Goal: Task Accomplishment & Management: Use online tool/utility

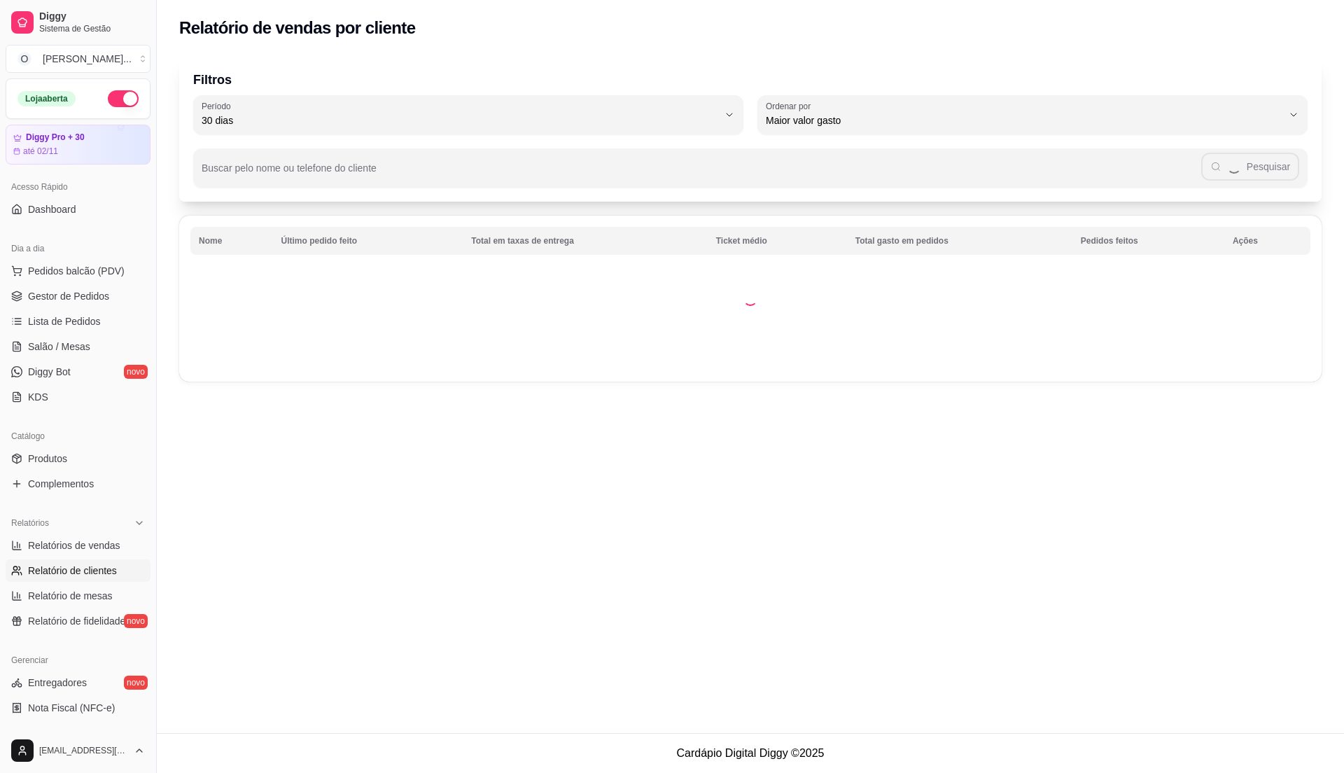
select select "30"
select select "HIGHEST_TOTAL_SPENT_WITH_ORDERS"
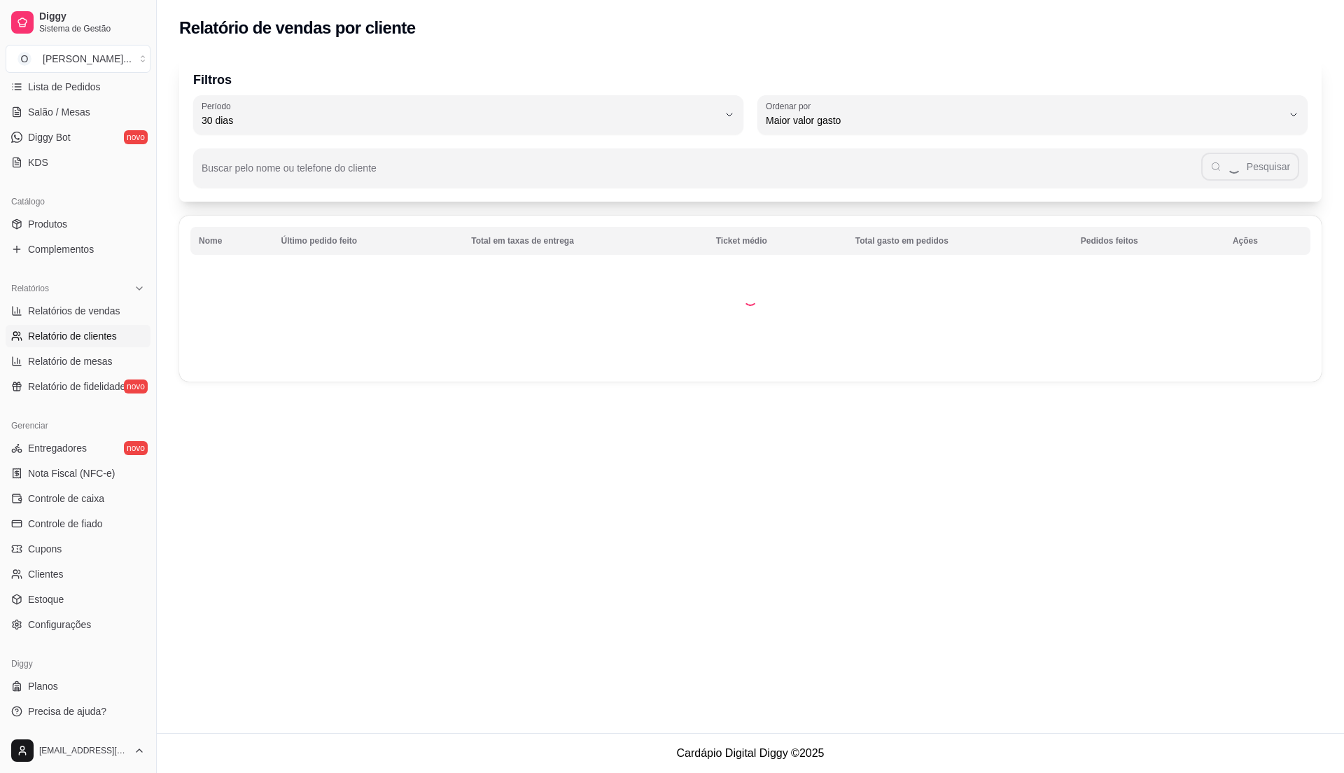
click at [76, 330] on span "Relatório de clientes" at bounding box center [72, 336] width 89 height 14
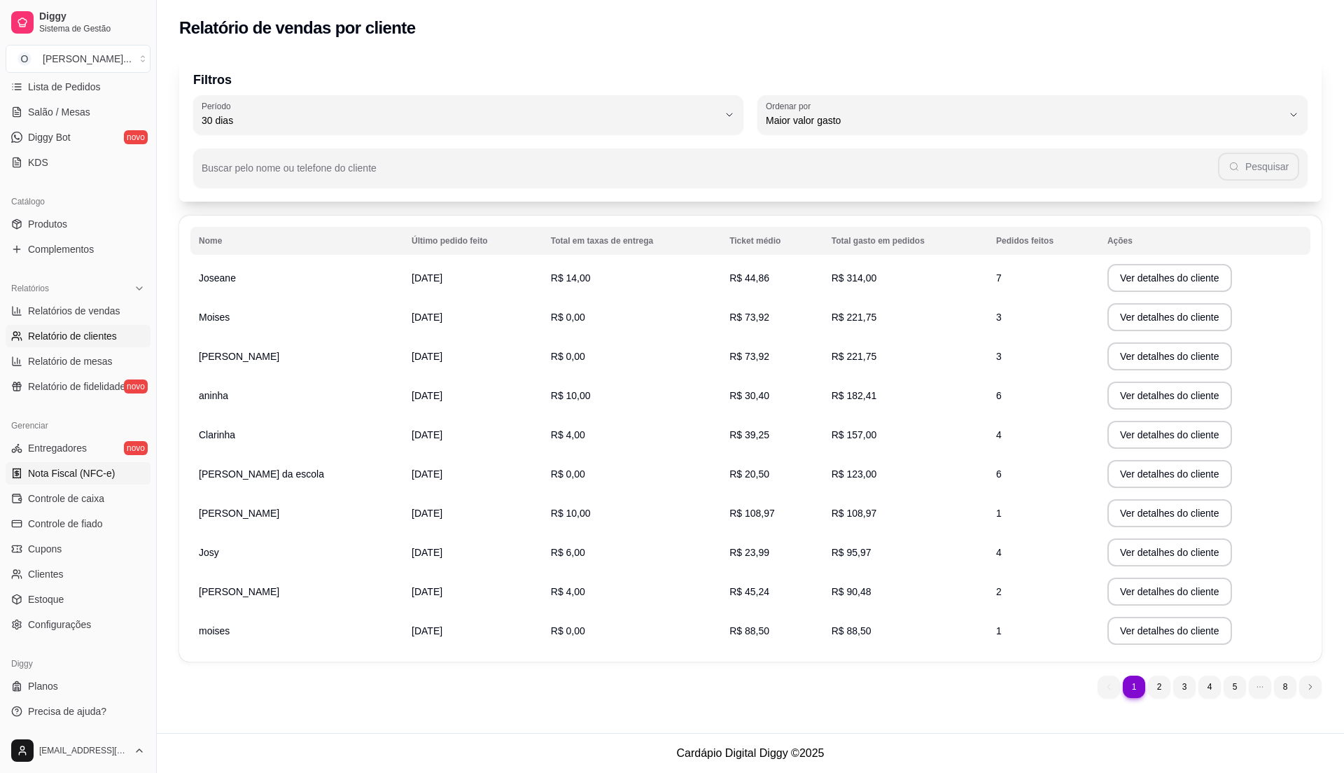
click at [66, 475] on span "Nota Fiscal (NFC-e)" at bounding box center [71, 473] width 87 height 14
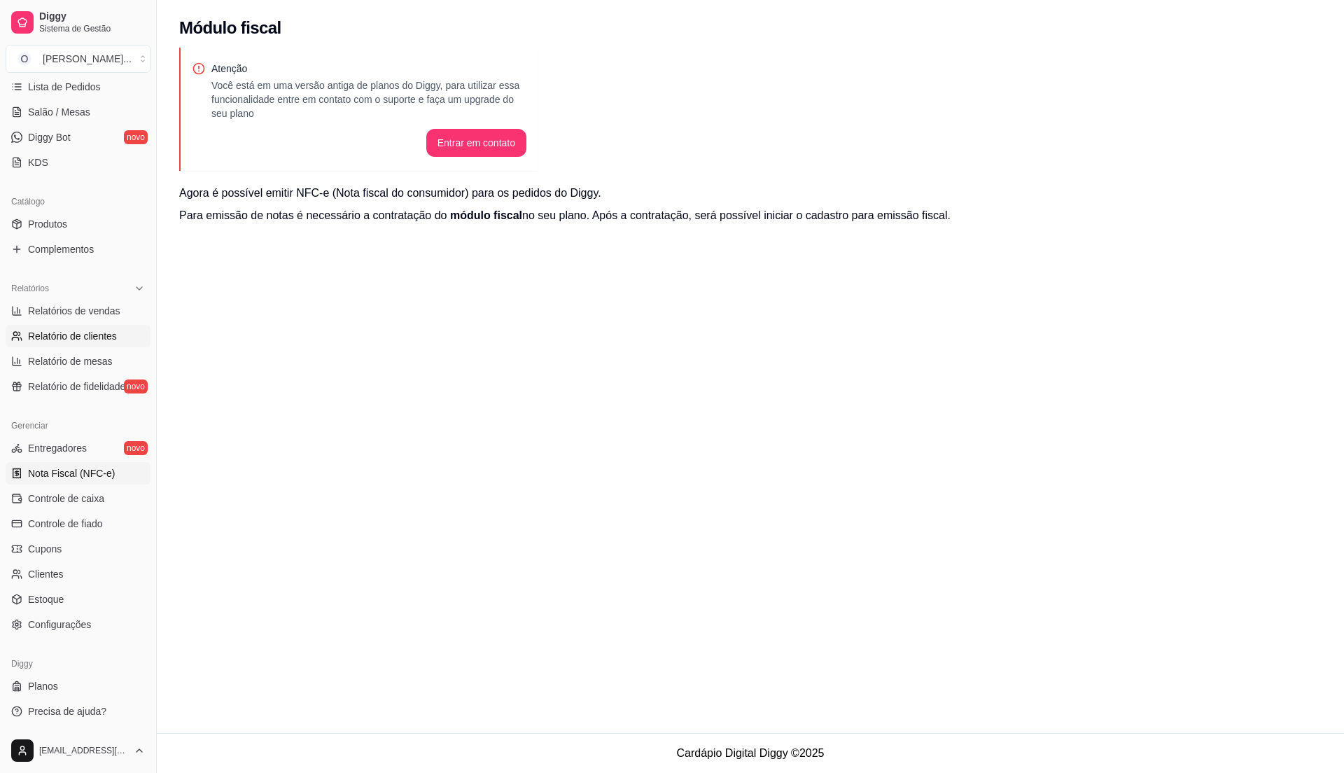
click at [109, 345] on link "Relatório de clientes" at bounding box center [78, 336] width 145 height 22
select select "30"
select select "HIGHEST_TOTAL_SPENT_WITH_ORDERS"
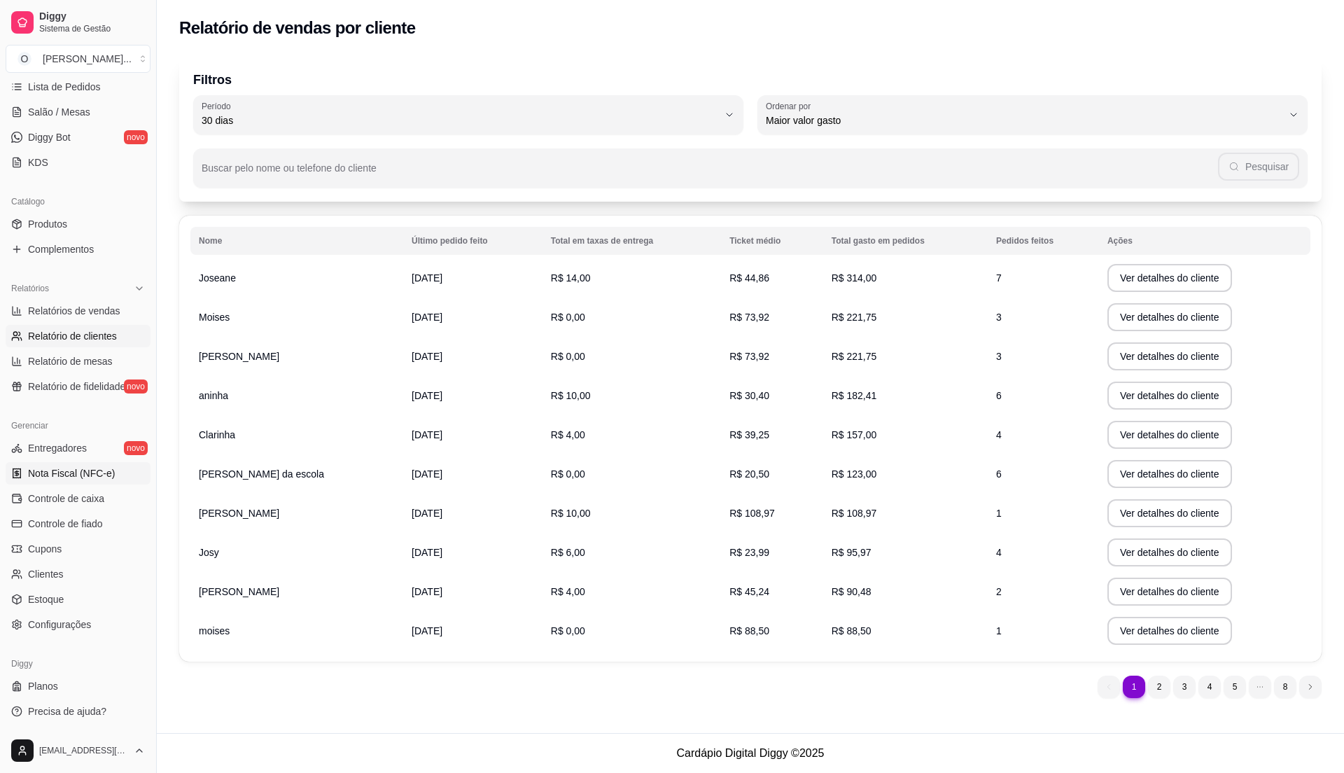
click at [93, 479] on span "Nota Fiscal (NFC-e)" at bounding box center [71, 473] width 87 height 14
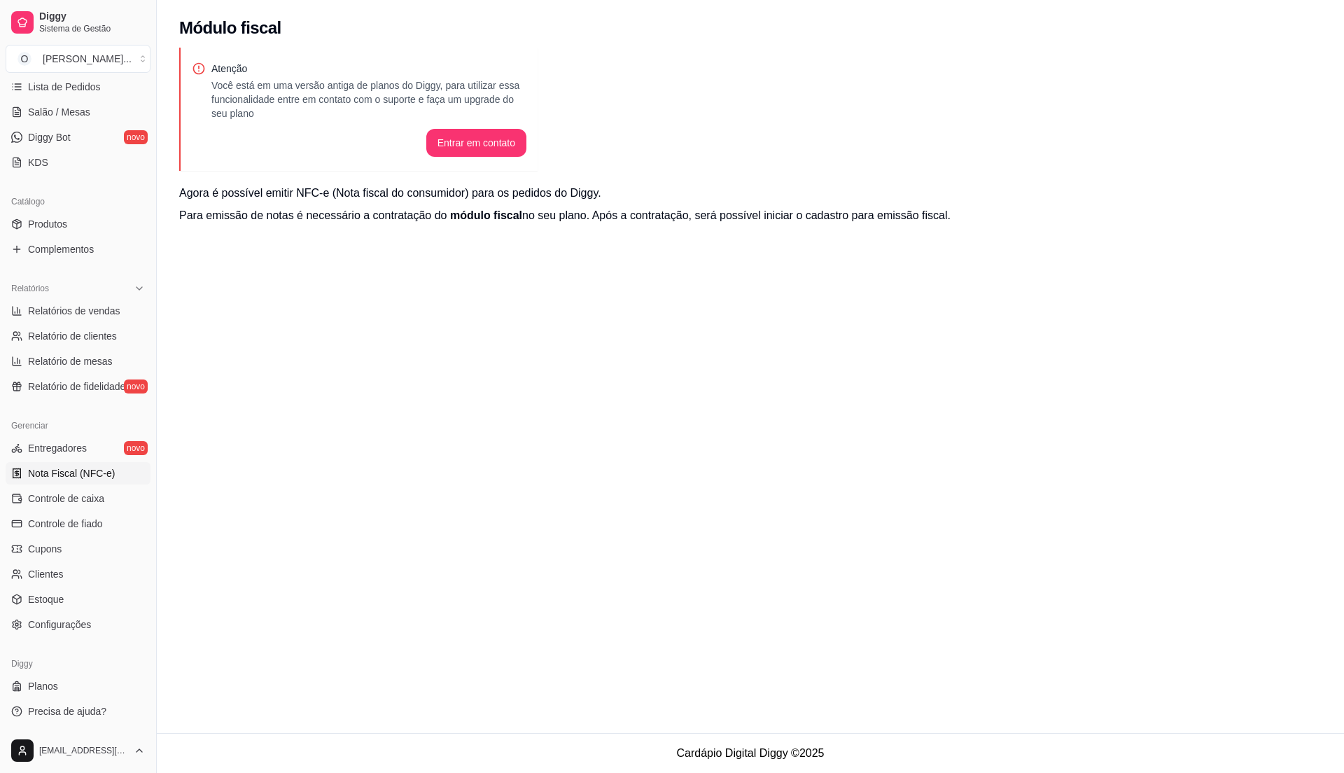
click at [395, 84] on p "Você está em uma versão antiga de planos do Diggy, para utilizar essa funcional…" at bounding box center [368, 99] width 315 height 42
click at [465, 146] on button "Entrar em contato" at bounding box center [476, 143] width 100 height 28
click at [484, 227] on div "Atenção Você está em uma versão antiga de planos do Diggy, para utilizar essa f…" at bounding box center [750, 153] width 1187 height 210
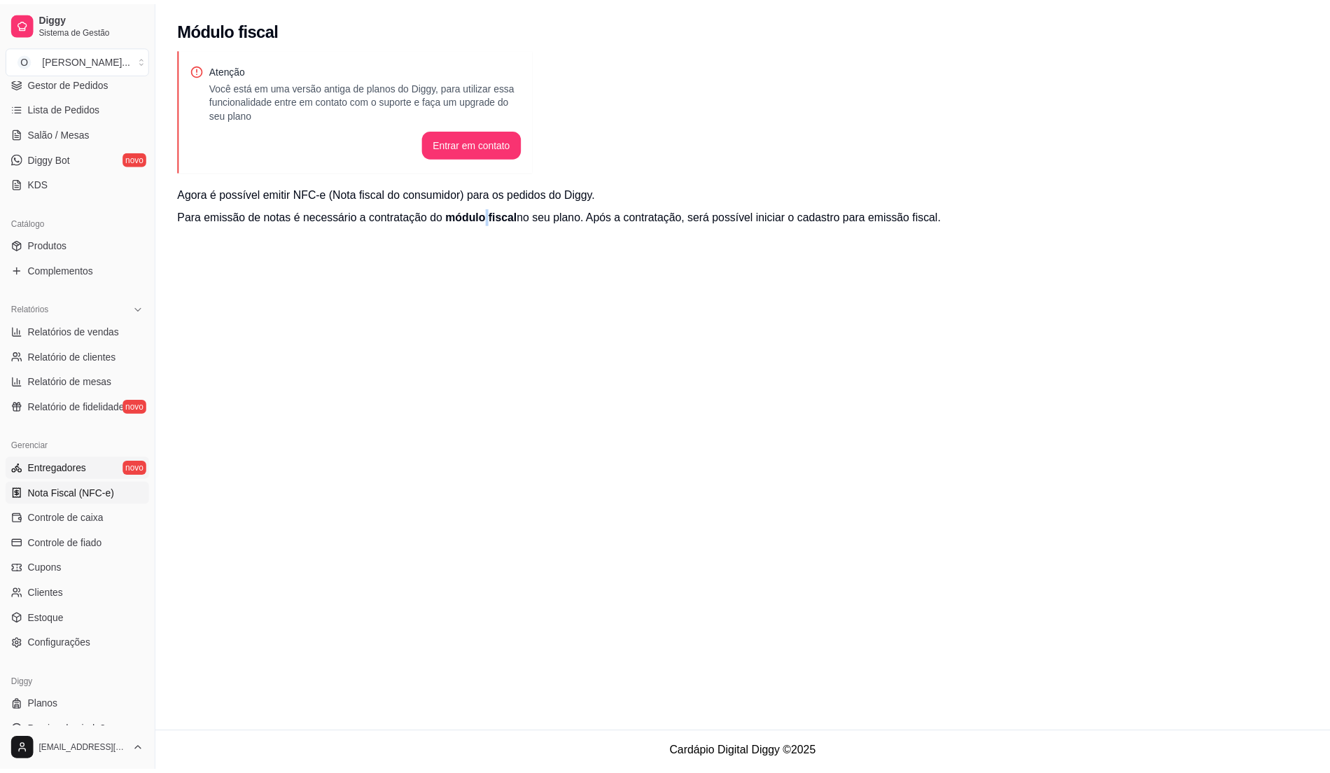
scroll to position [235, 0]
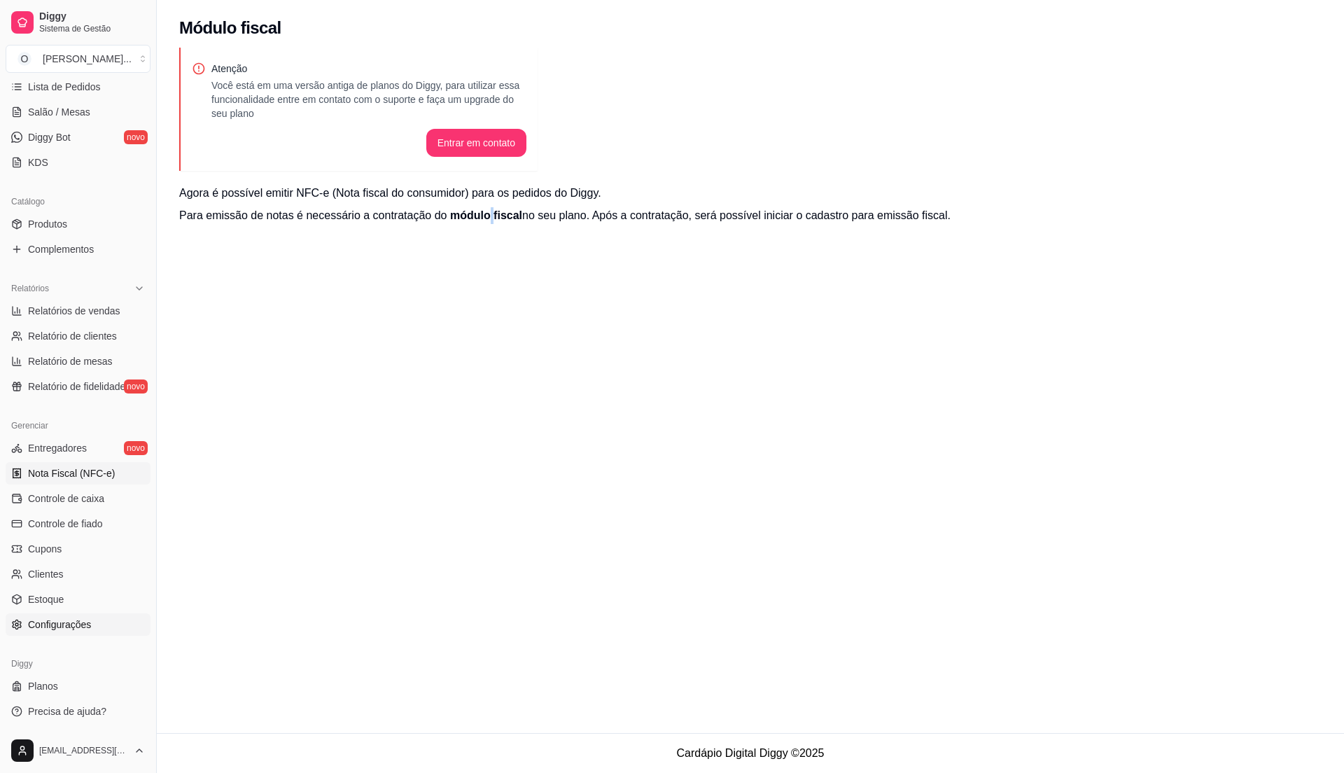
click at [92, 625] on link "Configurações" at bounding box center [78, 624] width 145 height 22
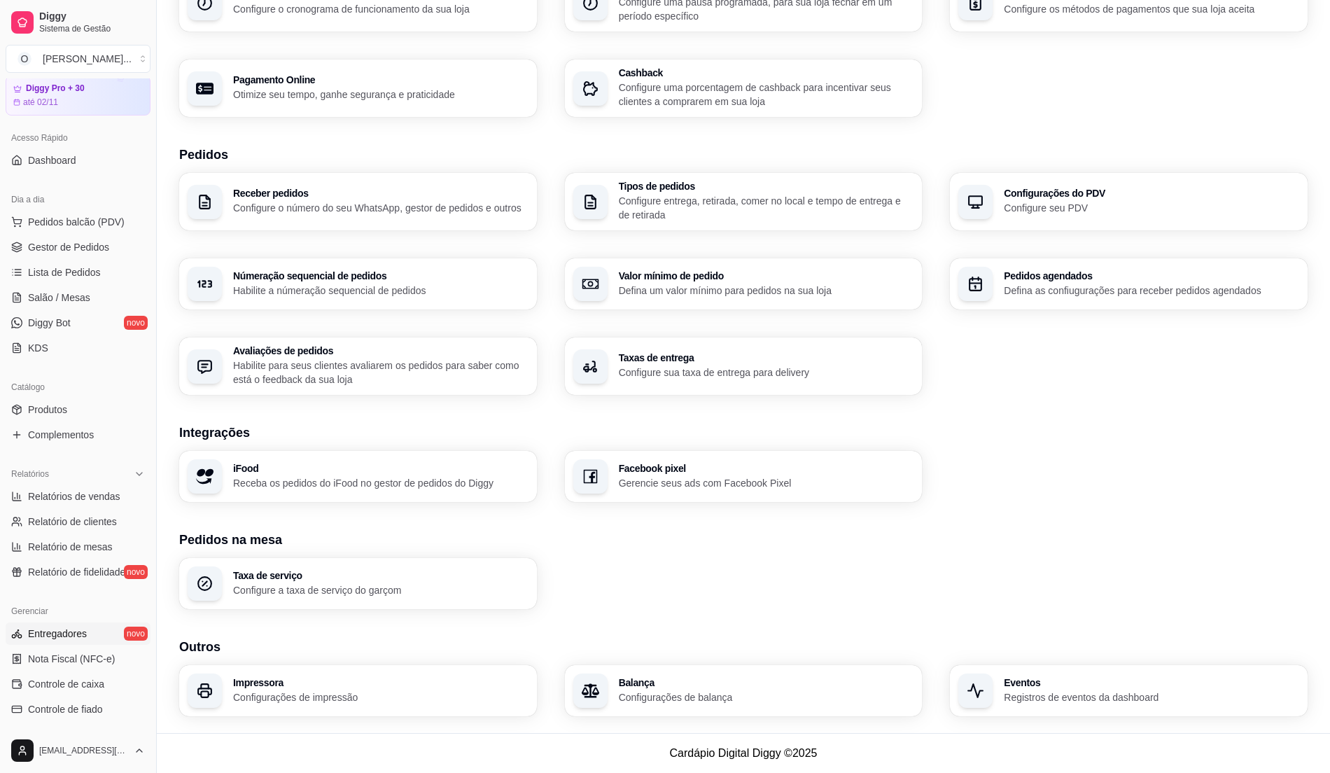
scroll to position [48, 0]
click at [84, 250] on span "Gestor de Pedidos" at bounding box center [68, 248] width 81 height 14
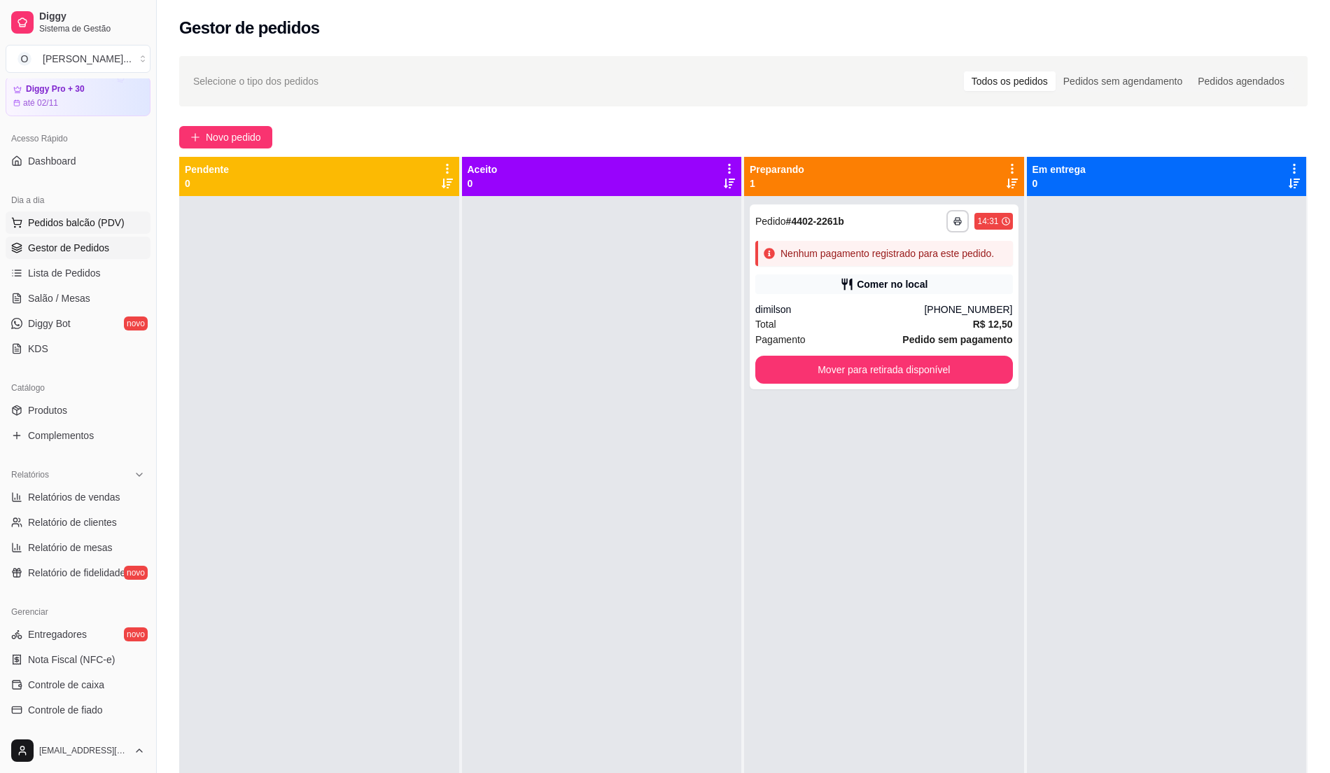
click at [82, 224] on span "Pedidos balcão (PDV)" at bounding box center [76, 223] width 97 height 14
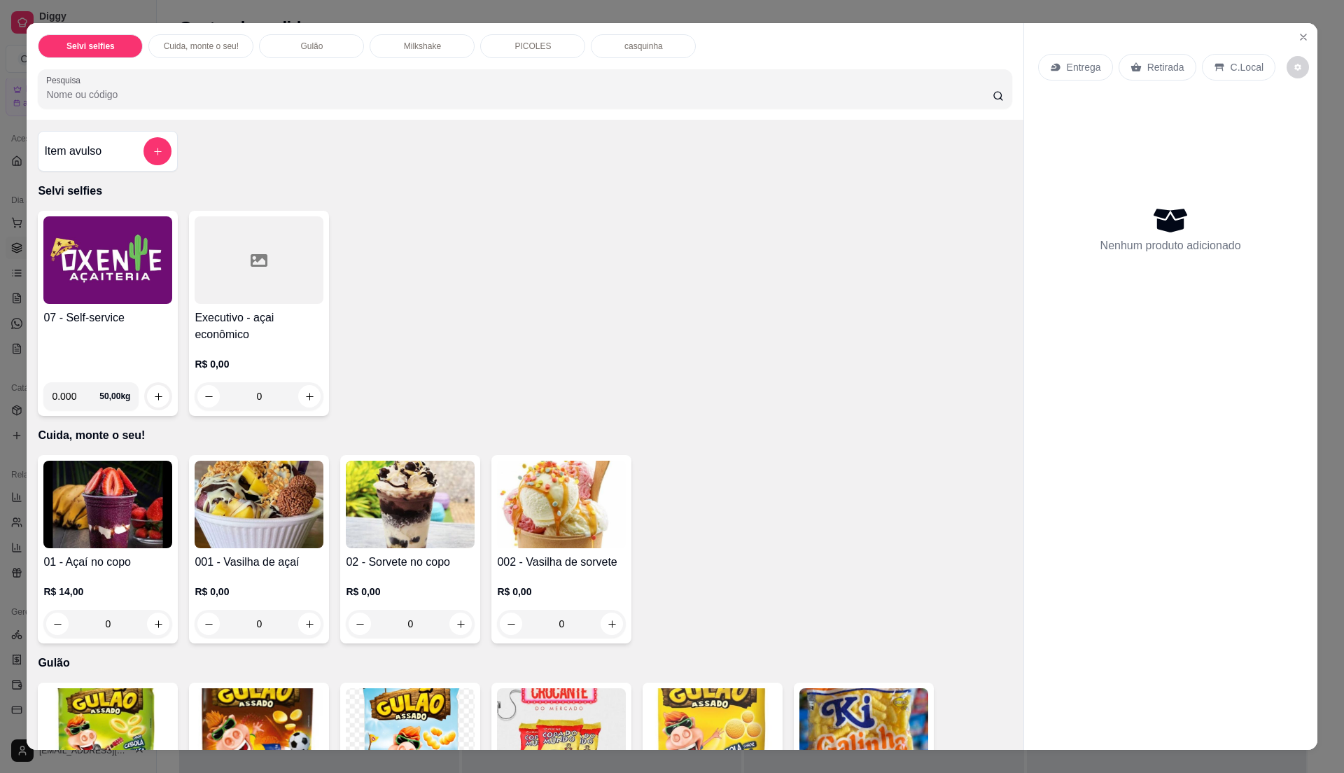
click at [92, 328] on div "07 - Self-service" at bounding box center [107, 340] width 129 height 62
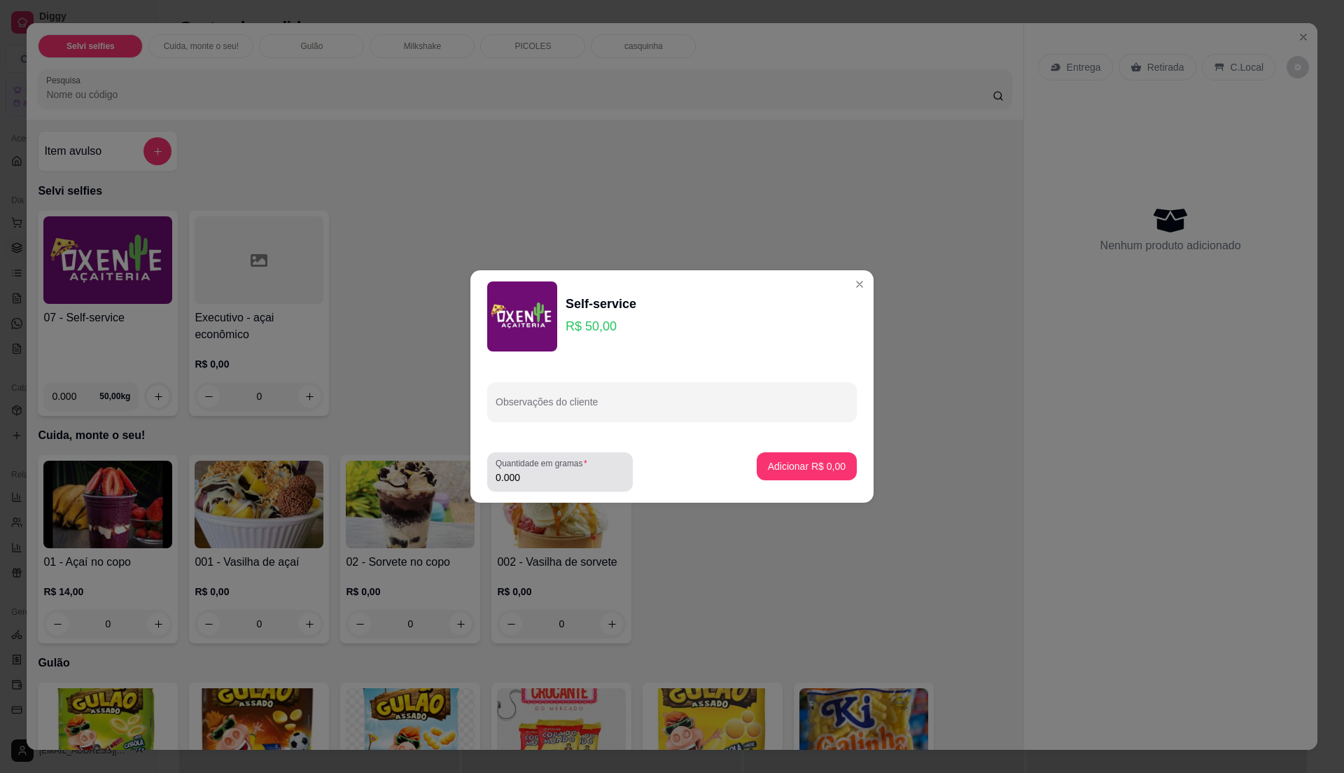
click at [533, 477] on input "0.000" at bounding box center [560, 477] width 129 height 14
type input "0.15"
click at [818, 468] on p "Adicionar R$ 7,50" at bounding box center [807, 465] width 76 height 13
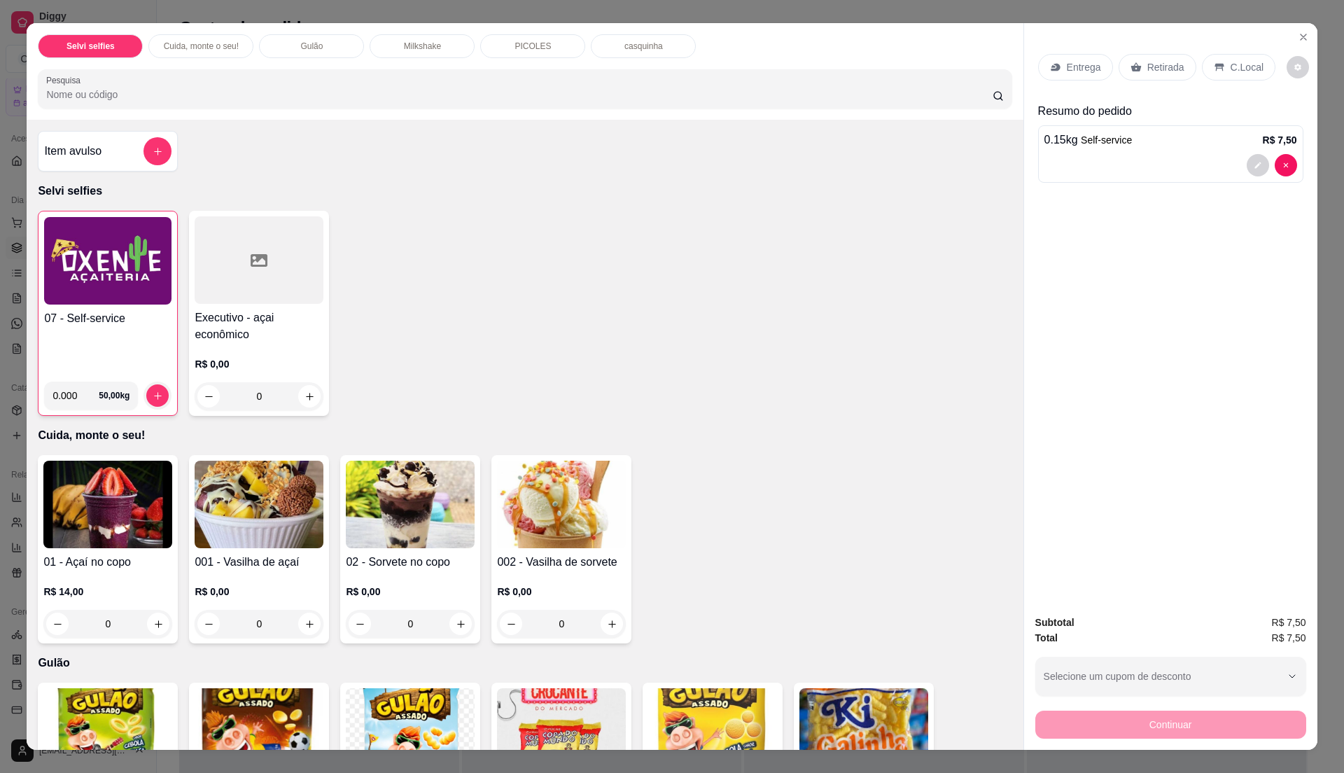
click at [1218, 62] on div "C.Local" at bounding box center [1238, 67] width 73 height 27
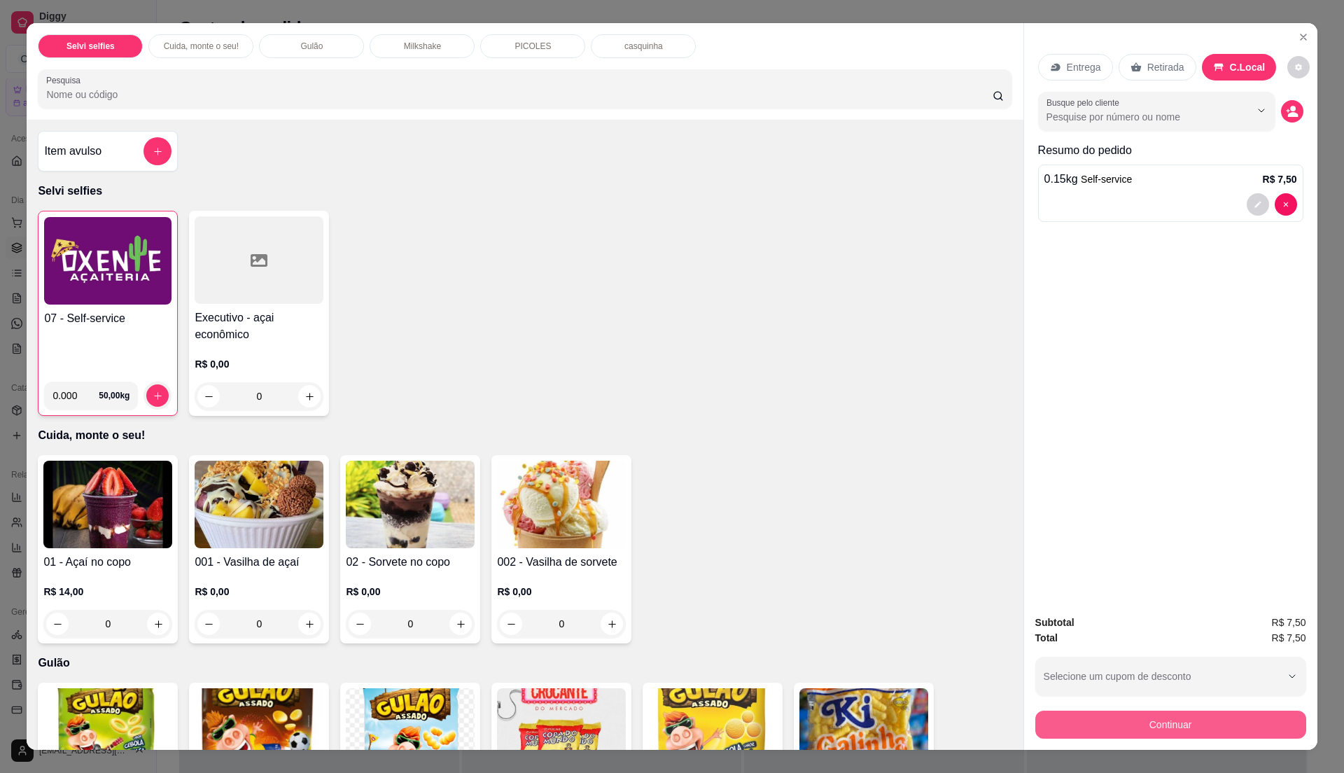
click at [1115, 731] on button "Continuar" at bounding box center [1170, 724] width 271 height 28
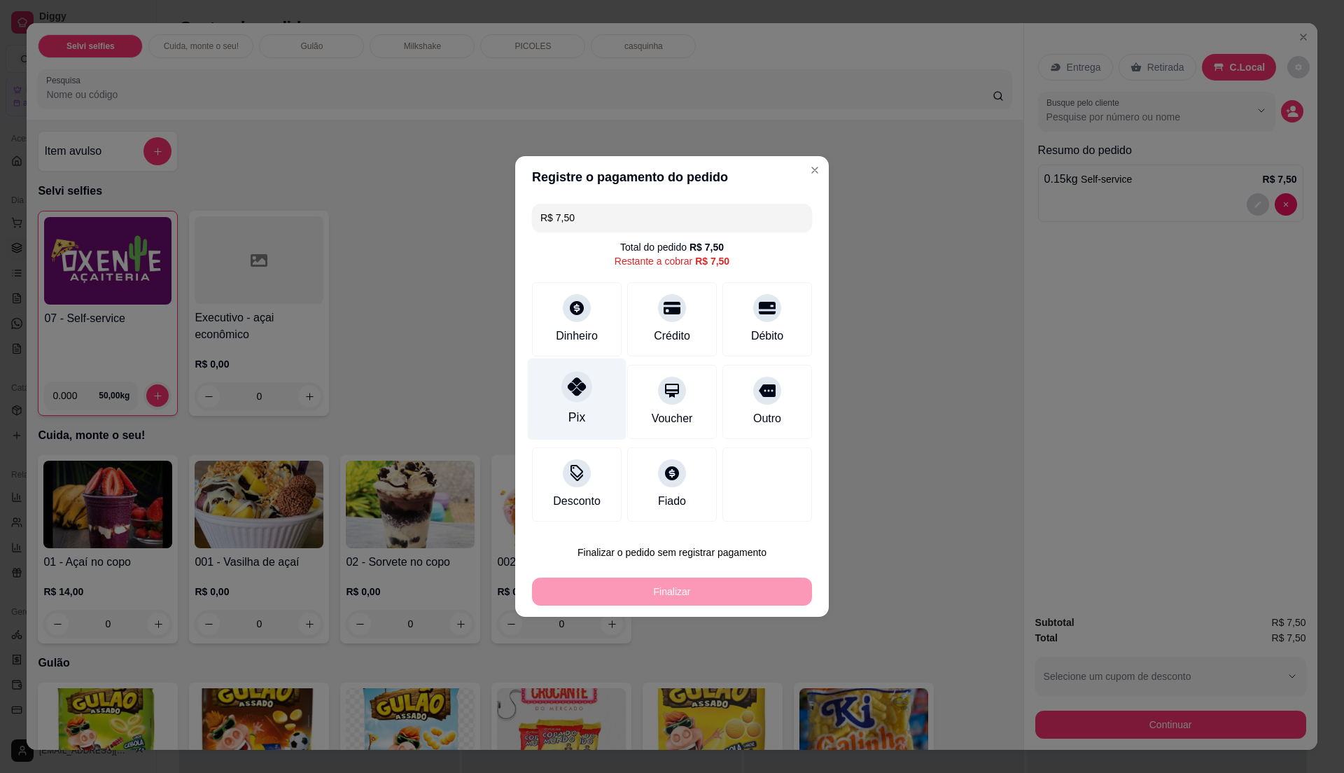
click at [614, 417] on div "Pix" at bounding box center [577, 399] width 99 height 82
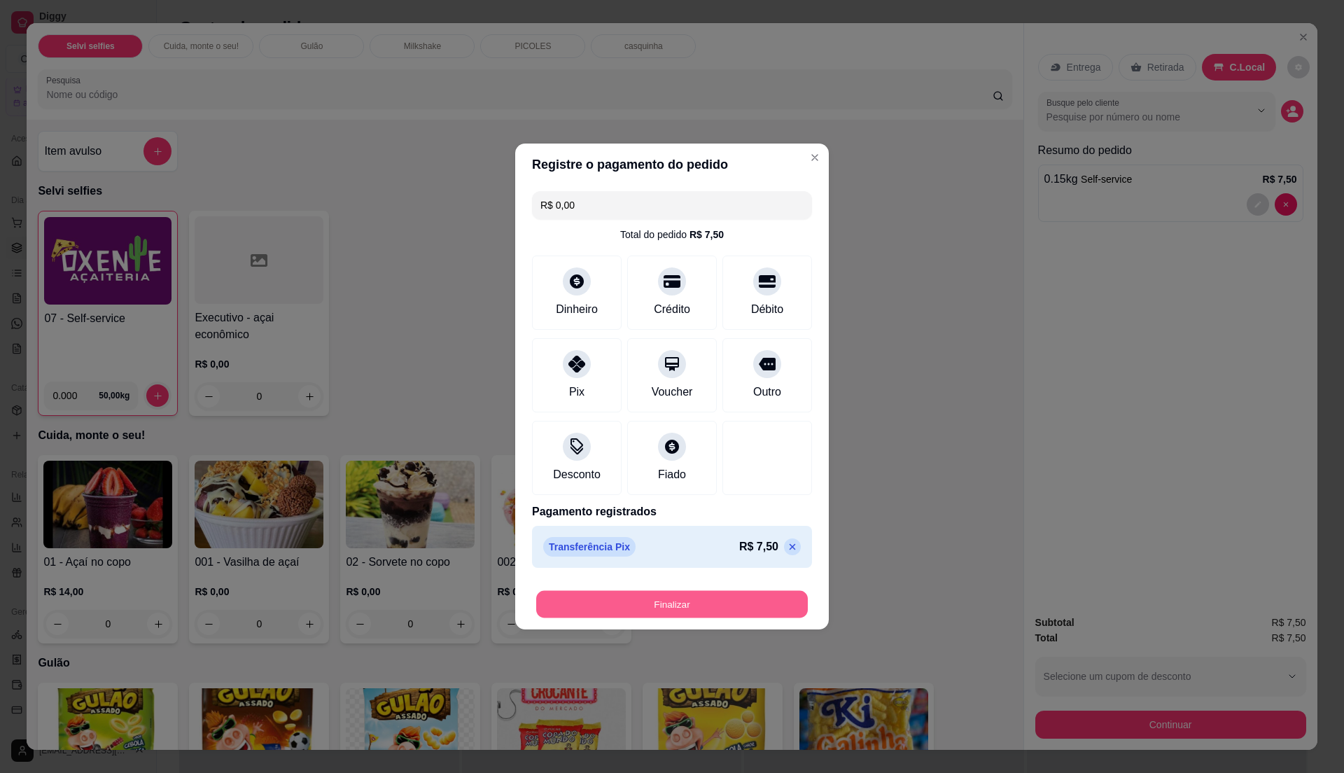
click at [655, 613] on button "Finalizar" at bounding box center [672, 604] width 272 height 27
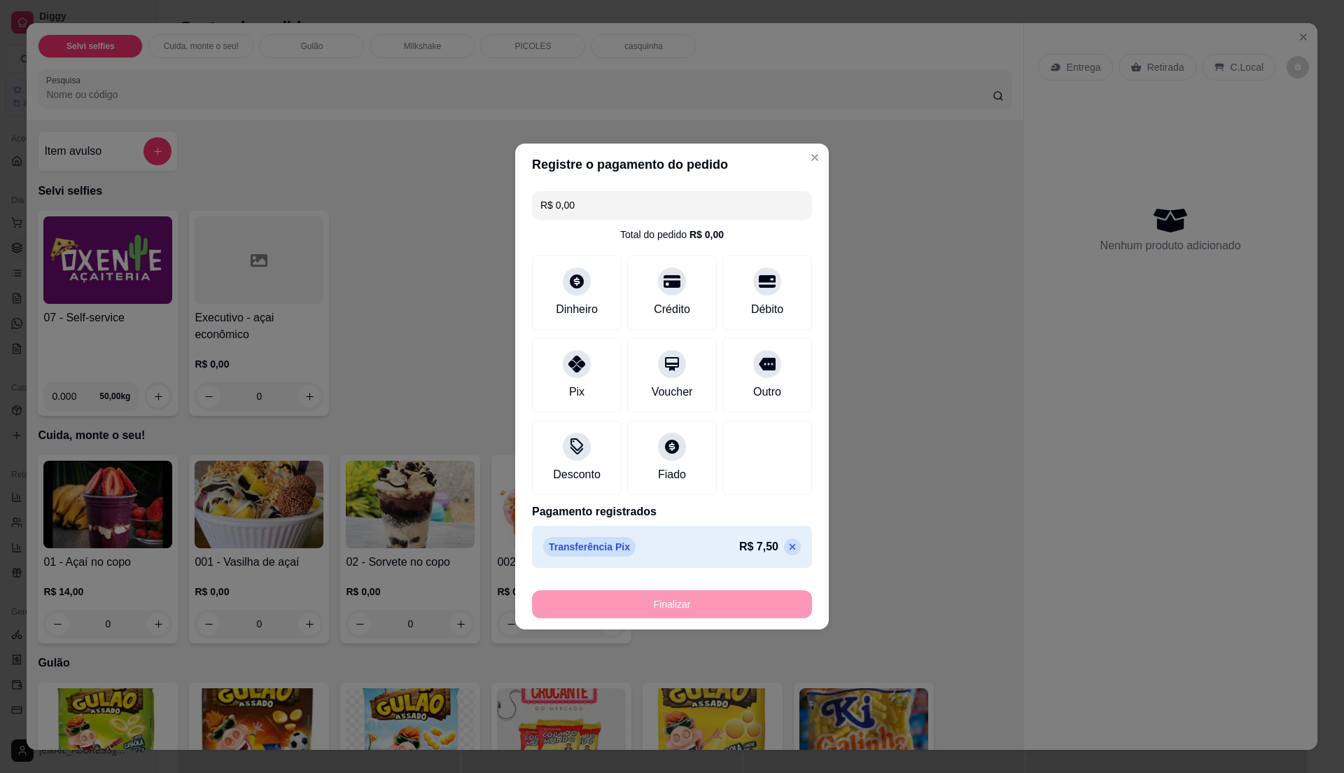
type input "-R$ 7,50"
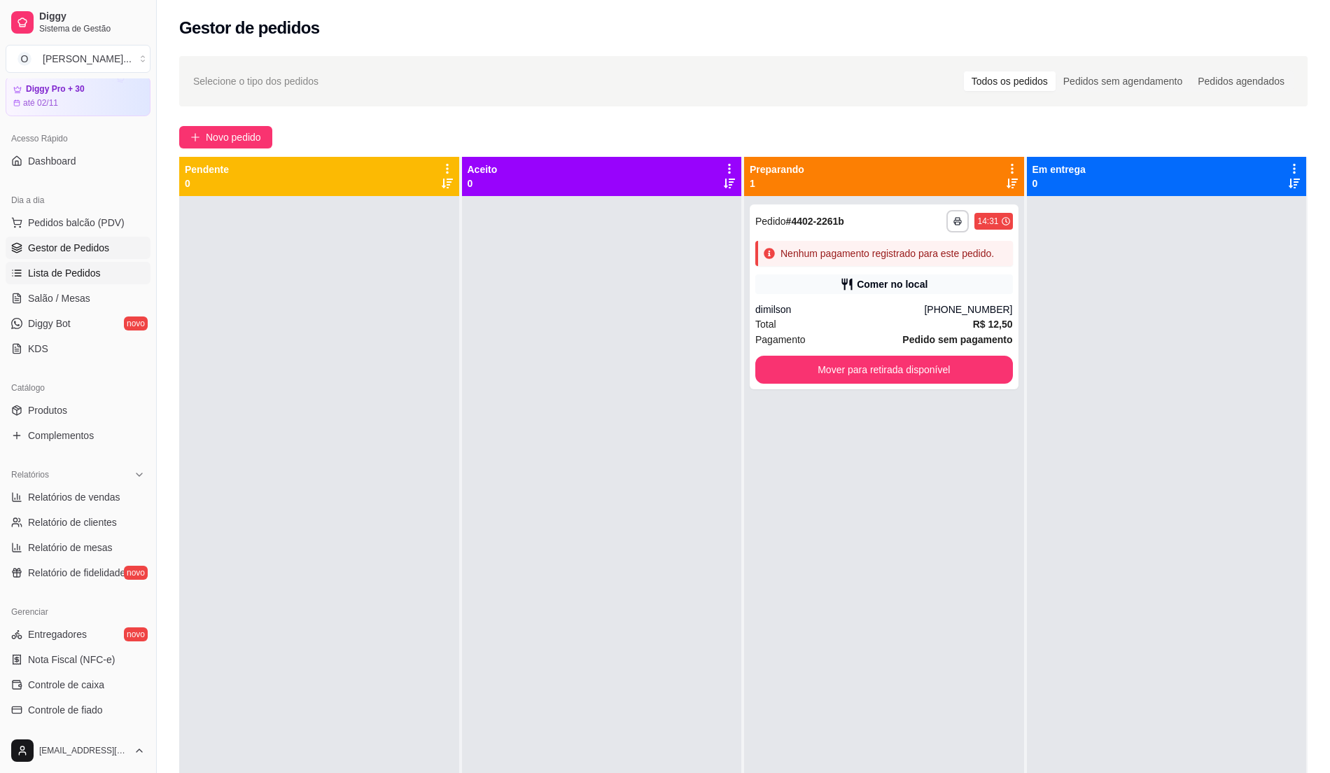
click at [51, 265] on link "Lista de Pedidos" at bounding box center [78, 273] width 145 height 22
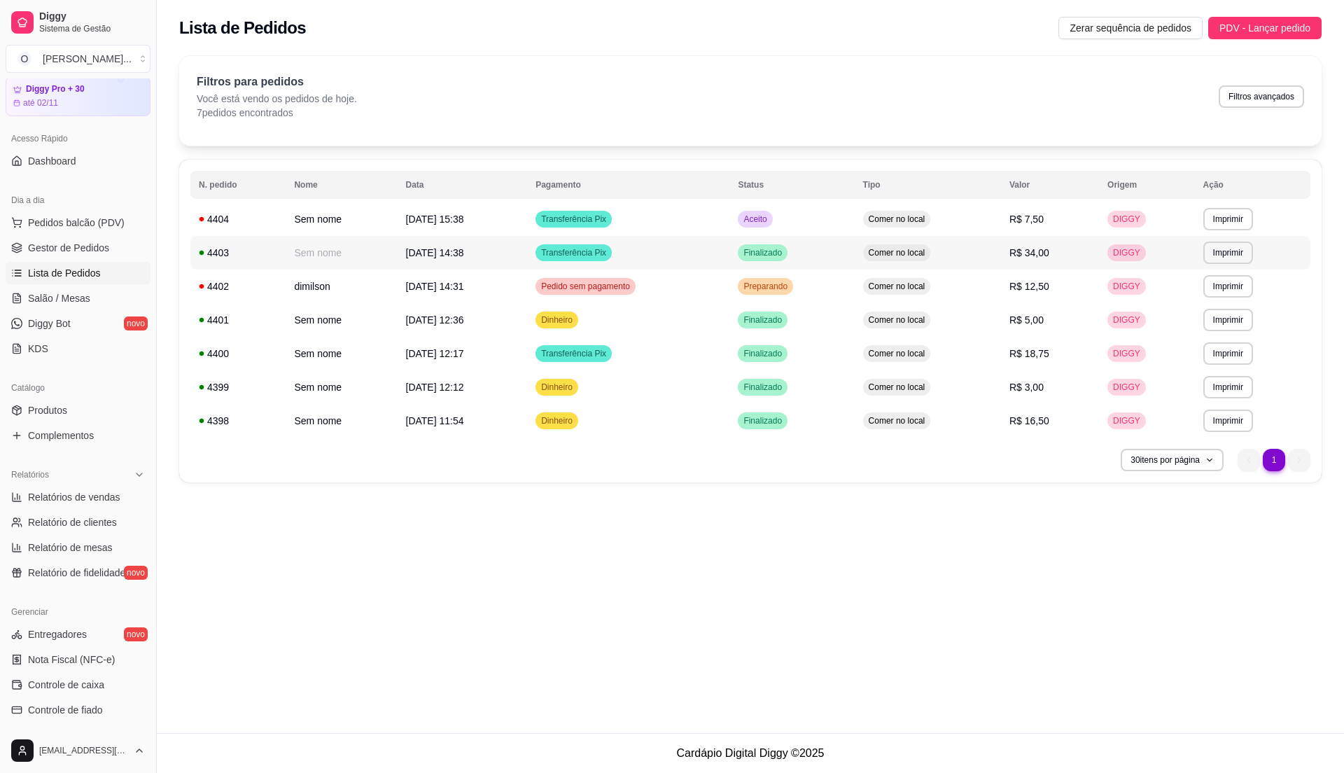
click at [751, 239] on td "Finalizado" at bounding box center [791, 253] width 125 height 34
click at [941, 227] on td "Comer no local" at bounding box center [928, 219] width 146 height 34
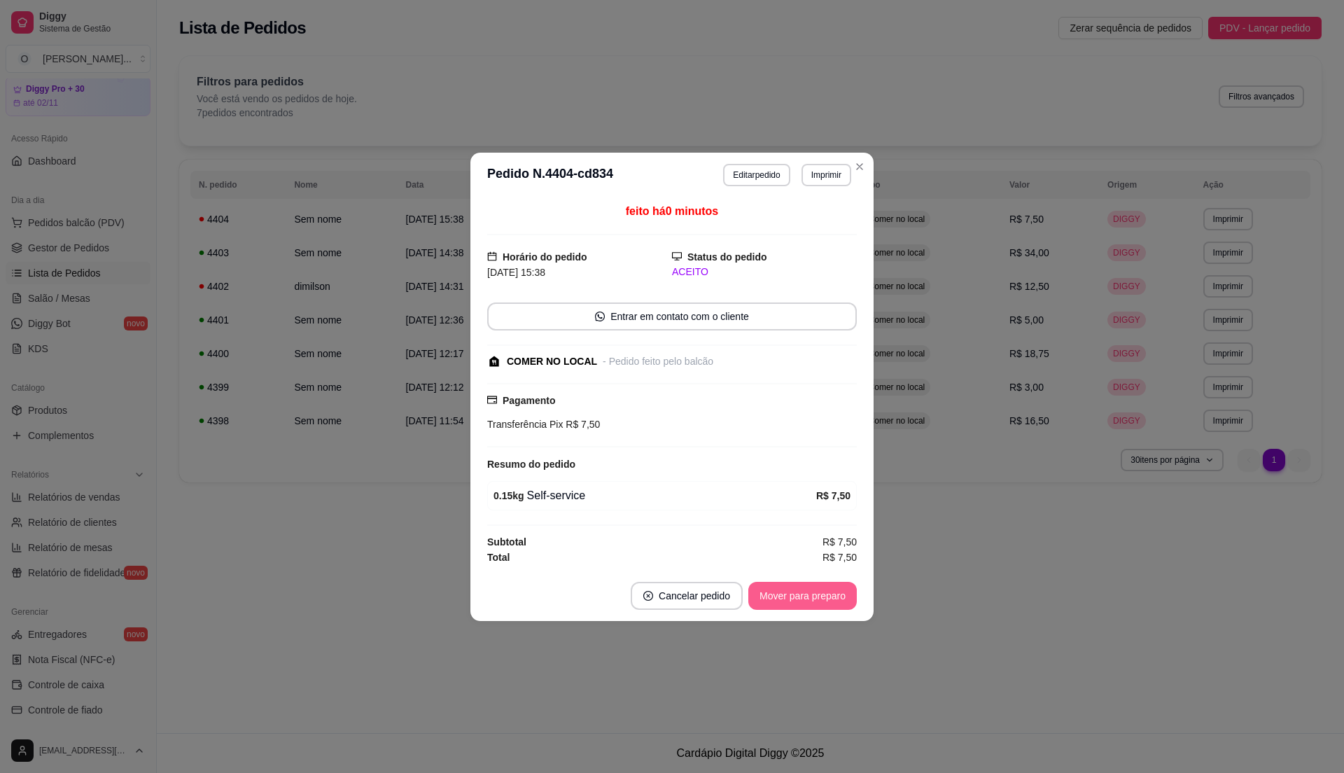
click at [793, 591] on button "Mover para preparo" at bounding box center [802, 596] width 108 height 28
click at [793, 591] on button "Mover para retirada disponível" at bounding box center [779, 596] width 155 height 28
click at [793, 591] on button "Mover para finalizado" at bounding box center [799, 595] width 113 height 27
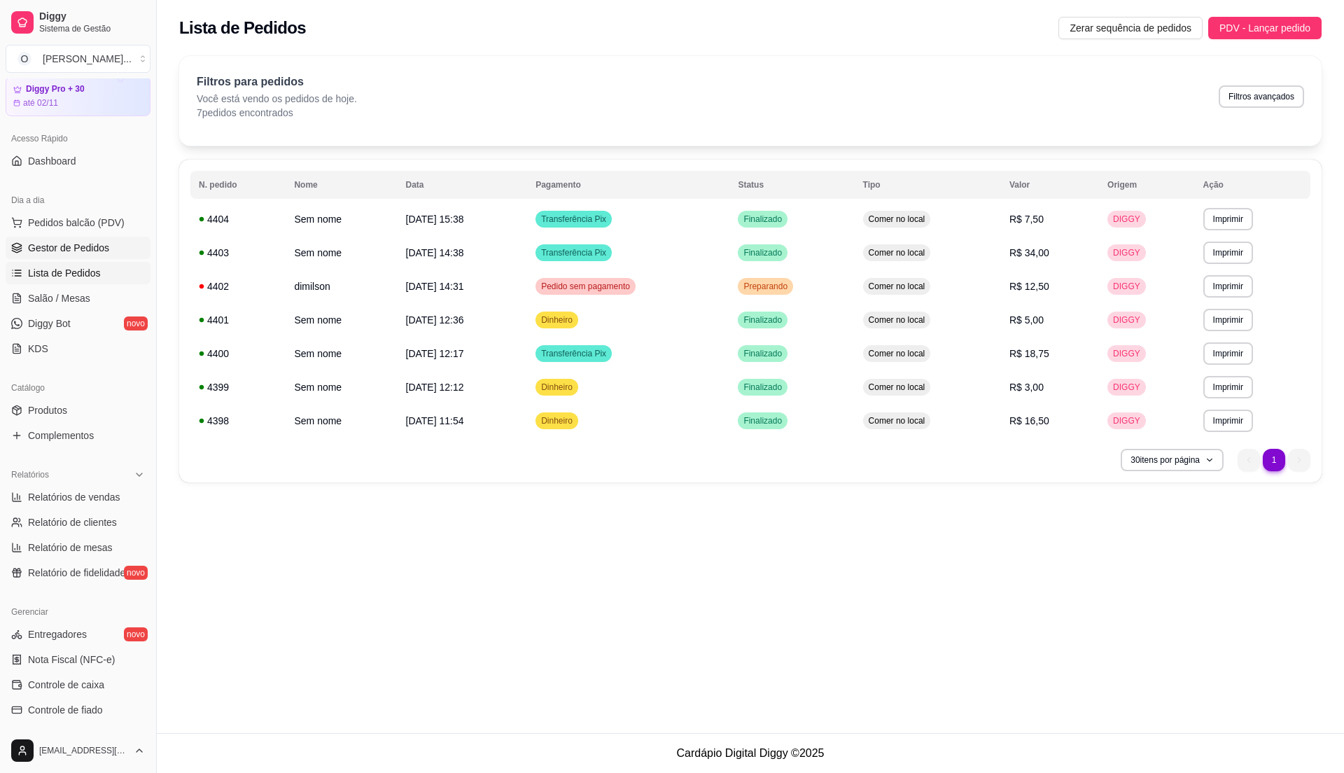
click at [57, 252] on span "Gestor de Pedidos" at bounding box center [68, 248] width 81 height 14
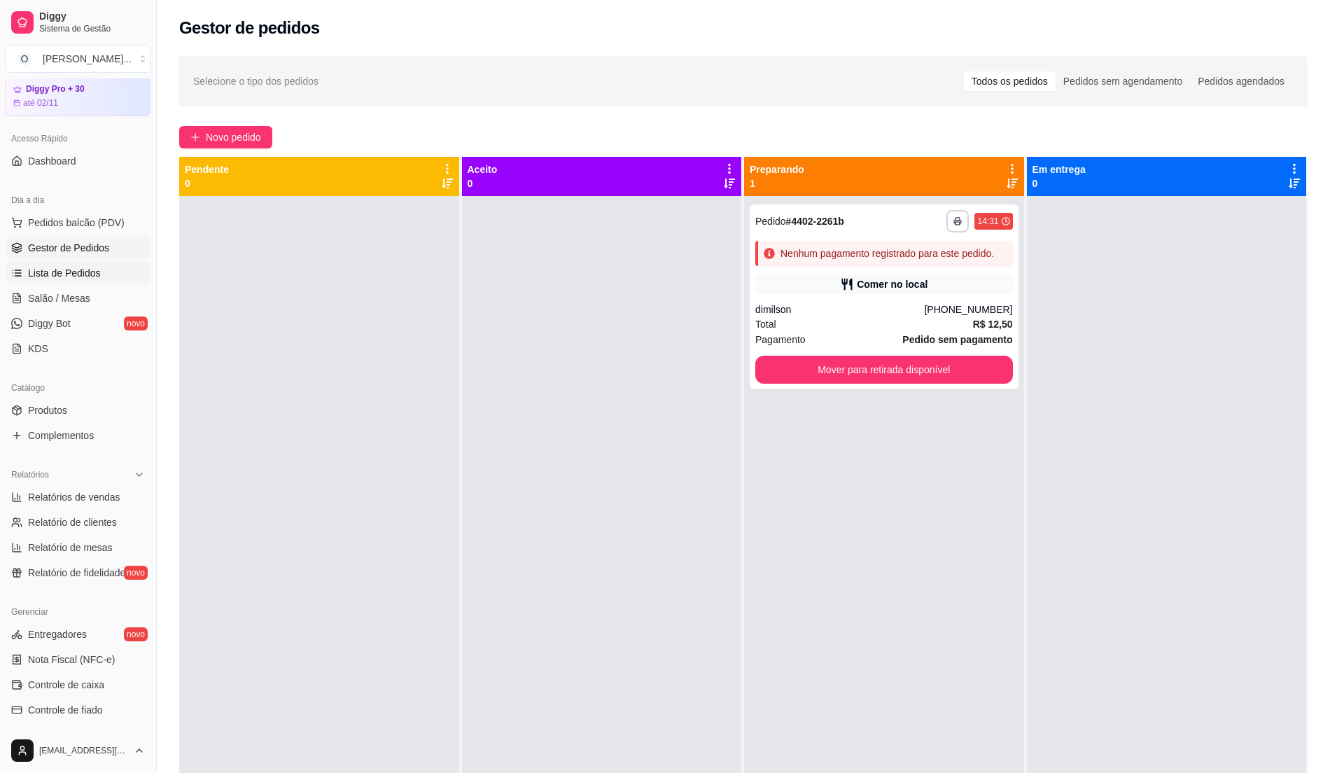
click at [57, 276] on span "Lista de Pedidos" at bounding box center [64, 273] width 73 height 14
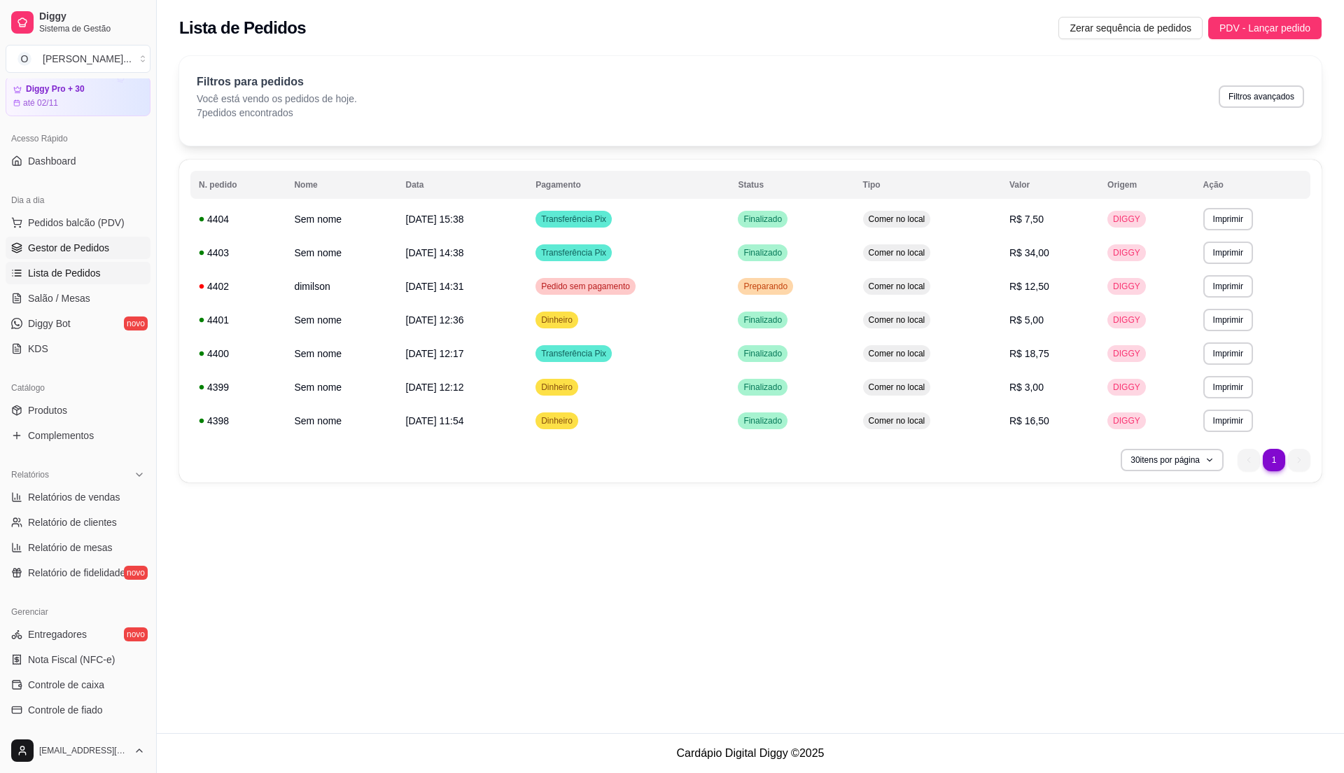
click at [99, 253] on span "Gestor de Pedidos" at bounding box center [68, 248] width 81 height 14
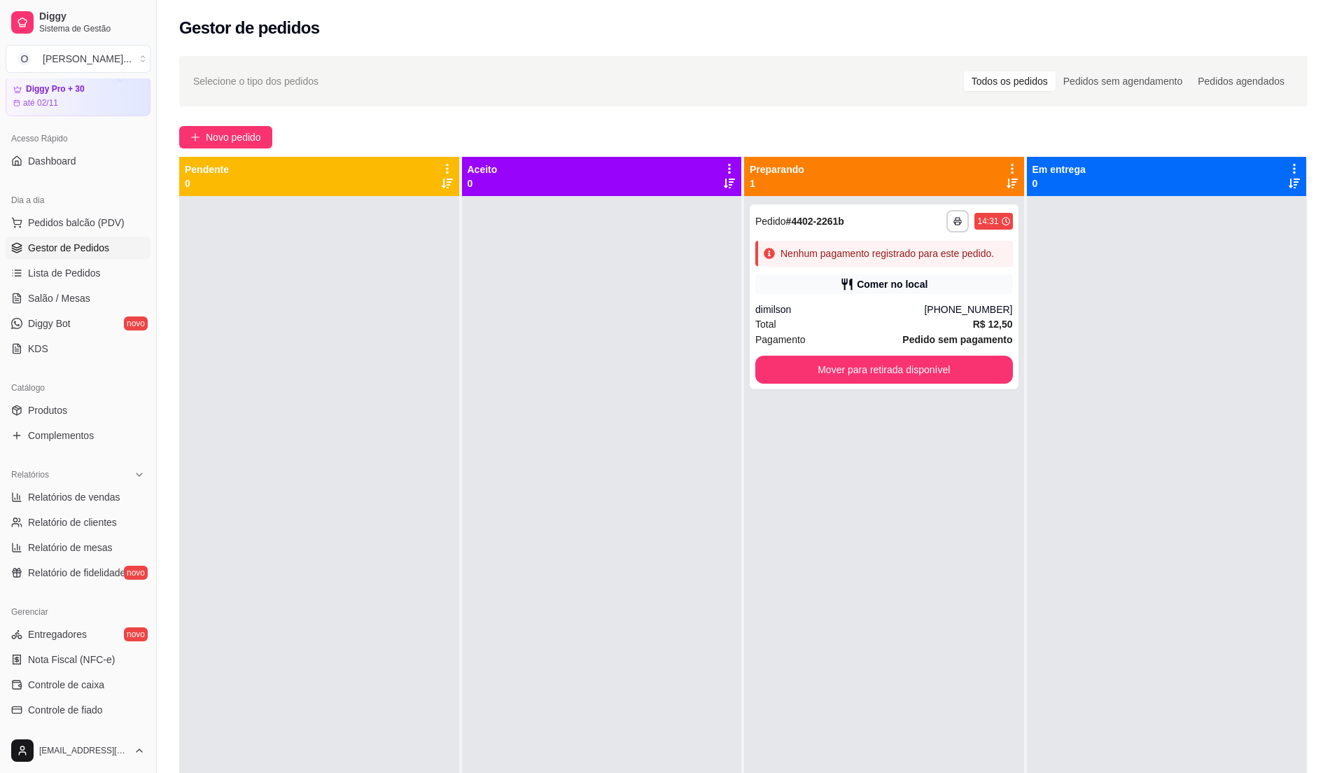
drag, startPoint x: 538, startPoint y: 482, endPoint x: 552, endPoint y: 482, distance: 14.0
click at [538, 482] on div at bounding box center [602, 582] width 280 height 773
click at [879, 367] on button "Mover para retirada disponível" at bounding box center [883, 369] width 249 height 27
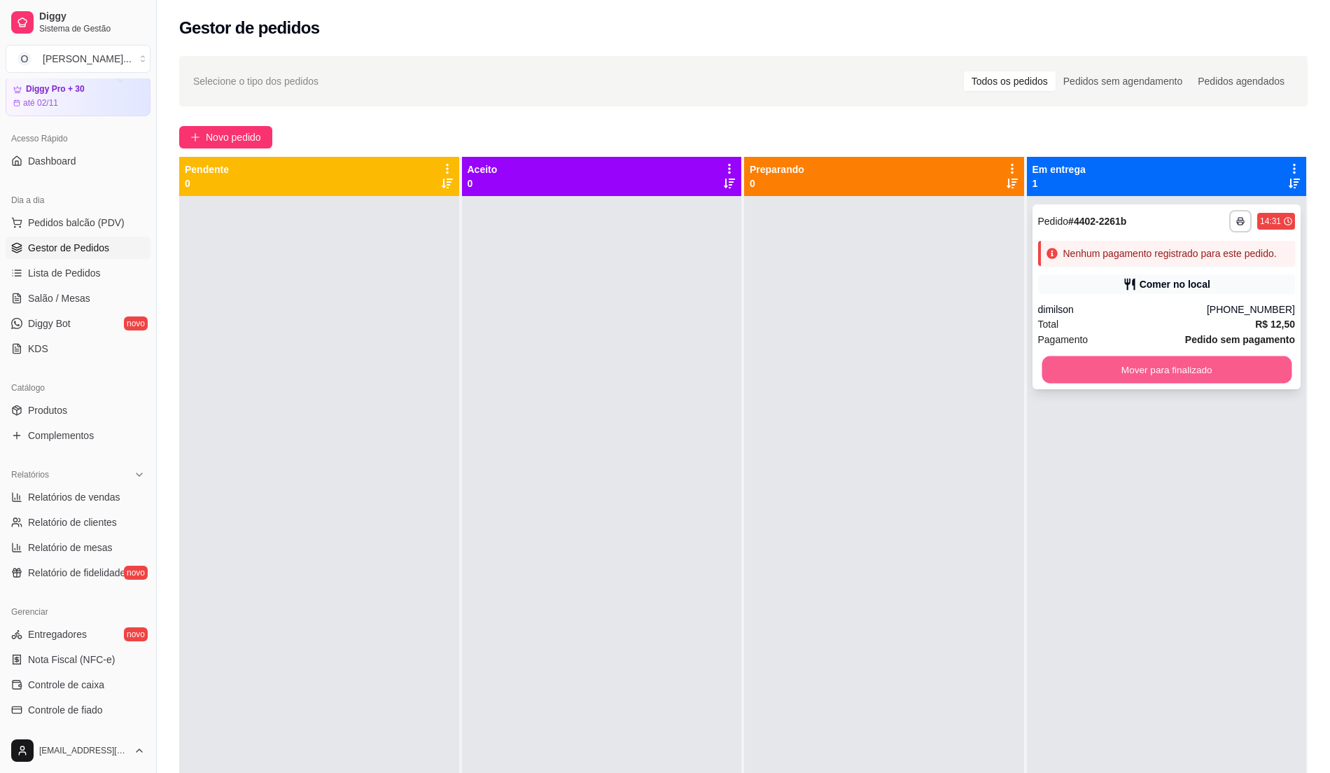
click at [1116, 368] on button "Mover para finalizado" at bounding box center [1166, 369] width 249 height 27
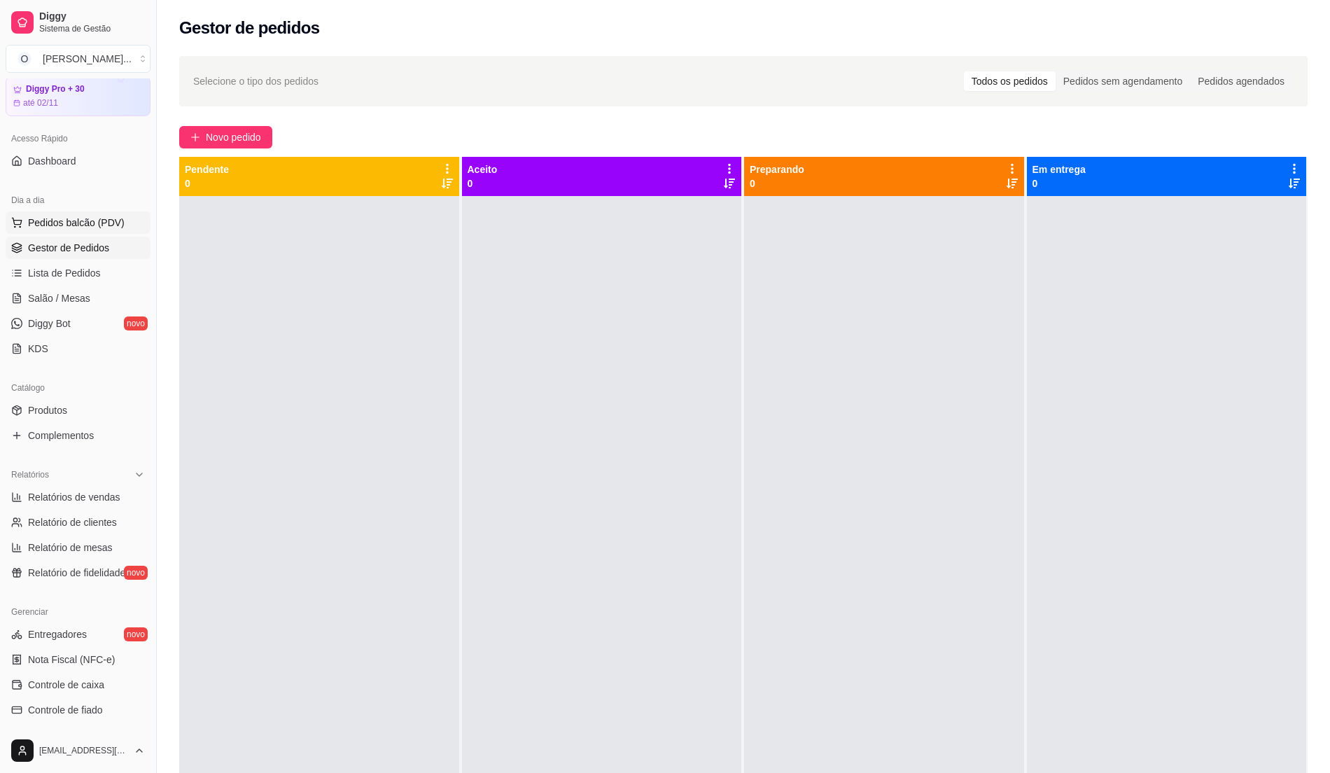
click at [79, 233] on button "Pedidos balcão (PDV)" at bounding box center [78, 222] width 145 height 22
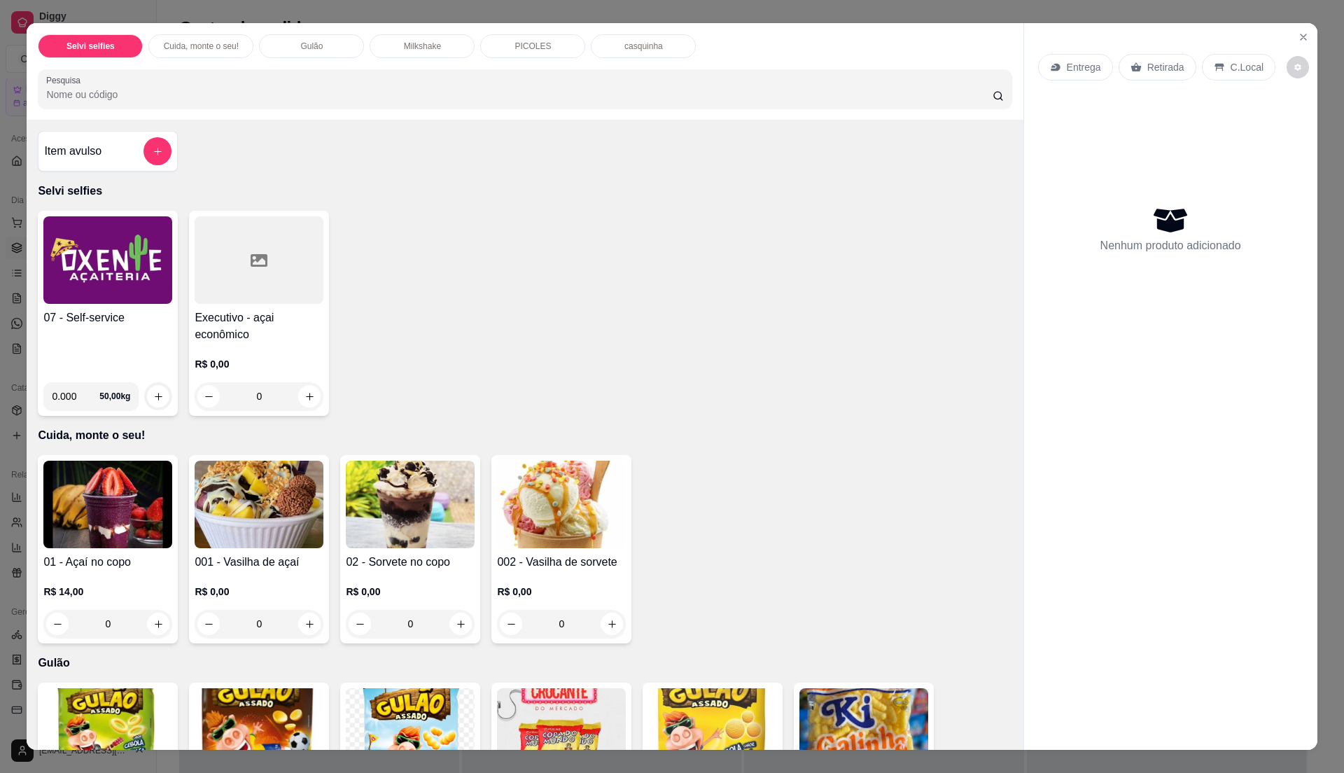
click at [80, 317] on h4 "07 - Self-service" at bounding box center [107, 317] width 129 height 17
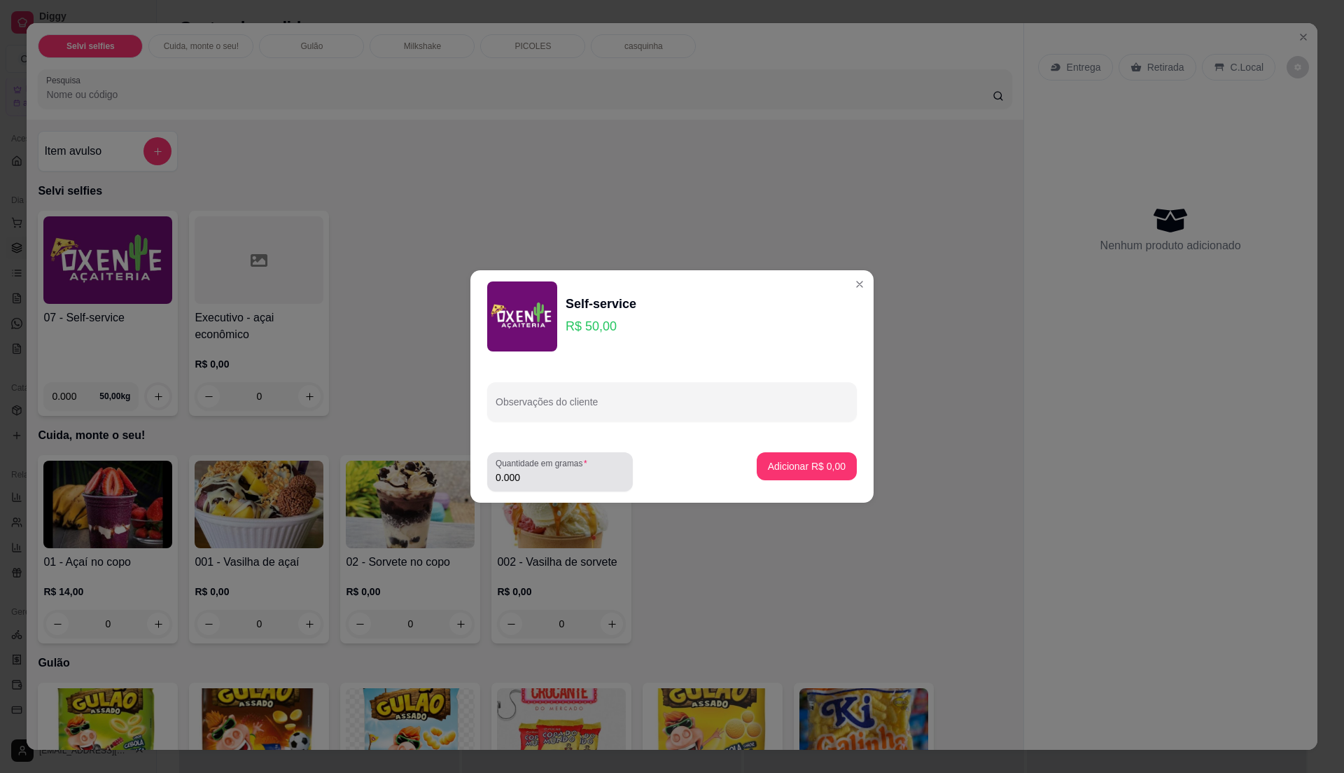
click at [547, 475] on input "0.000" at bounding box center [560, 477] width 129 height 14
type input "0.400"
click at [762, 462] on p "Adicionar R$ 20,00" at bounding box center [803, 466] width 83 height 14
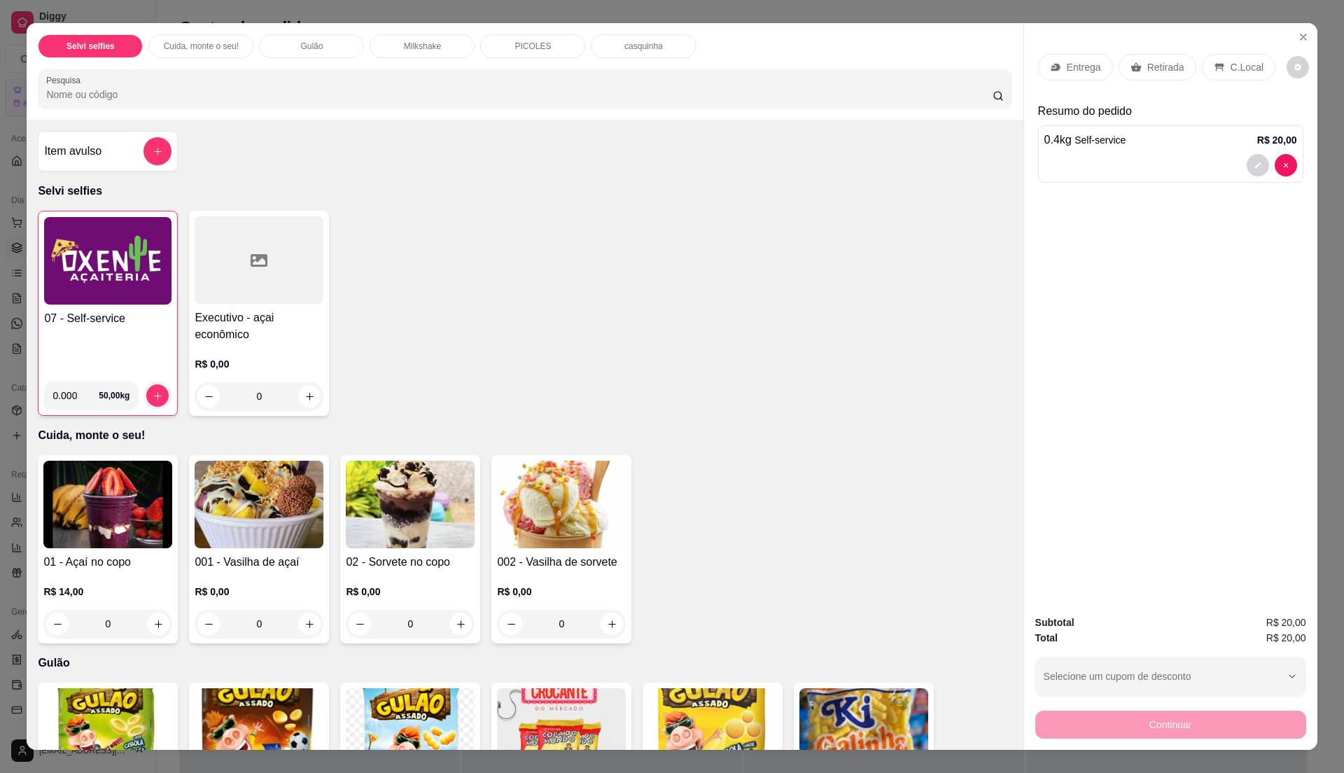
click at [1242, 59] on div "C.Local" at bounding box center [1238, 67] width 73 height 27
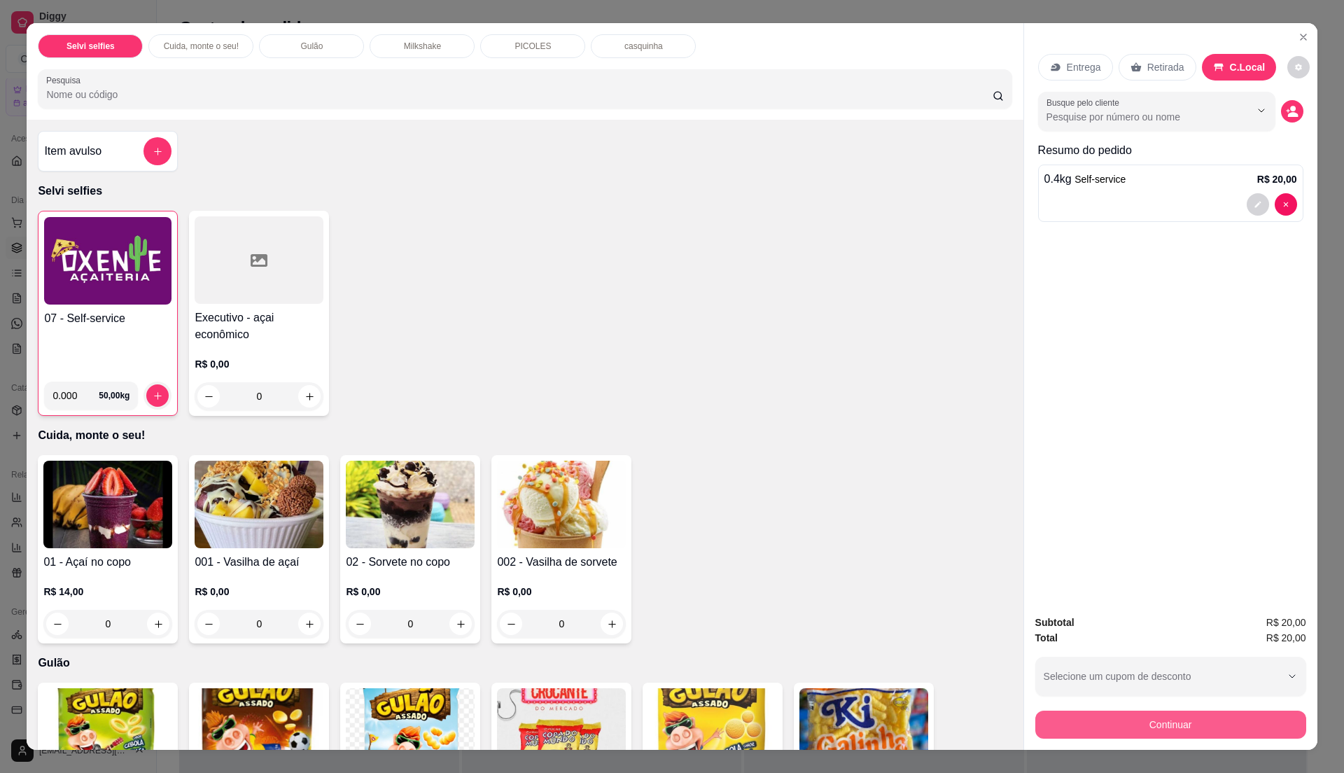
click at [1065, 724] on button "Continuar" at bounding box center [1170, 724] width 271 height 28
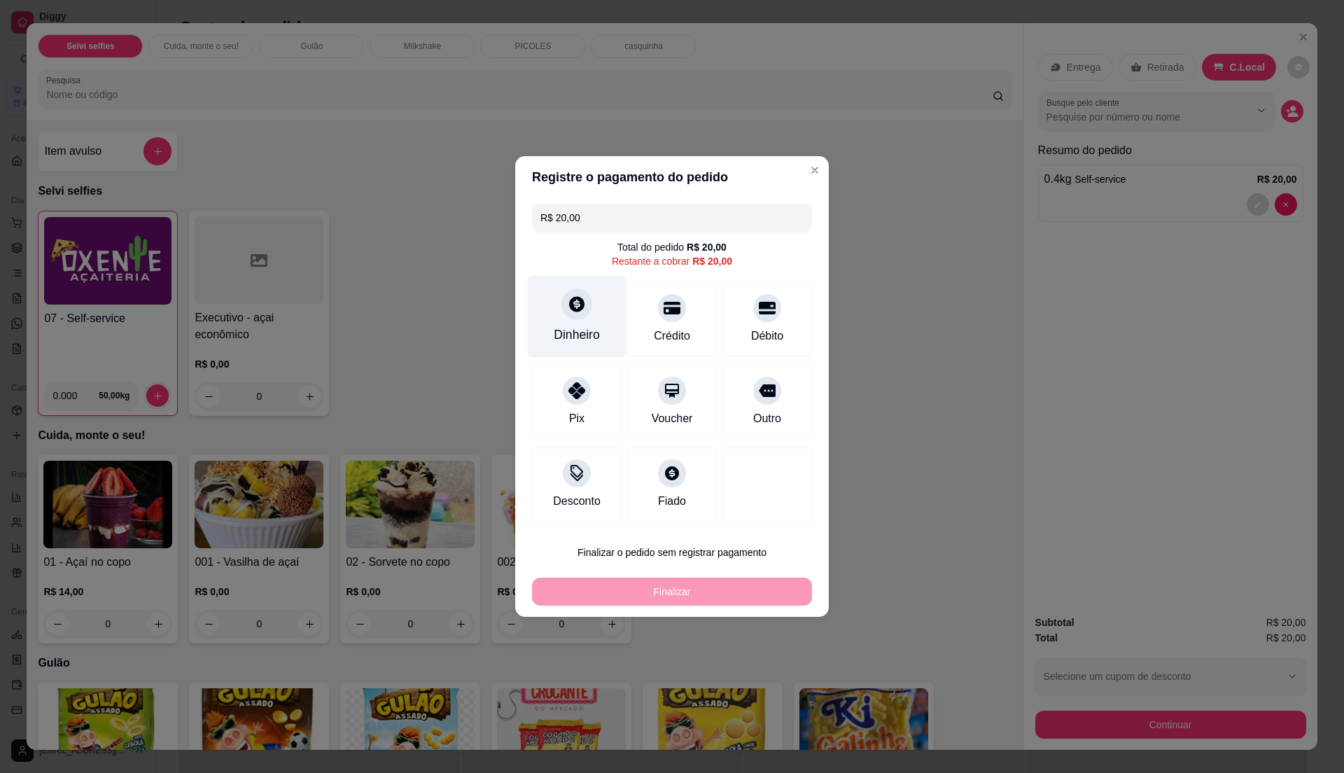
click at [557, 318] on div "Dinheiro" at bounding box center [577, 317] width 99 height 82
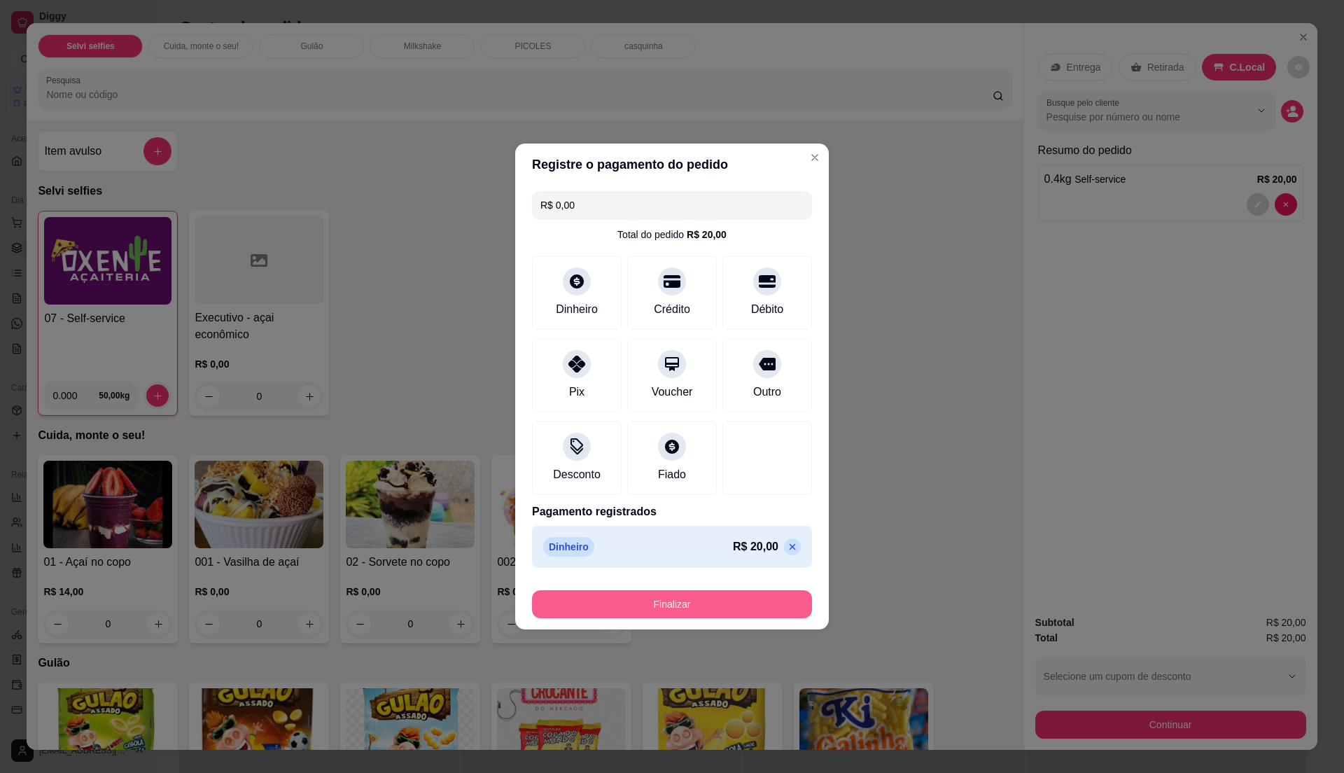
click at [745, 611] on button "Finalizar" at bounding box center [672, 604] width 280 height 28
type input "-R$ 20,00"
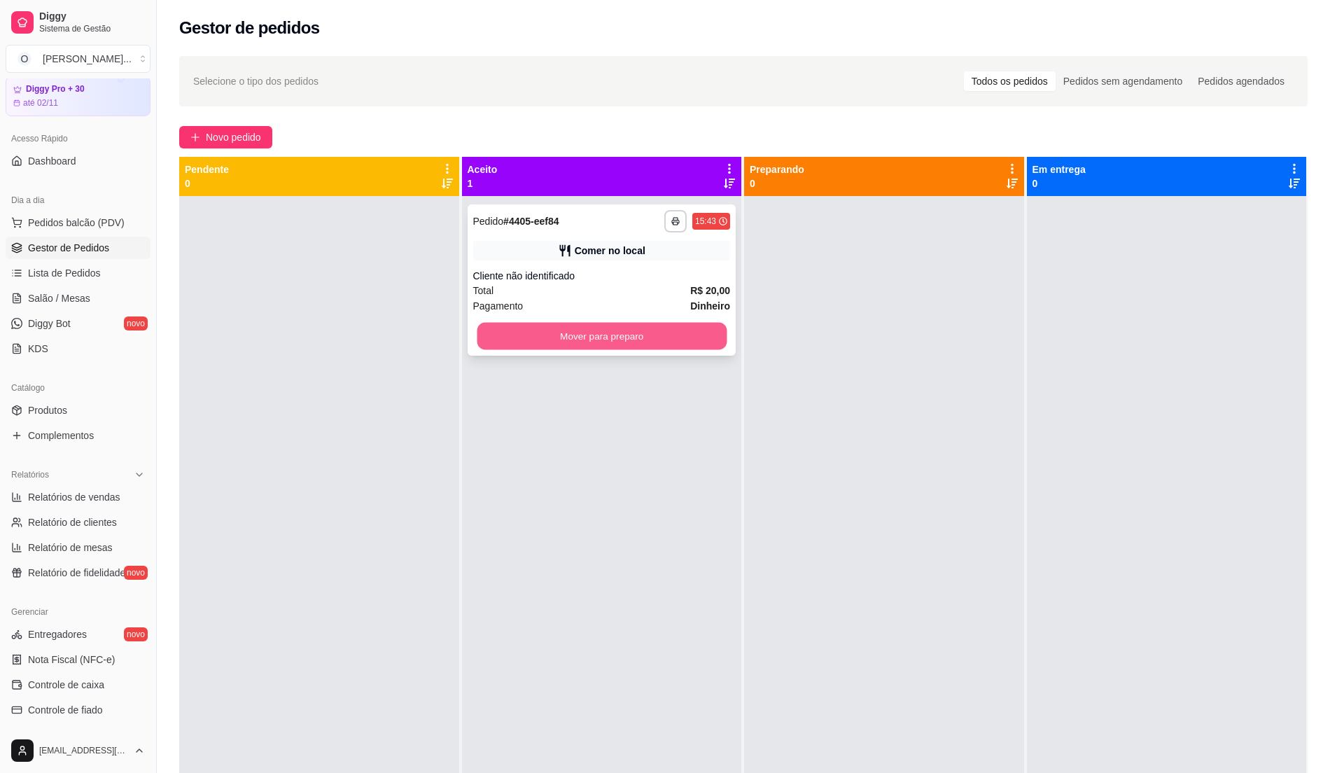
click at [642, 342] on button "Mover para preparo" at bounding box center [601, 336] width 249 height 27
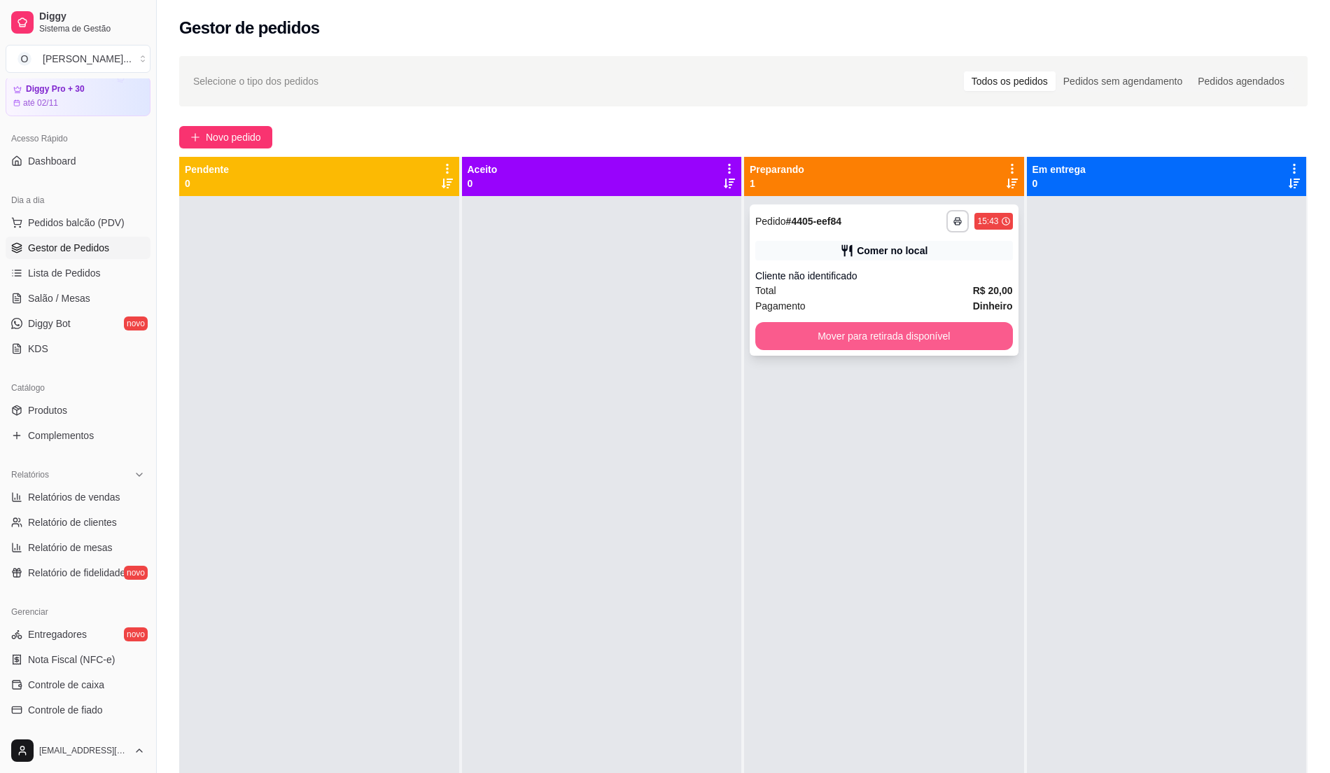
click at [877, 339] on button "Mover para retirada disponível" at bounding box center [884, 336] width 258 height 28
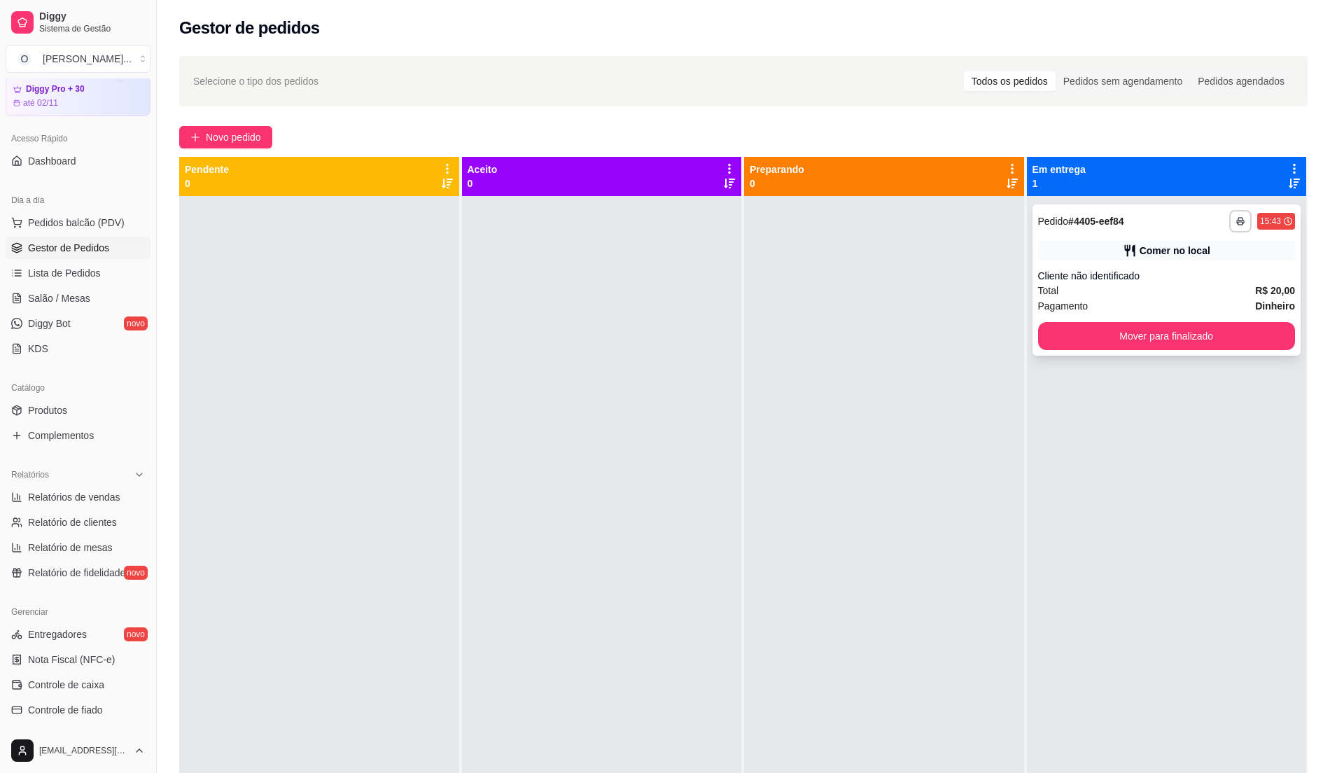
click at [1064, 315] on div "**********" at bounding box center [1166, 279] width 269 height 151
click at [1062, 331] on button "Mover para finalizado" at bounding box center [1167, 336] width 258 height 28
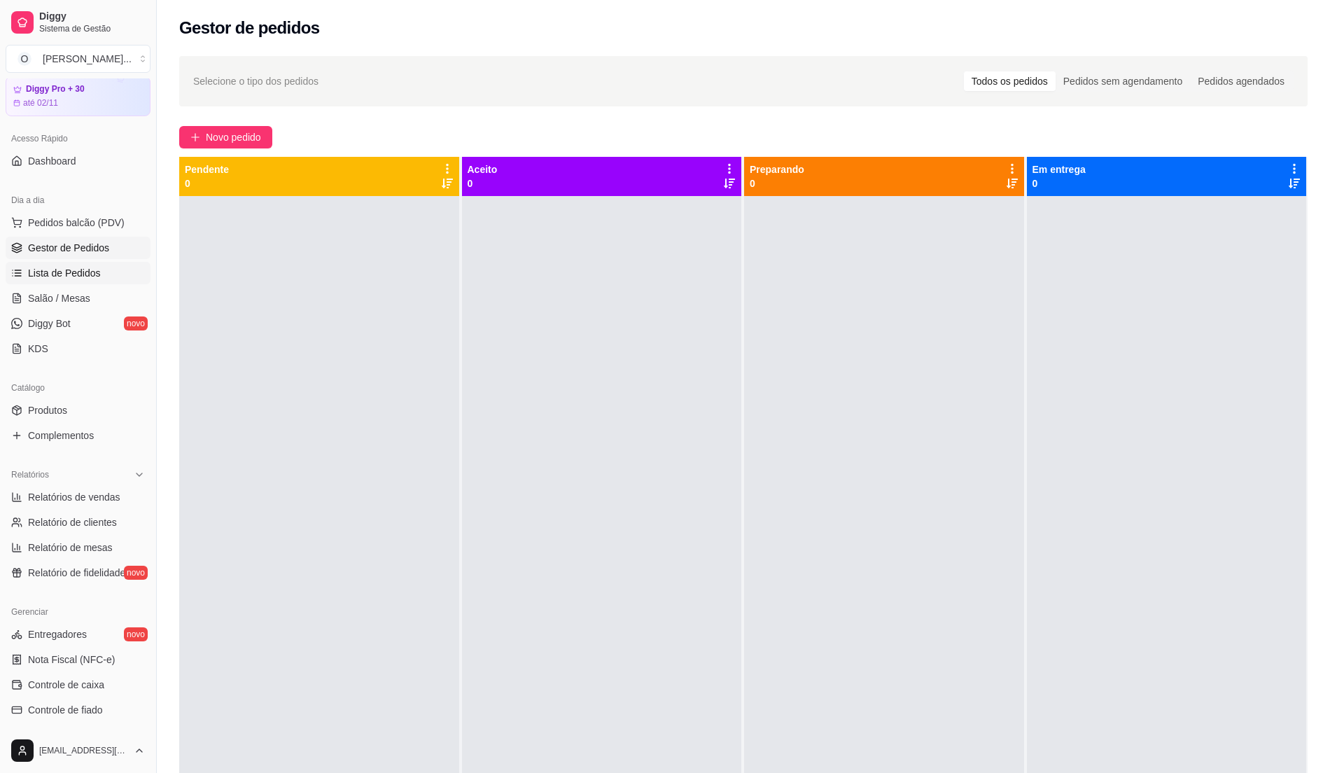
click at [74, 280] on span "Lista de Pedidos" at bounding box center [64, 273] width 73 height 14
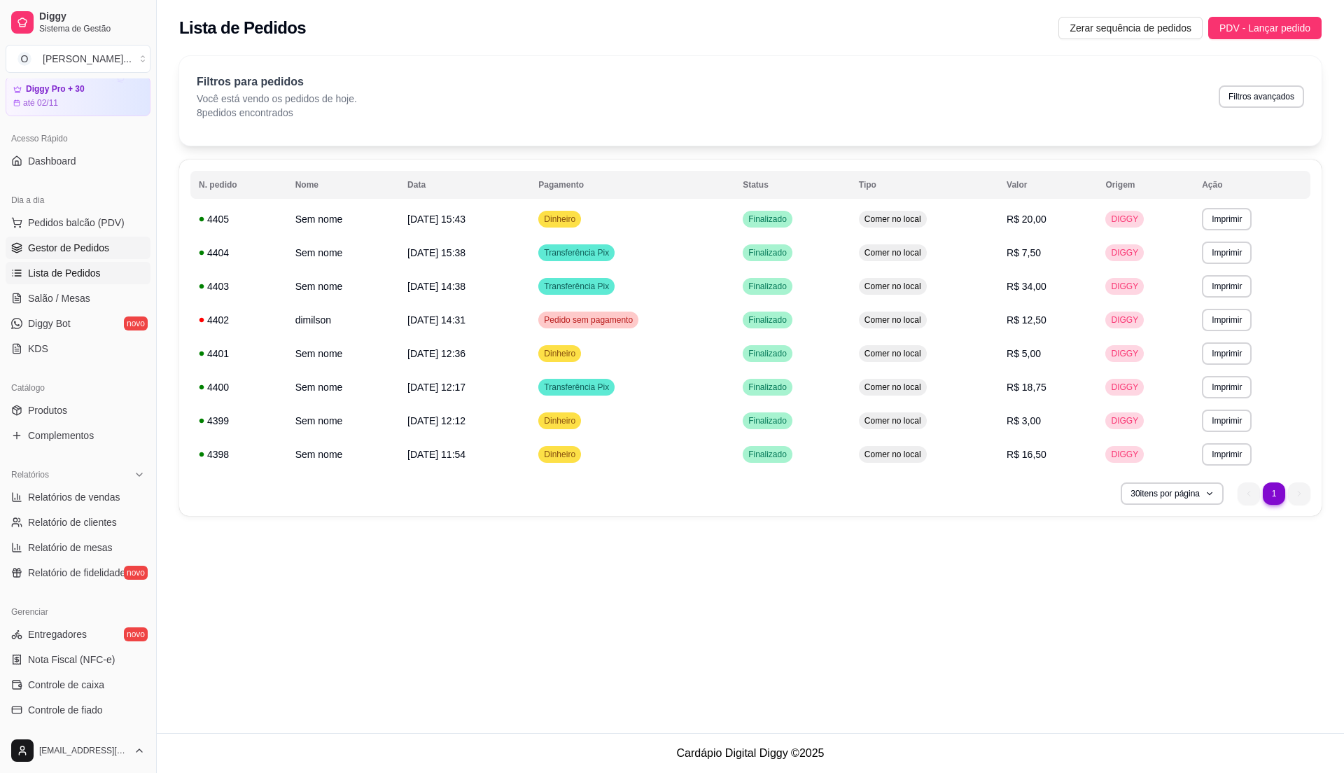
click at [56, 246] on span "Gestor de Pedidos" at bounding box center [68, 248] width 81 height 14
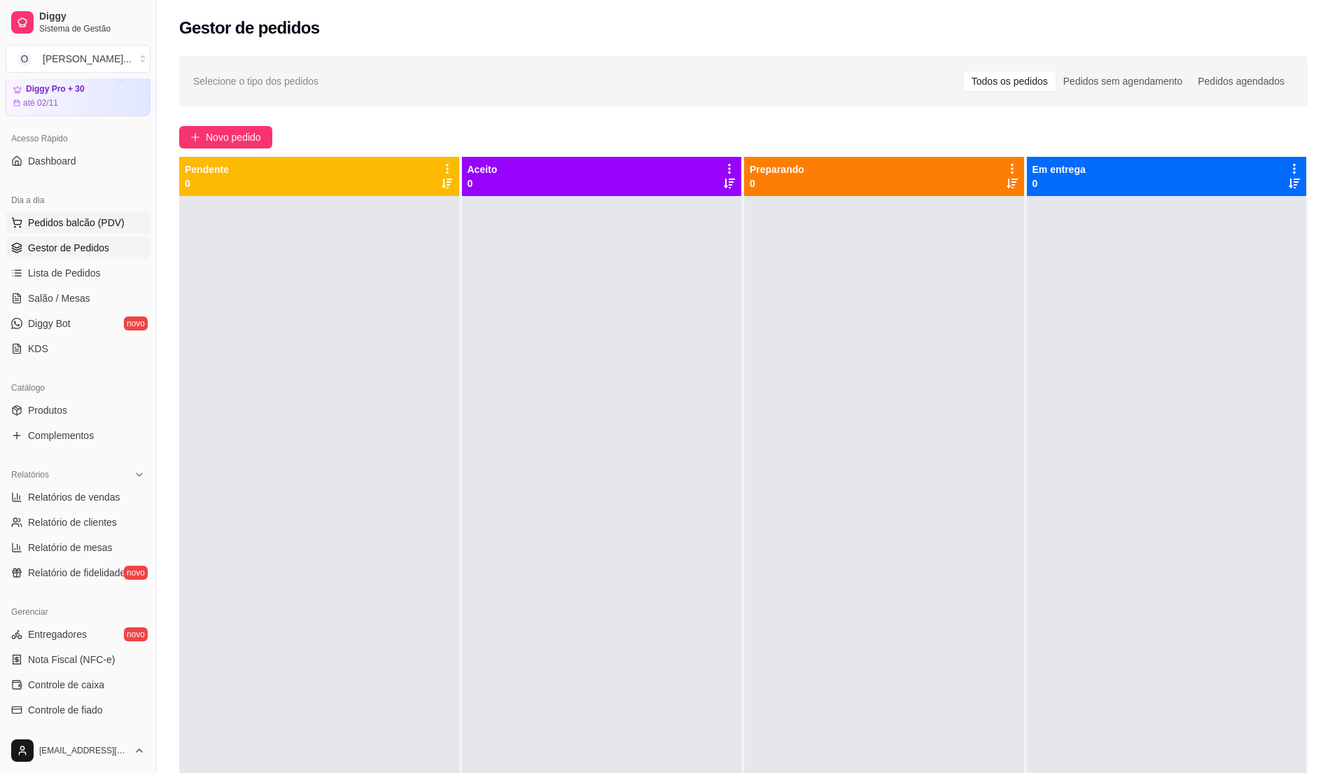
click at [90, 225] on span "Pedidos balcão (PDV)" at bounding box center [76, 223] width 97 height 14
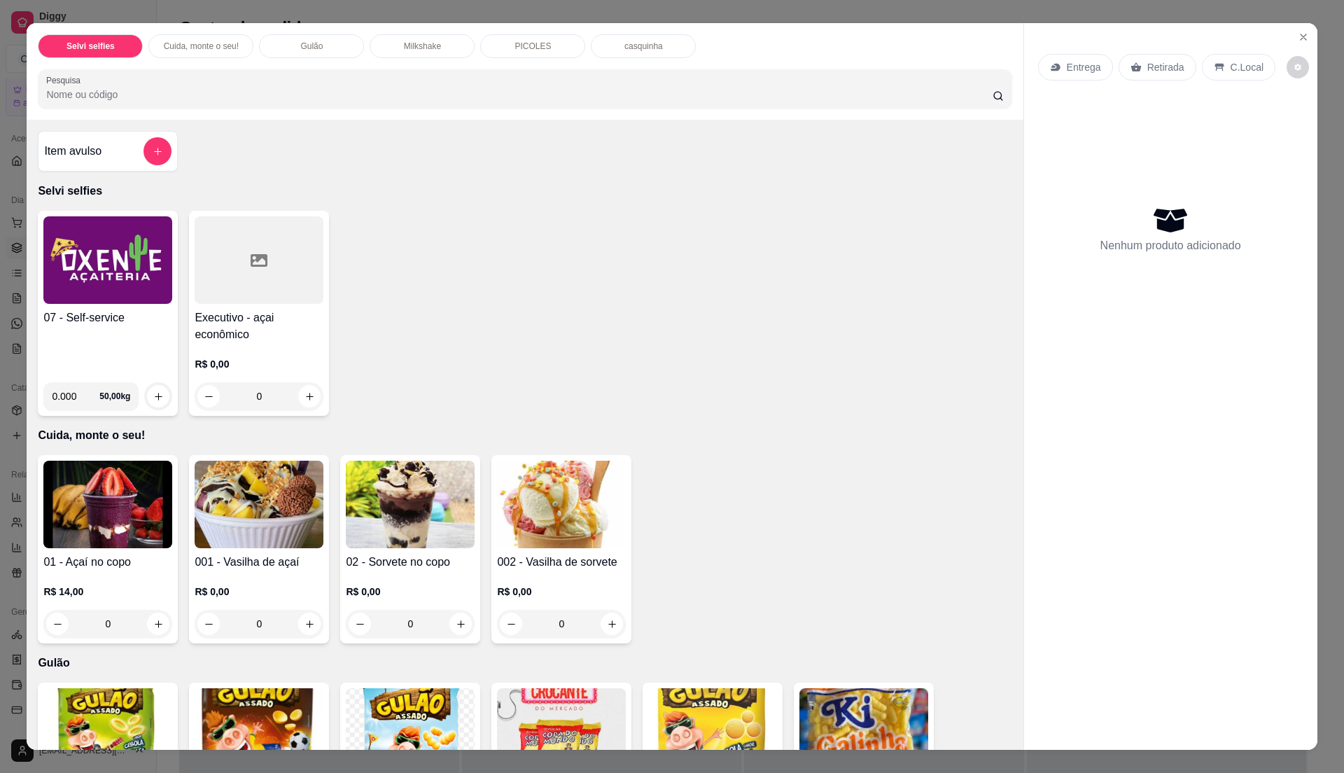
click at [96, 321] on h4 "07 - Self-service" at bounding box center [107, 317] width 129 height 17
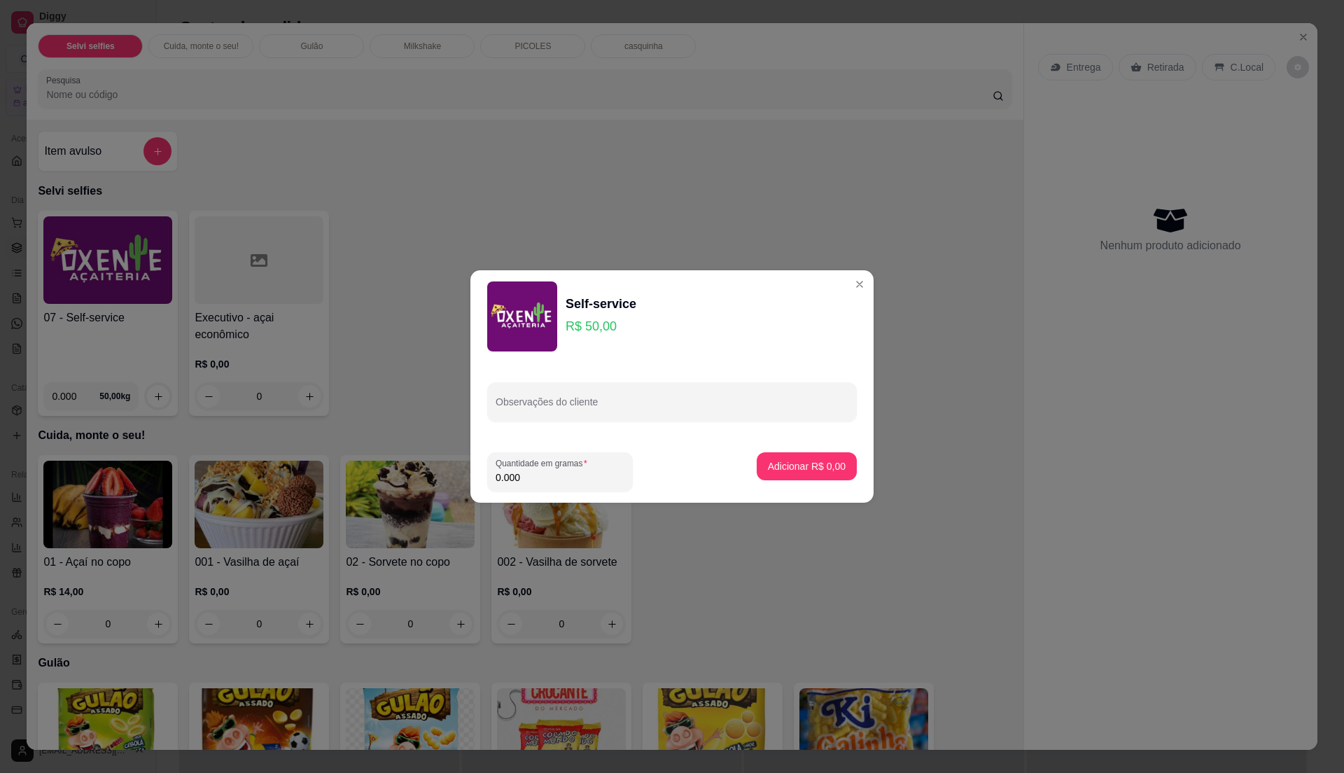
click at [552, 472] on input "0.000" at bounding box center [560, 477] width 129 height 14
type input "0.140"
click at [782, 471] on p "Adicionar R$ 7,00" at bounding box center [807, 466] width 78 height 14
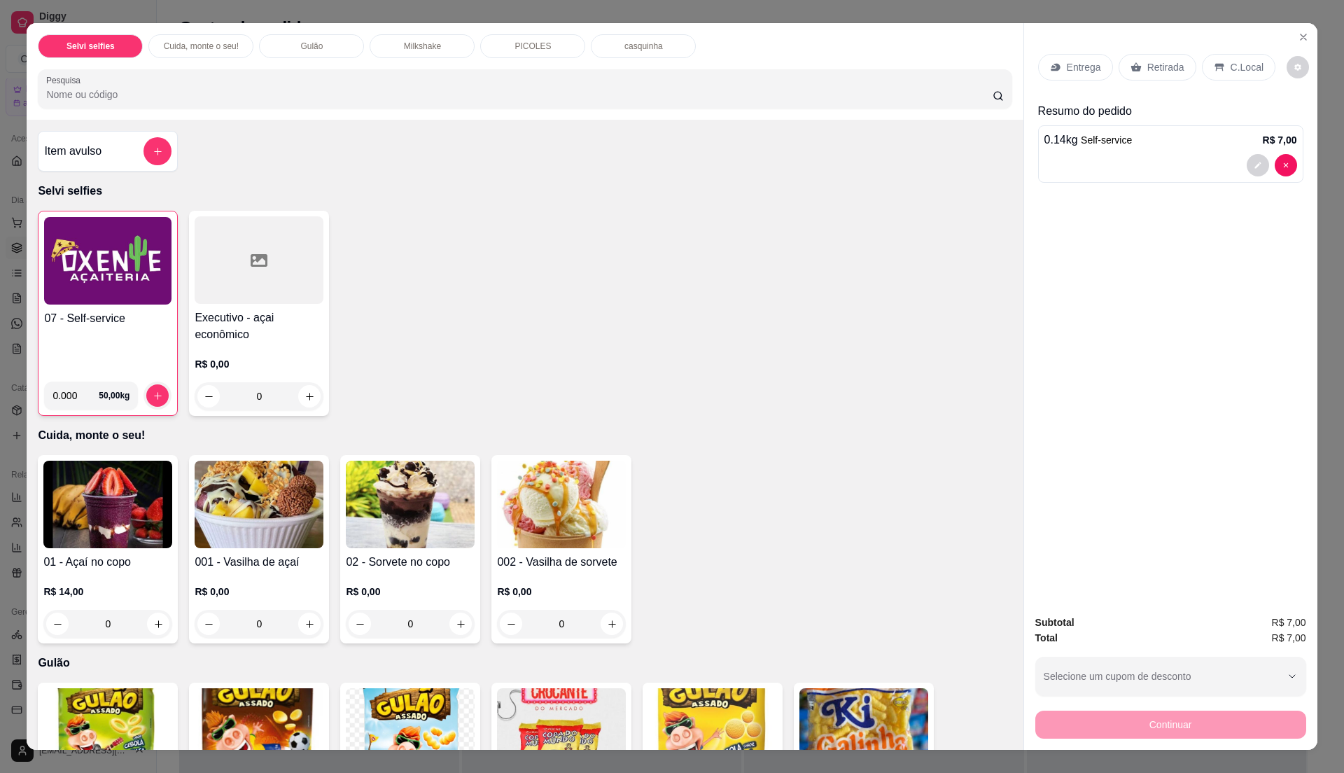
click at [1247, 68] on p "C.Local" at bounding box center [1247, 67] width 33 height 14
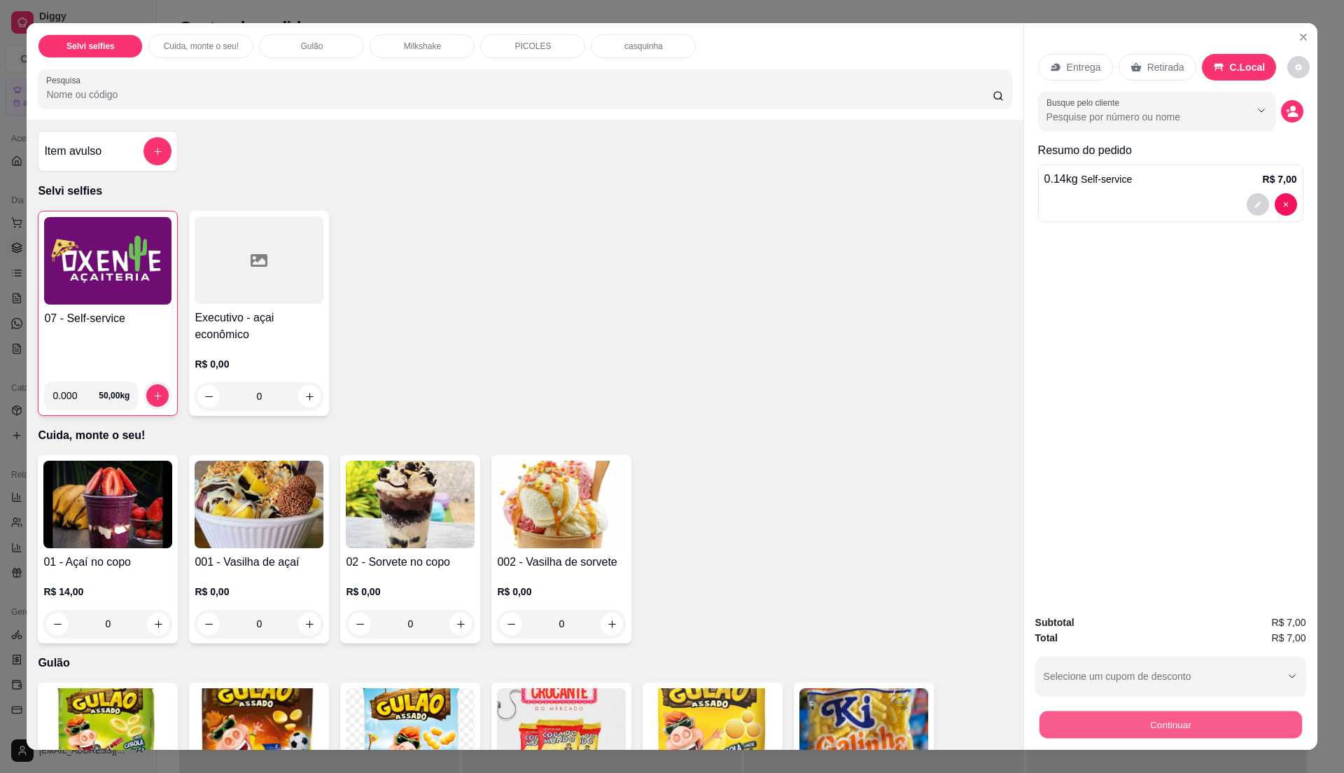
click at [1121, 715] on button "Continuar" at bounding box center [1170, 723] width 262 height 27
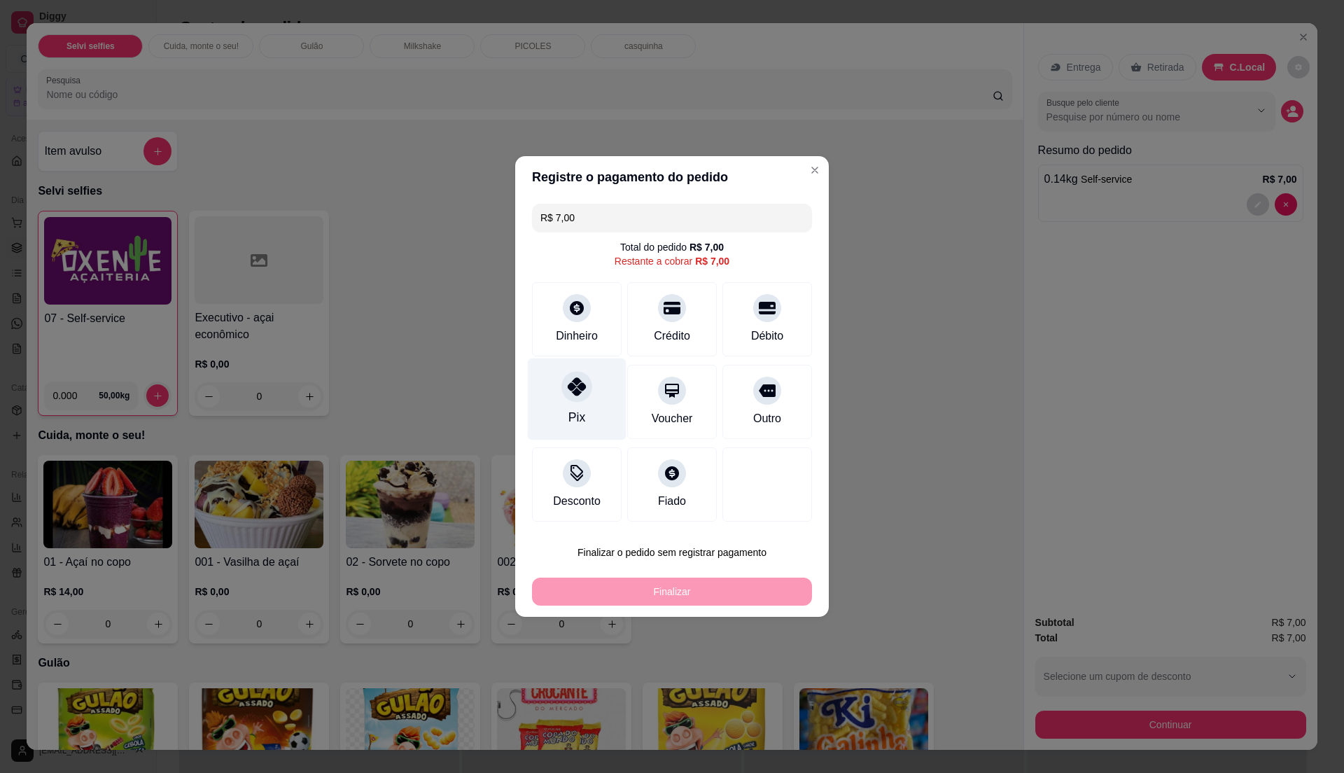
click at [542, 373] on div "Pix" at bounding box center [577, 399] width 99 height 82
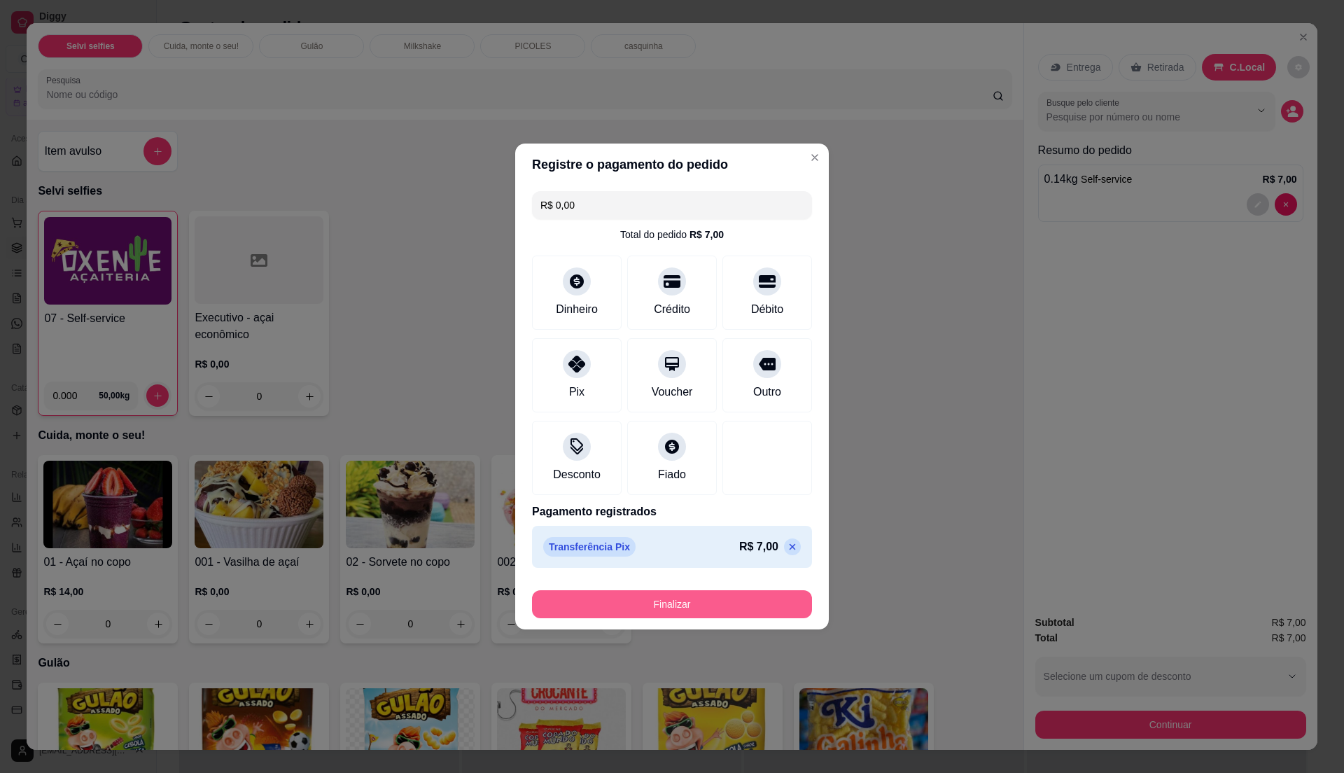
click at [639, 595] on button "Finalizar" at bounding box center [672, 604] width 280 height 28
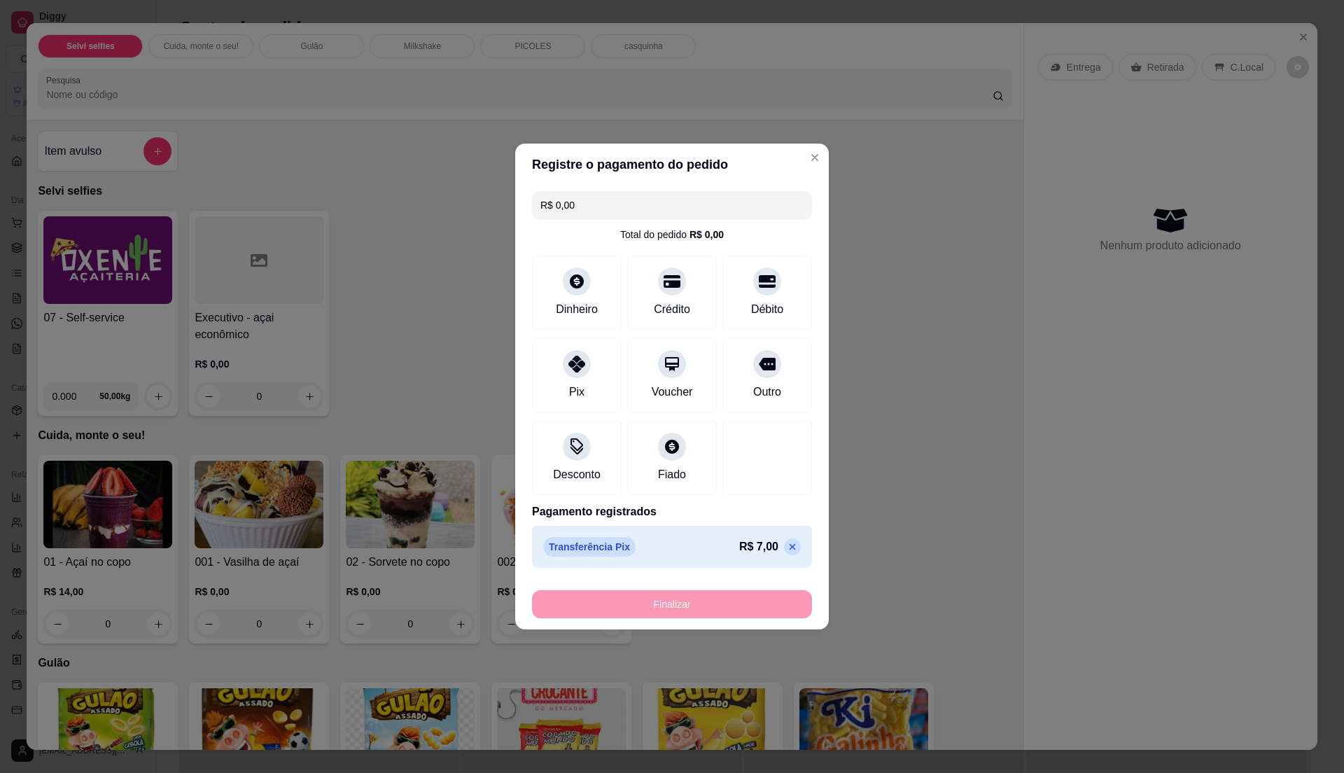
type input "-R$ 7,00"
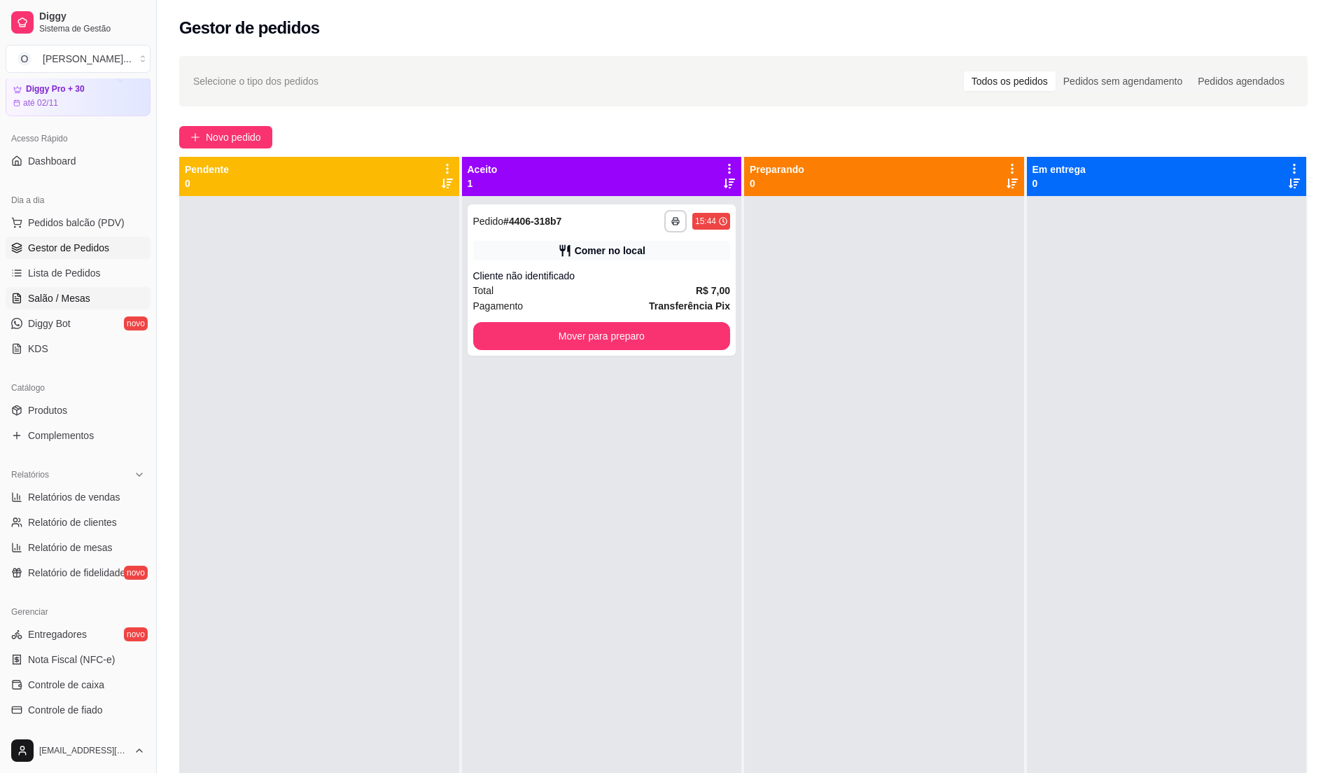
click at [132, 292] on link "Salão / Mesas" at bounding box center [78, 298] width 145 height 22
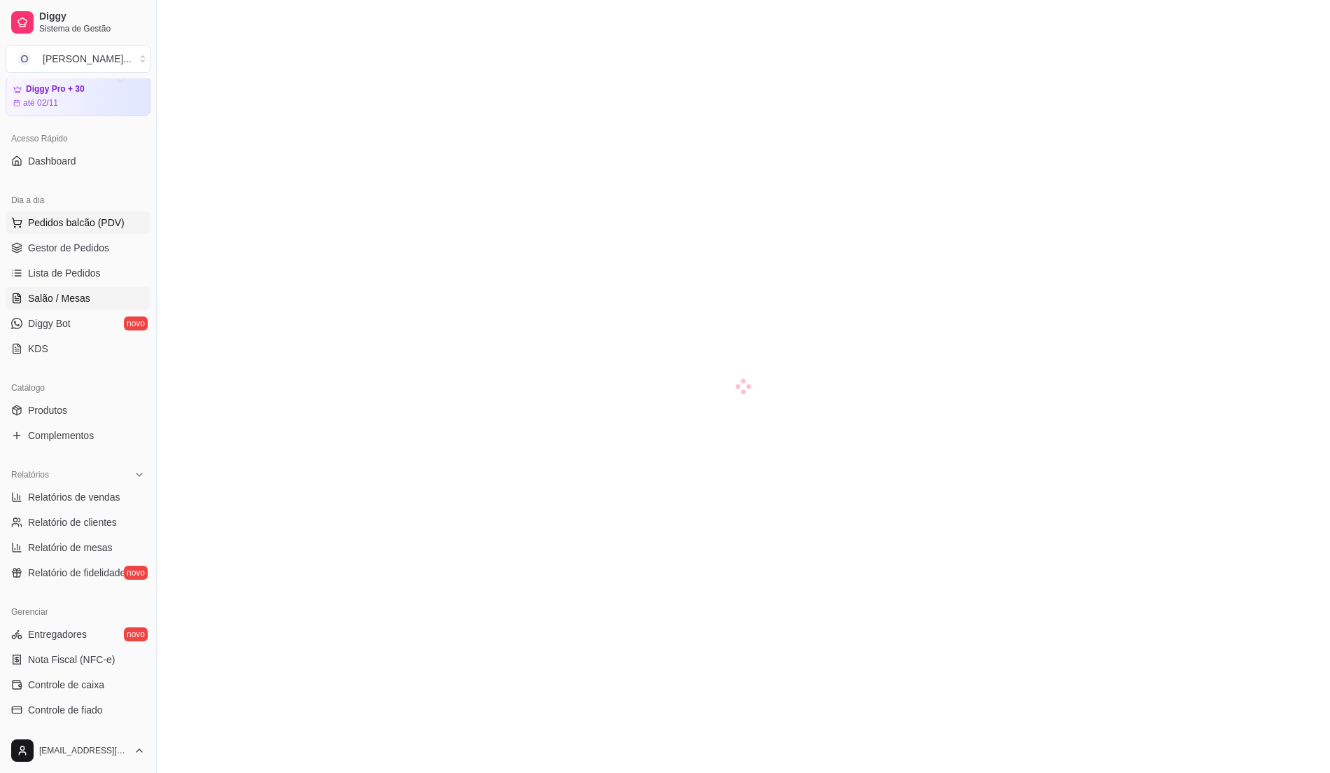
click at [92, 231] on button "Pedidos balcão (PDV)" at bounding box center [78, 222] width 145 height 22
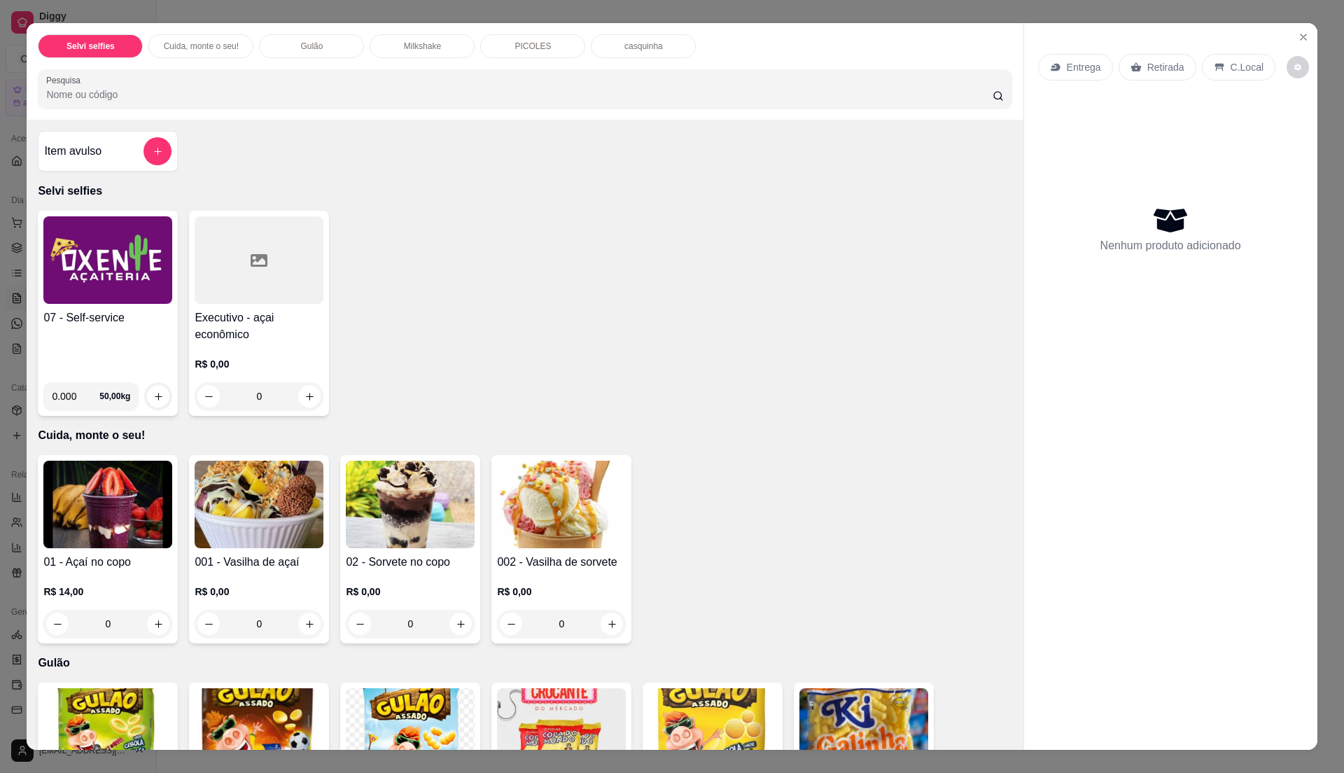
click at [90, 361] on div "07 - Self-service" at bounding box center [107, 340] width 129 height 62
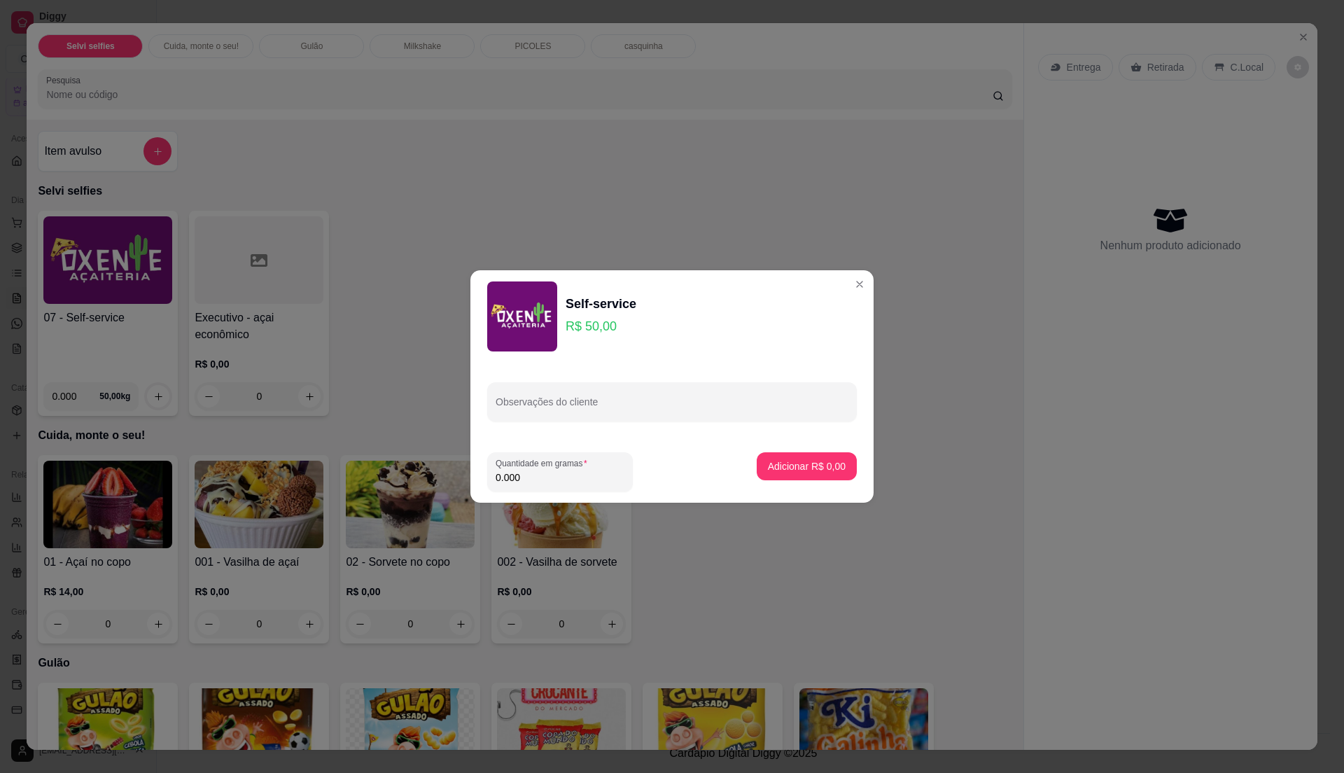
click at [583, 476] on input "0.000" at bounding box center [560, 477] width 129 height 14
type input "0.18"
click at [812, 471] on p "Adicionar R$ 9,00" at bounding box center [807, 465] width 76 height 13
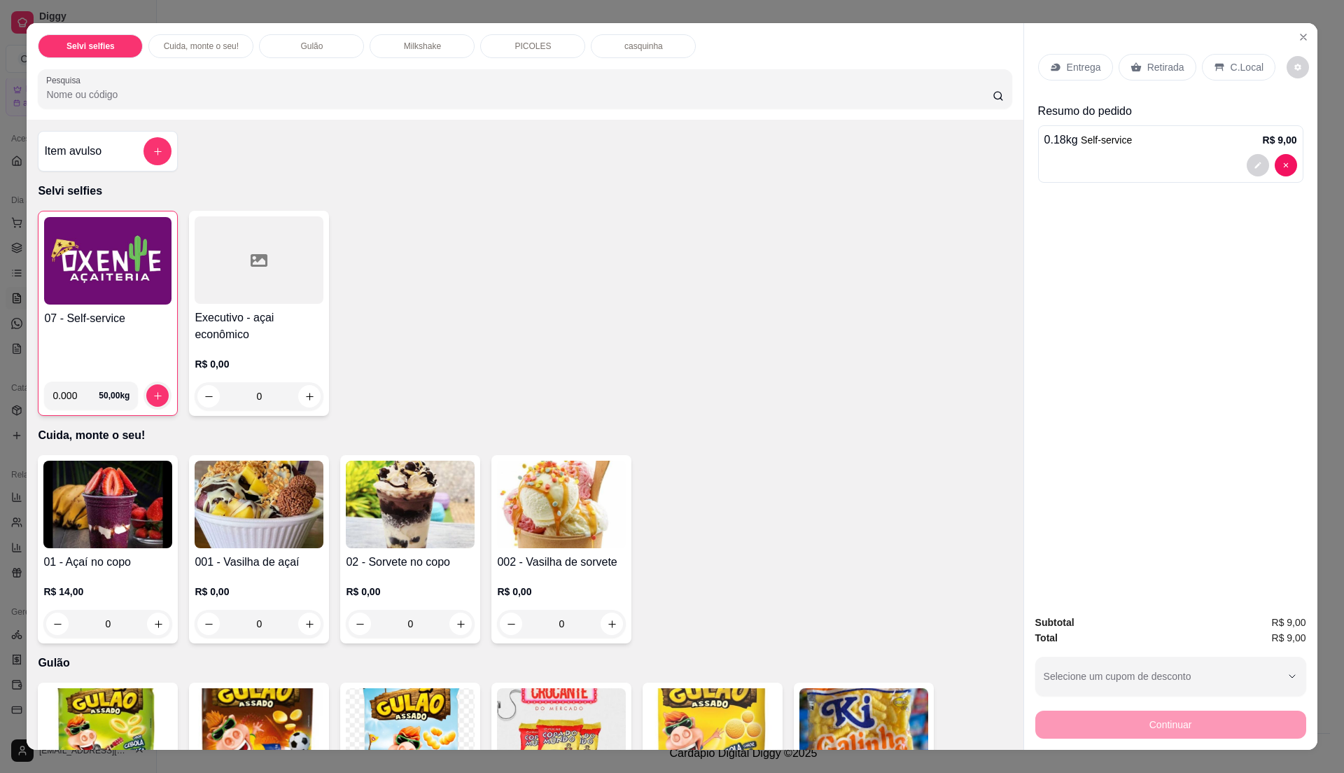
click at [38, 323] on div "07 - Self-service 0.000 50,00 kg" at bounding box center [108, 313] width 140 height 205
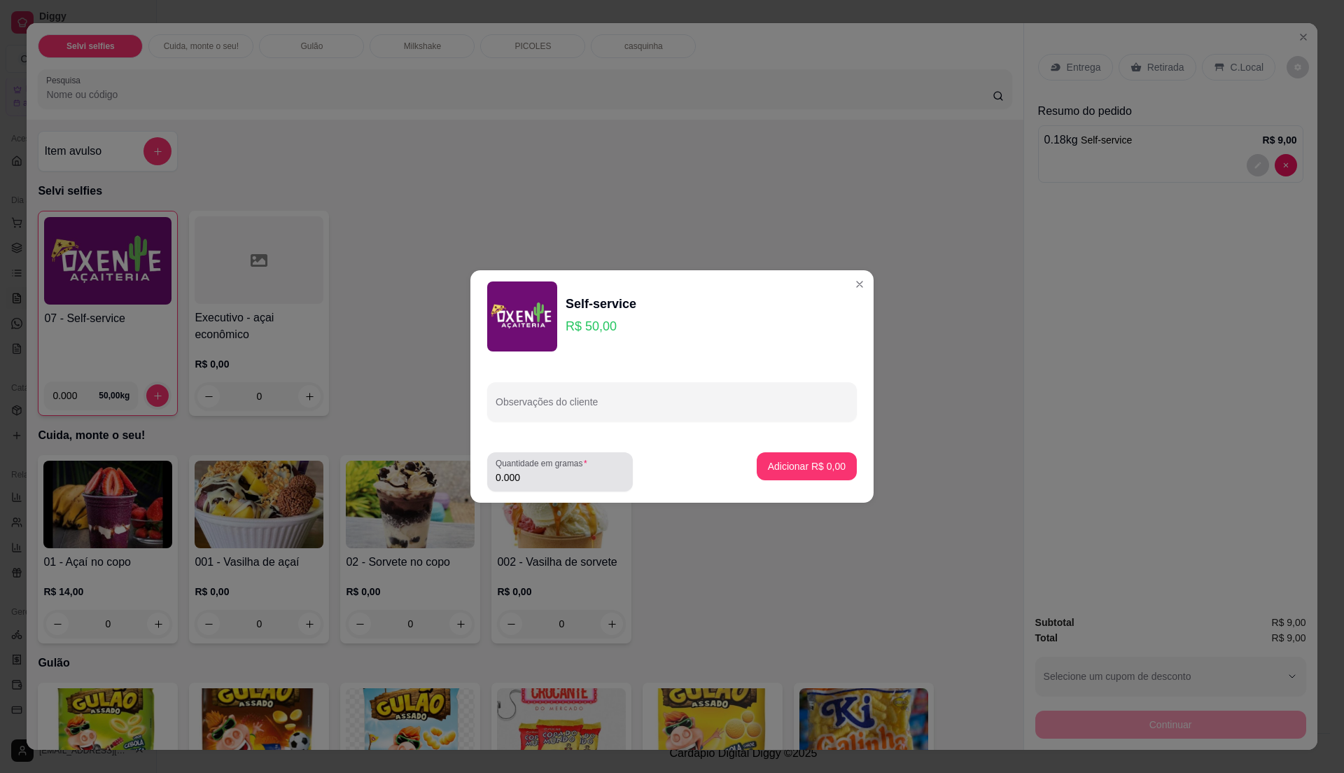
click at [580, 461] on label "Quantidade em gramas" at bounding box center [544, 463] width 97 height 12
click at [580, 470] on input "0.000" at bounding box center [560, 477] width 129 height 14
click at [563, 482] on input "0" at bounding box center [560, 477] width 129 height 14
type input "0.225"
click at [799, 459] on p "Adicionar R$ 11,25" at bounding box center [804, 465] width 81 height 13
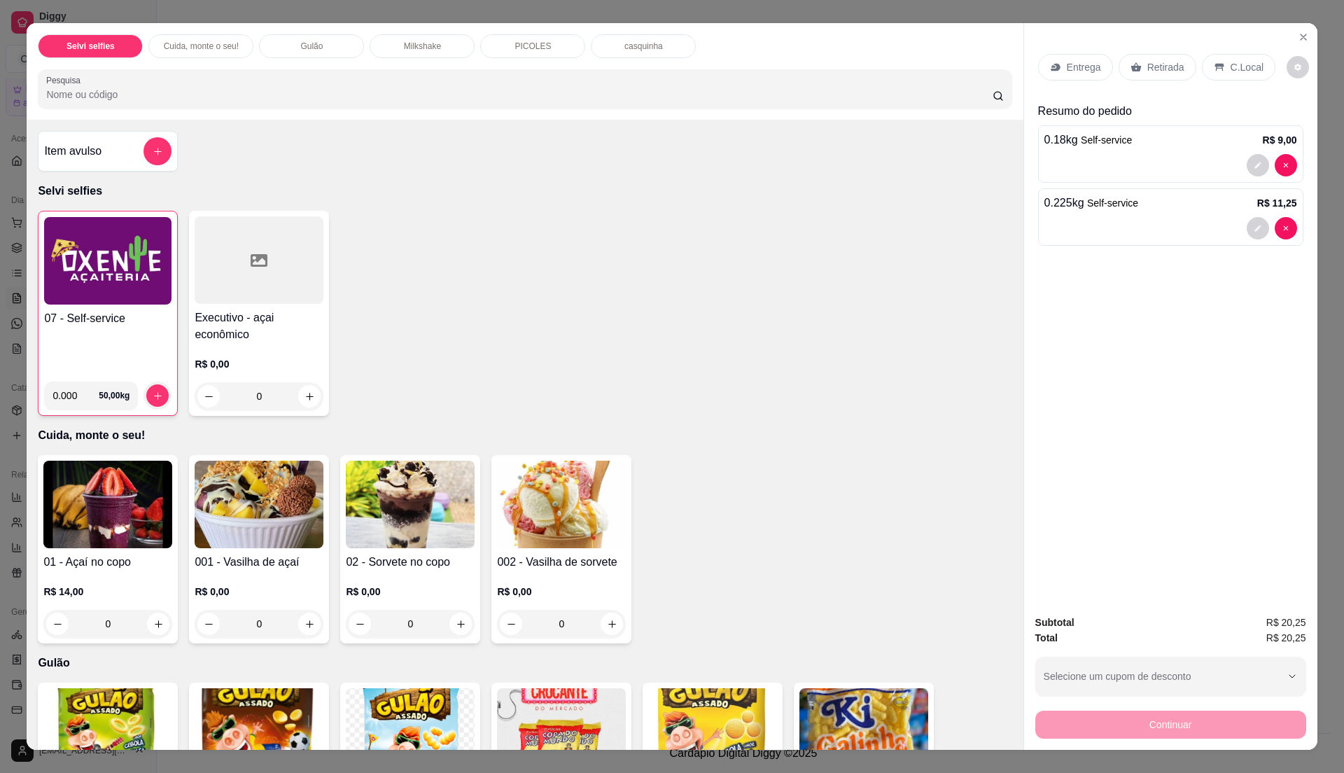
click at [1231, 62] on p "C.Local" at bounding box center [1247, 67] width 33 height 14
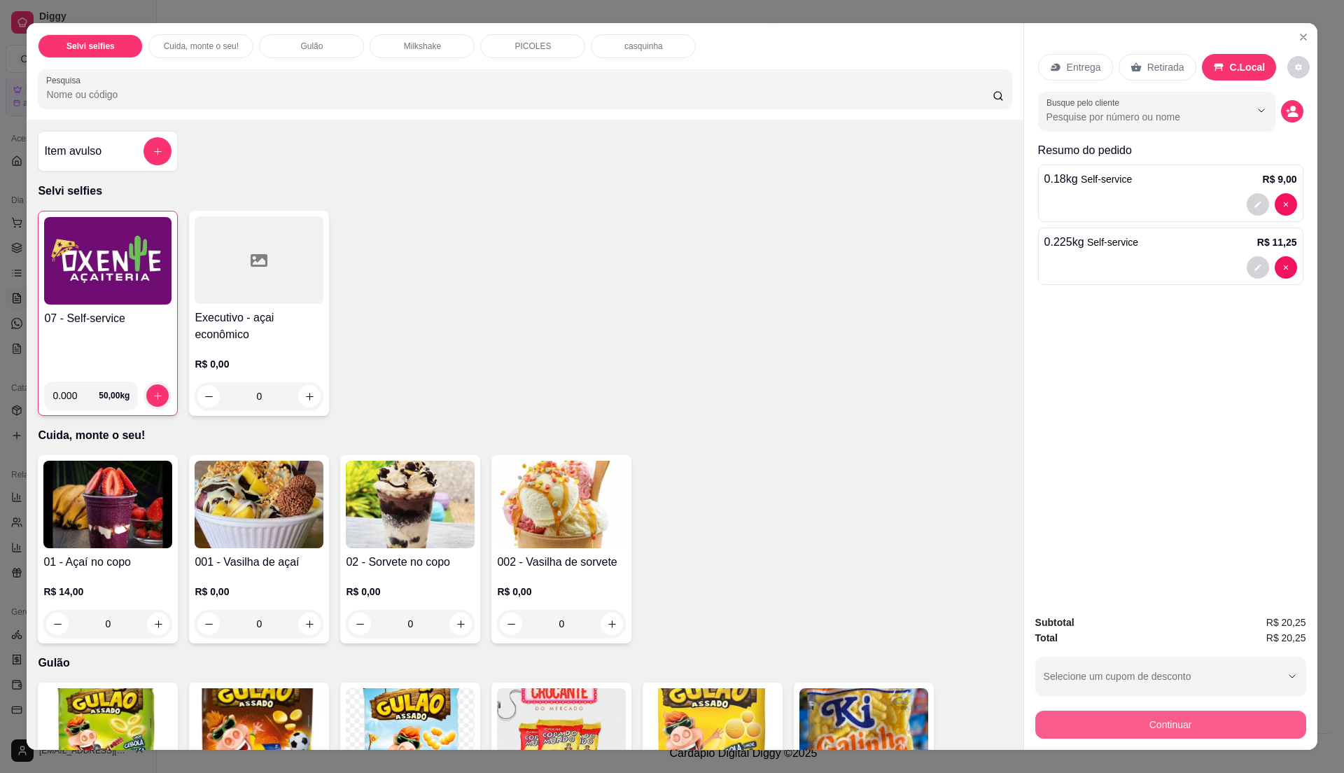
click at [1053, 723] on button "Continuar" at bounding box center [1170, 724] width 271 height 28
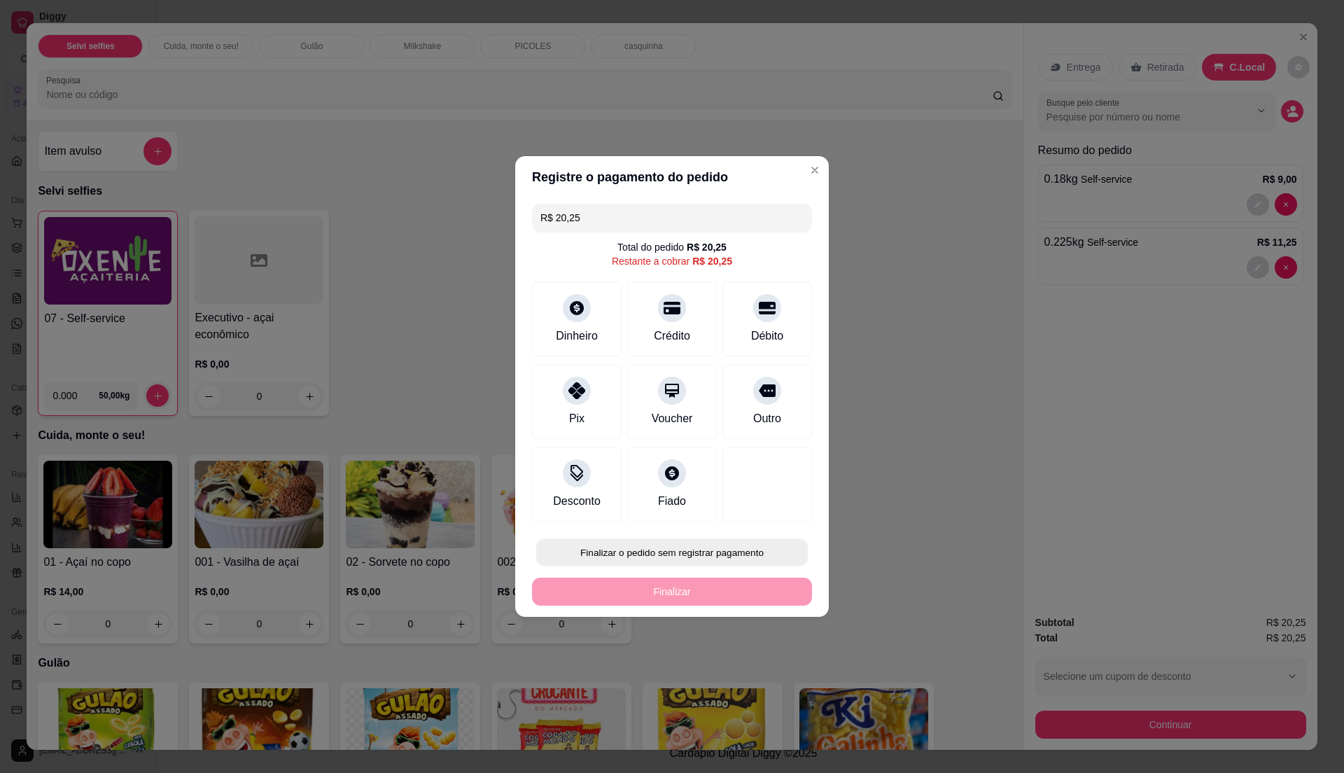
click at [647, 546] on button "Finalizar o pedido sem registrar pagamento" at bounding box center [672, 552] width 272 height 27
click at [753, 661] on button "Confirmar" at bounding box center [758, 668] width 52 height 22
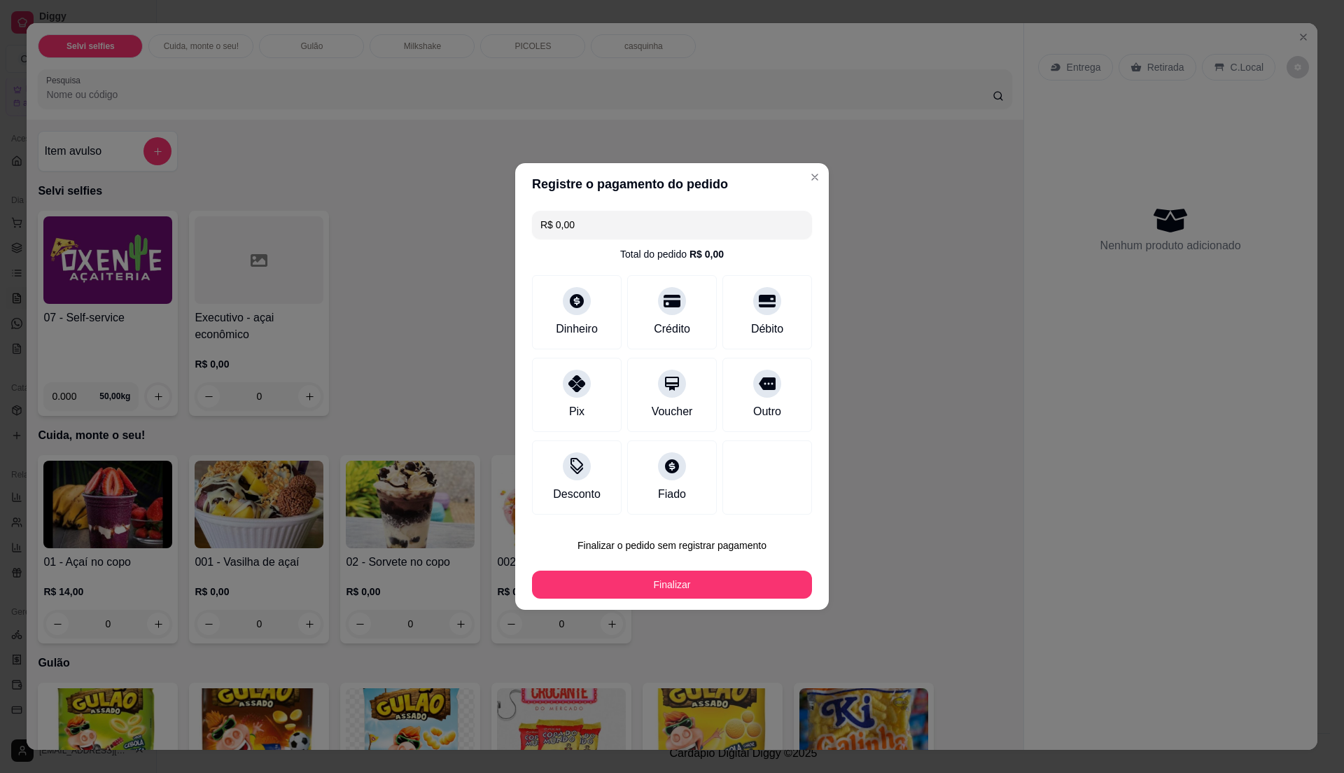
type input "R$ 0,00"
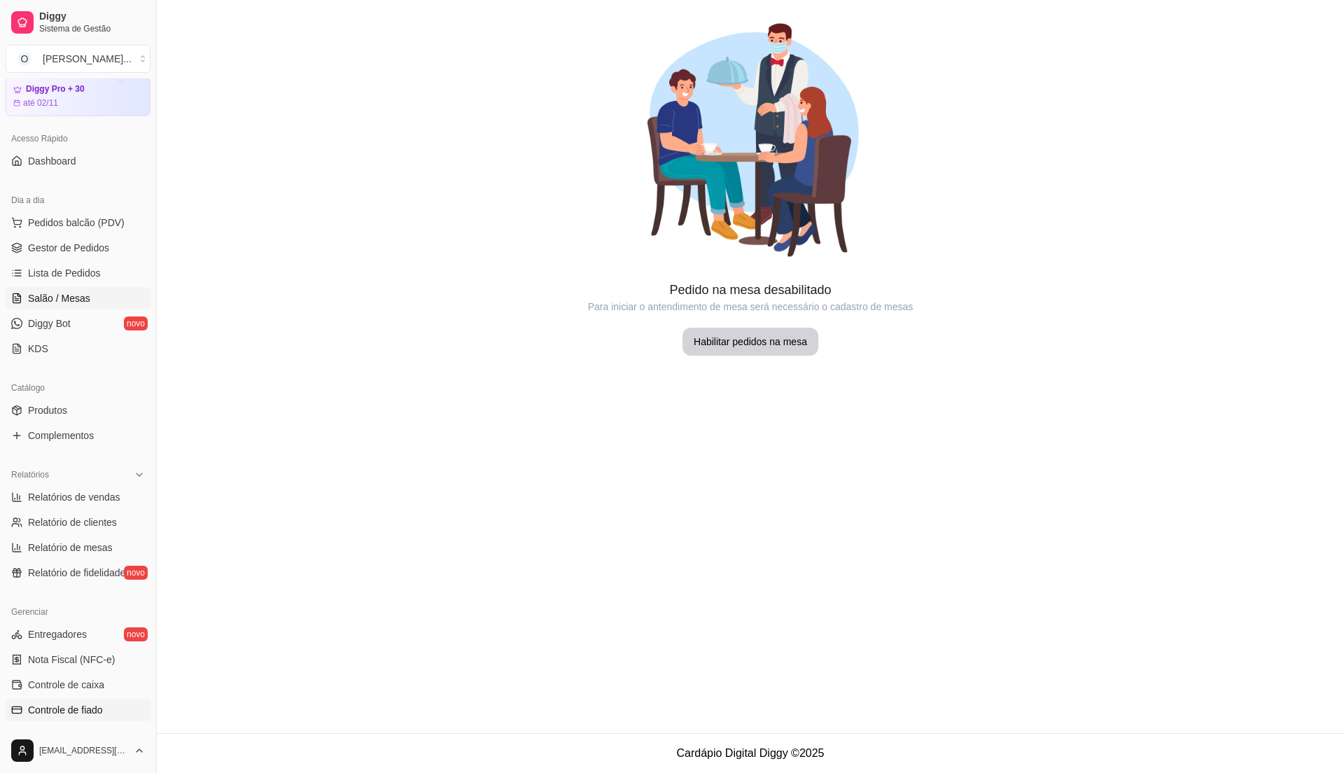
scroll to position [141, 0]
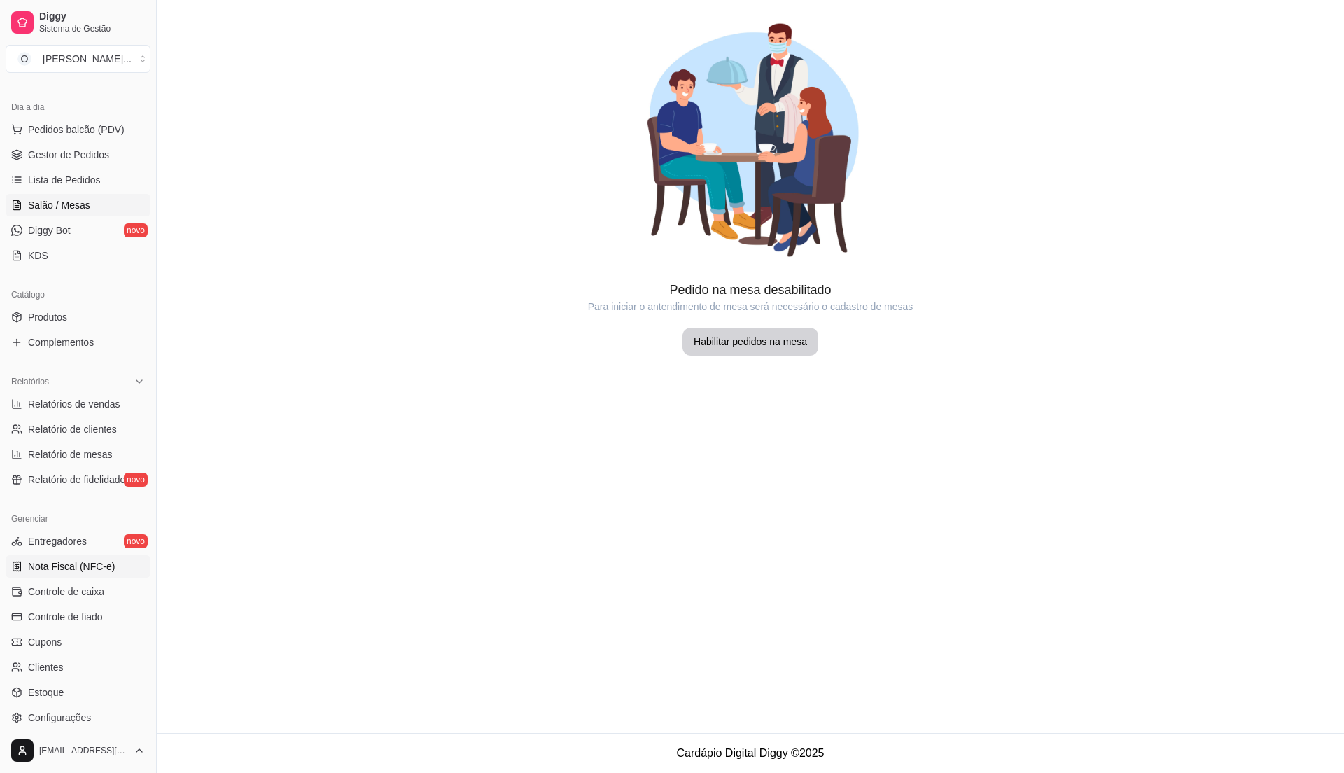
click at [97, 571] on span "Nota Fiscal (NFC-e)" at bounding box center [71, 566] width 87 height 14
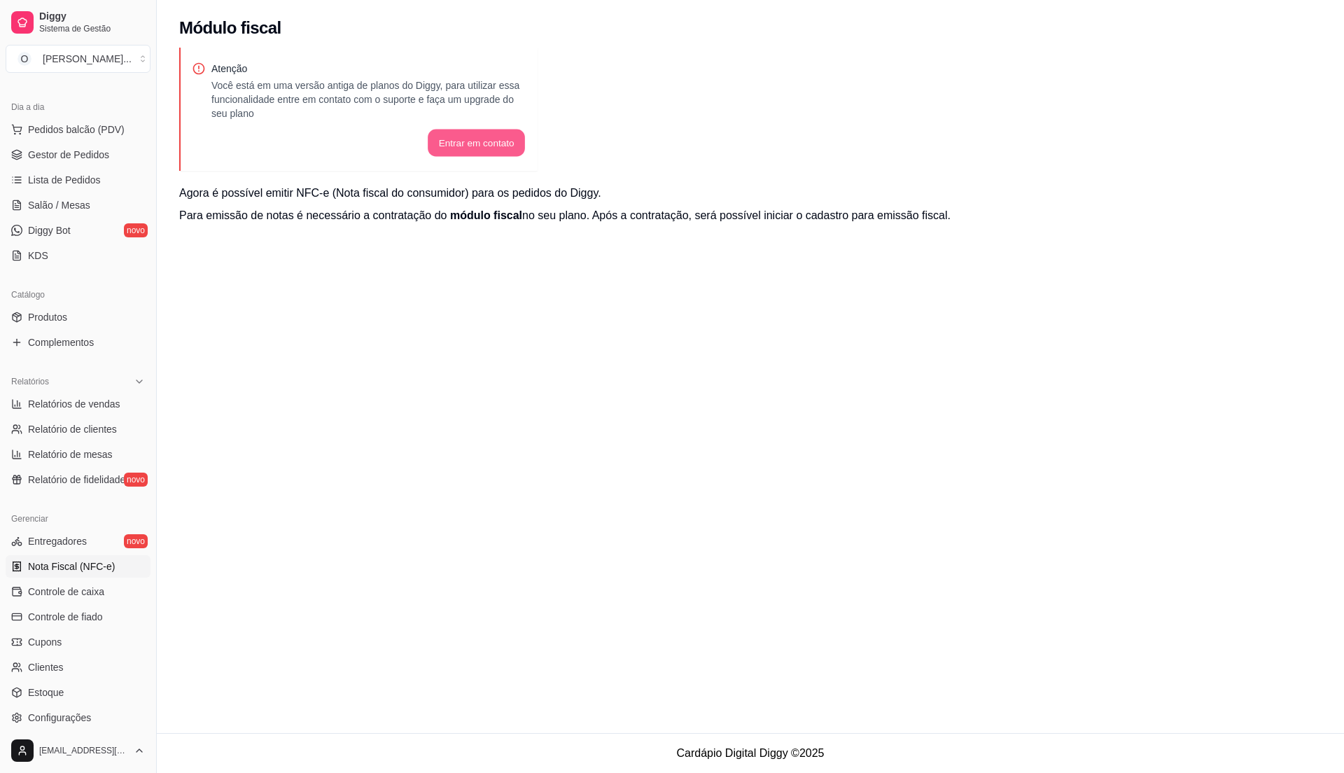
click at [497, 130] on button "Entrar em contato" at bounding box center [476, 142] width 97 height 27
click at [87, 174] on span "Lista de Pedidos" at bounding box center [64, 180] width 73 height 14
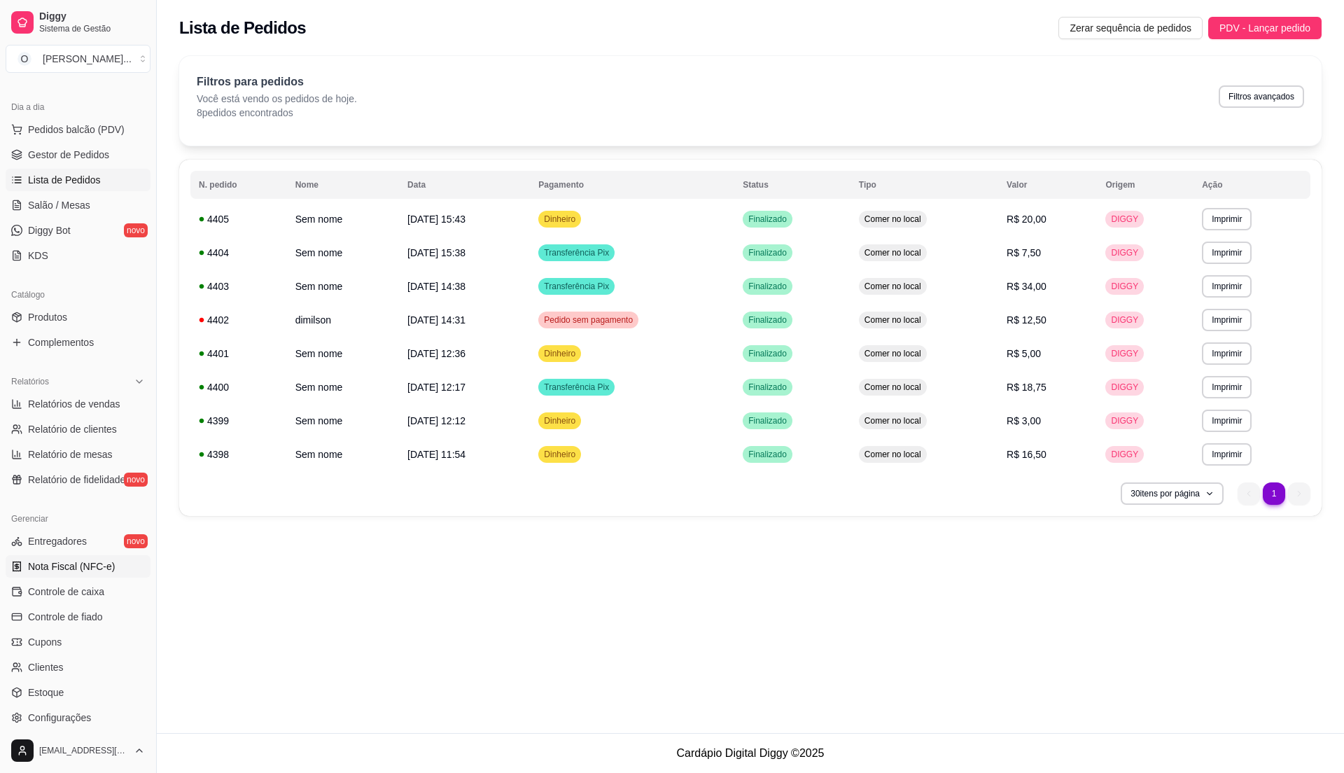
click at [76, 572] on span "Nota Fiscal (NFC-e)" at bounding box center [71, 566] width 87 height 14
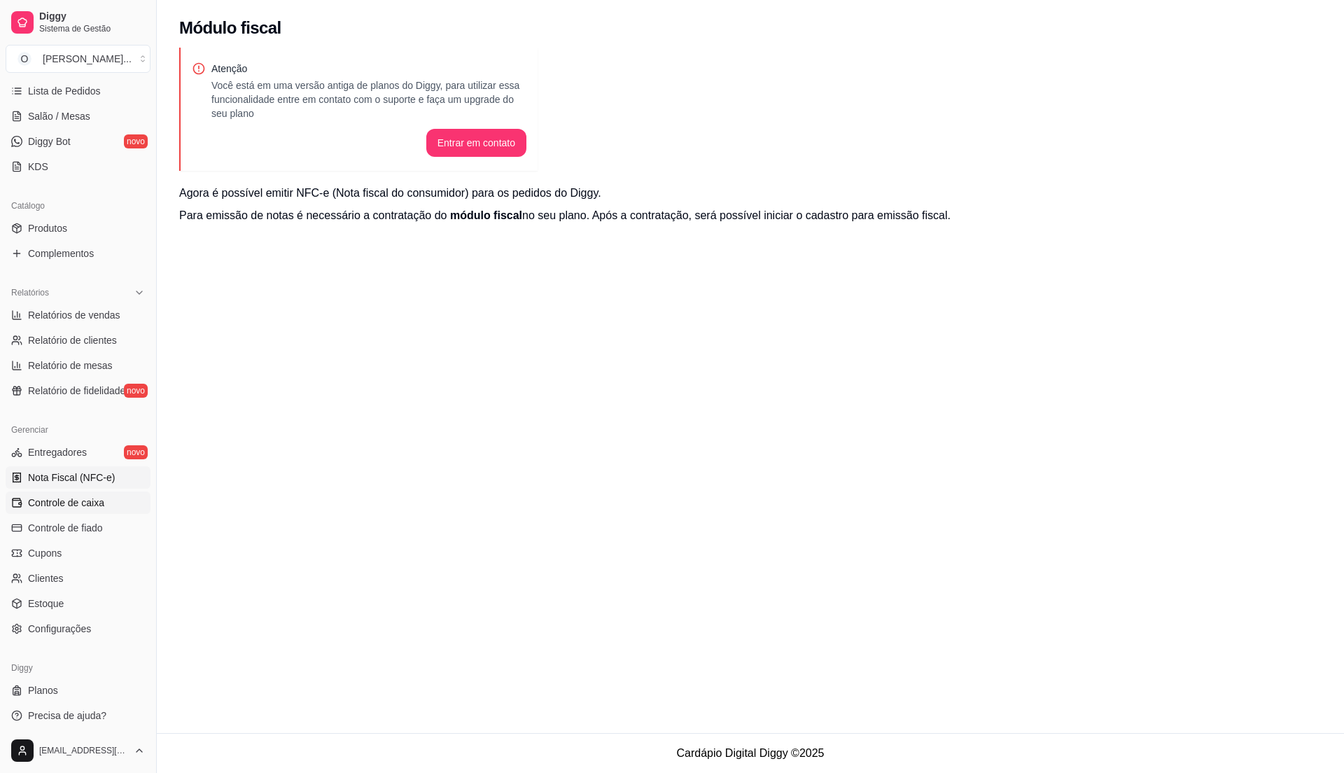
scroll to position [235, 0]
click at [80, 82] on span "Lista de Pedidos" at bounding box center [64, 87] width 73 height 14
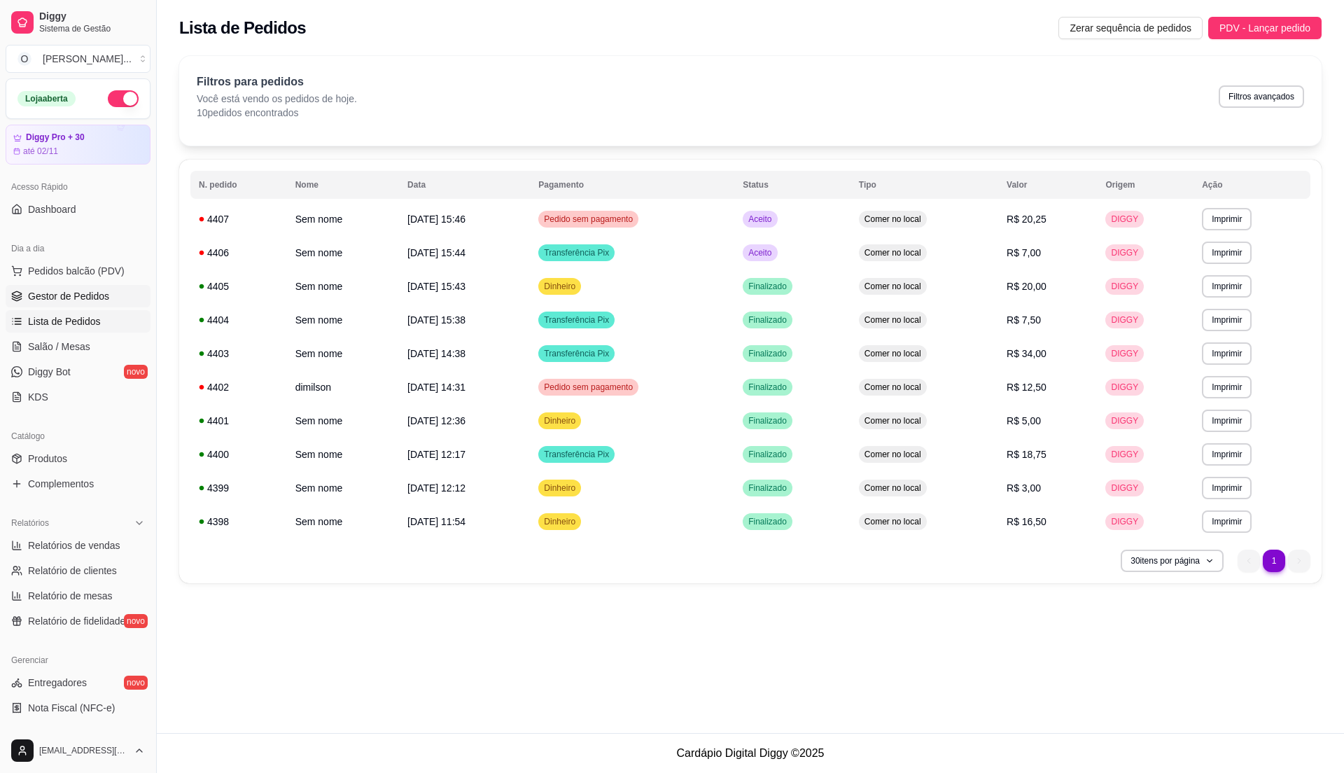
click at [92, 293] on span "Gestor de Pedidos" at bounding box center [68, 296] width 81 height 14
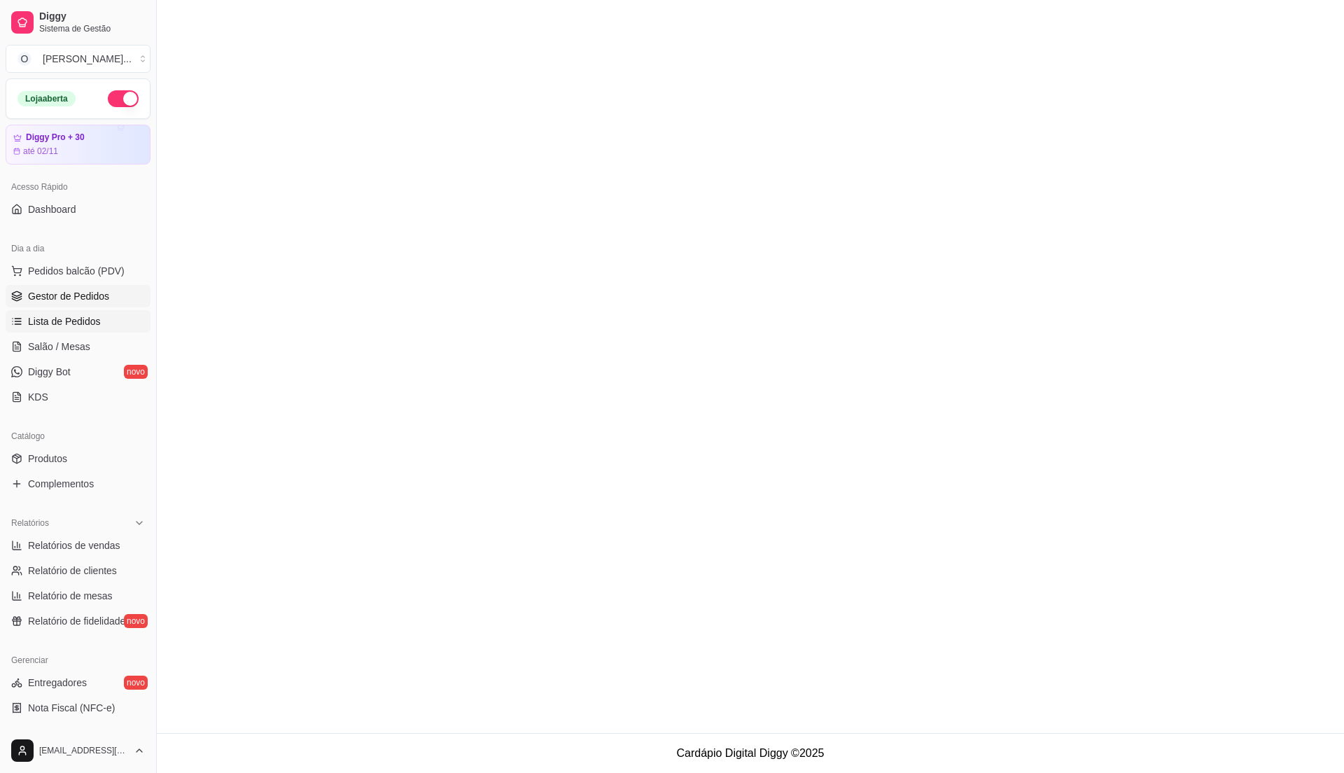
click at [83, 316] on span "Lista de Pedidos" at bounding box center [64, 321] width 73 height 14
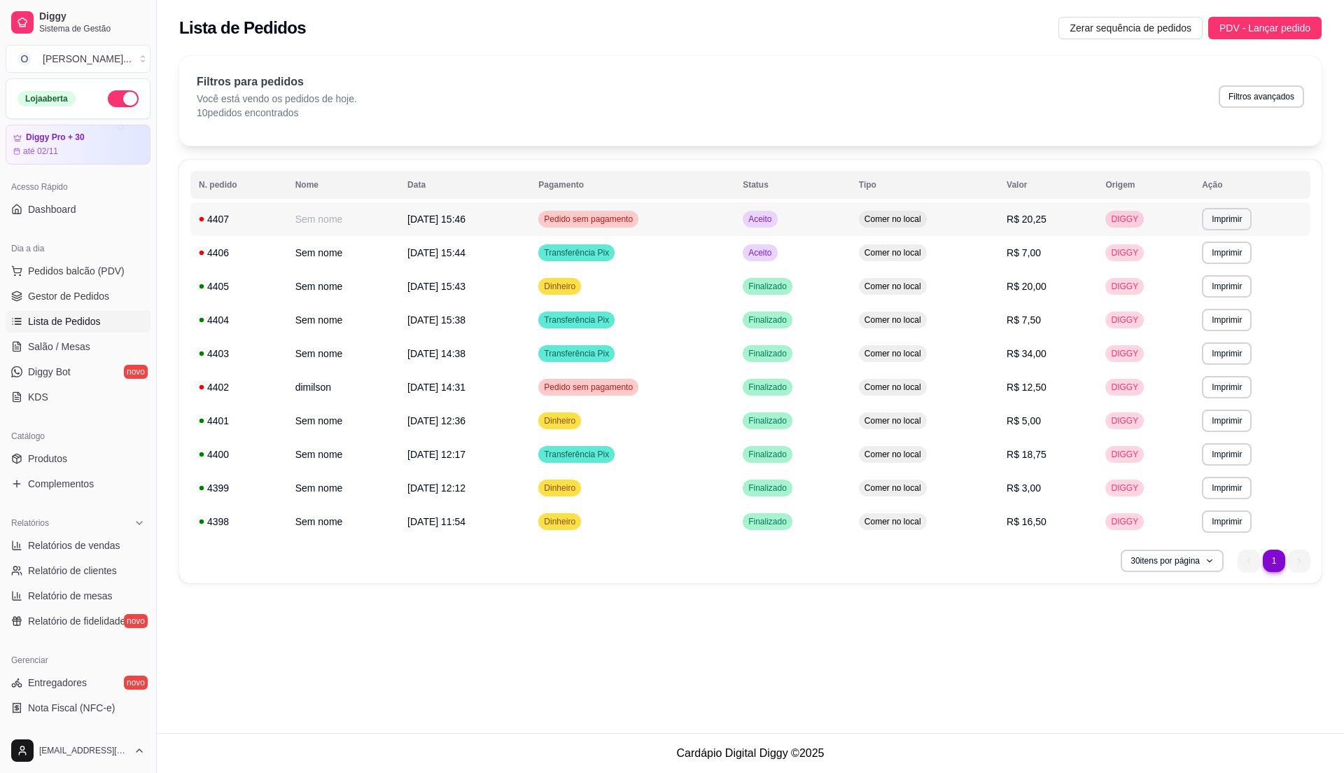
click at [734, 214] on td "Pedido sem pagamento" at bounding box center [632, 219] width 204 height 34
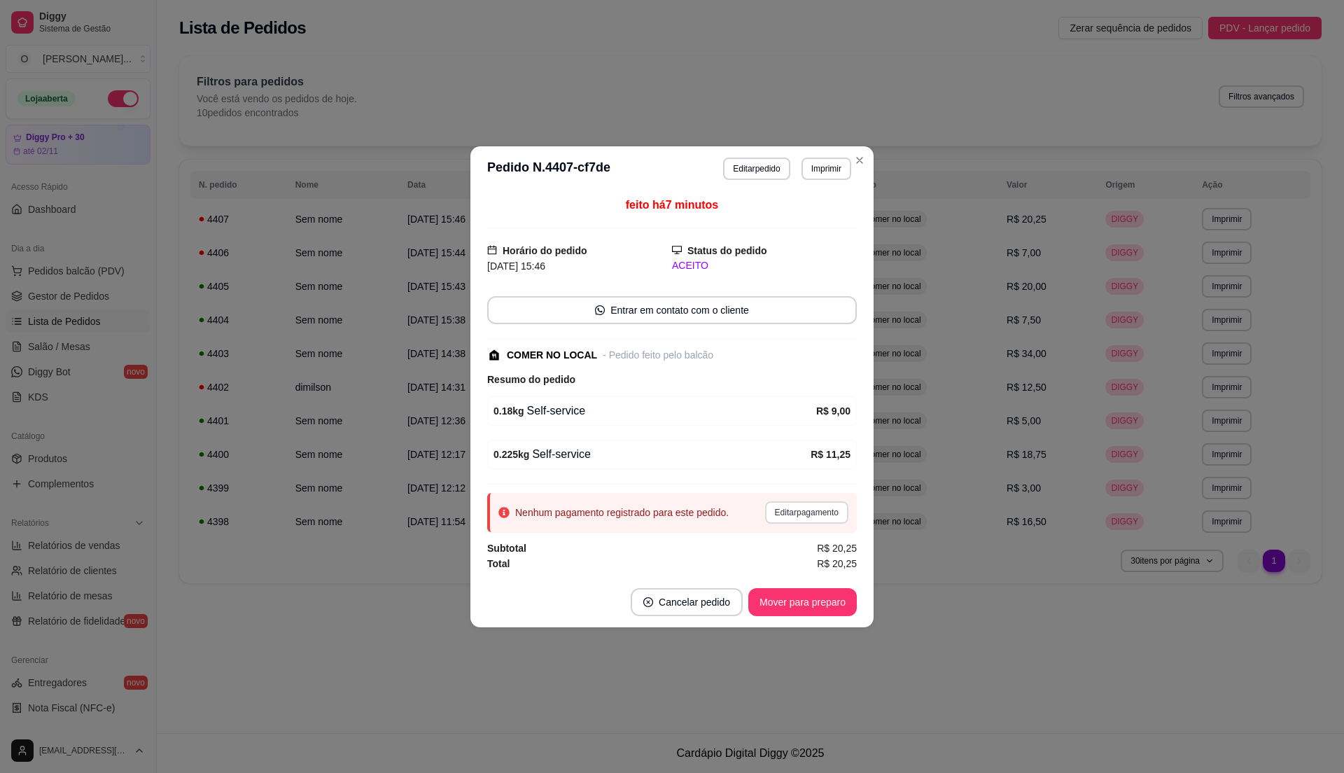
click at [809, 521] on button "Editar pagamento" at bounding box center [806, 512] width 83 height 22
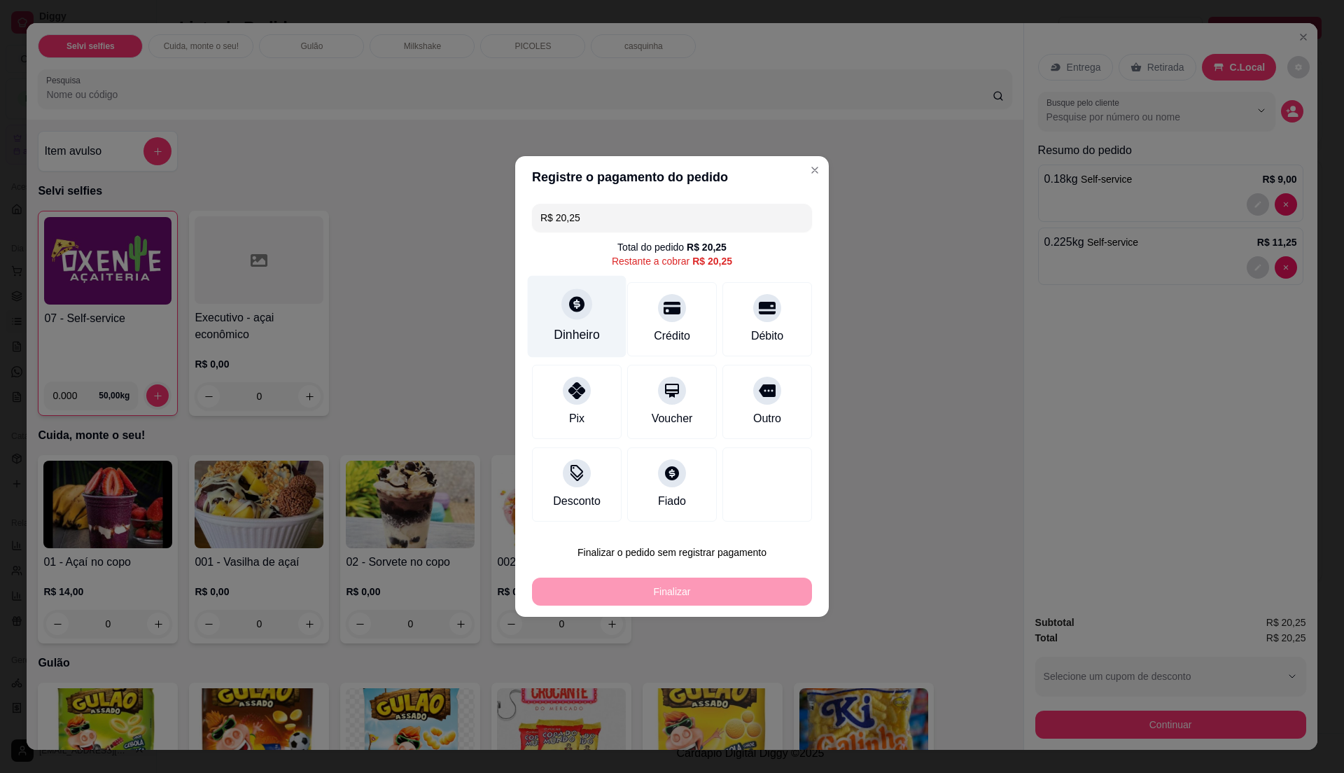
click at [586, 343] on div "Dinheiro" at bounding box center [577, 334] width 46 height 18
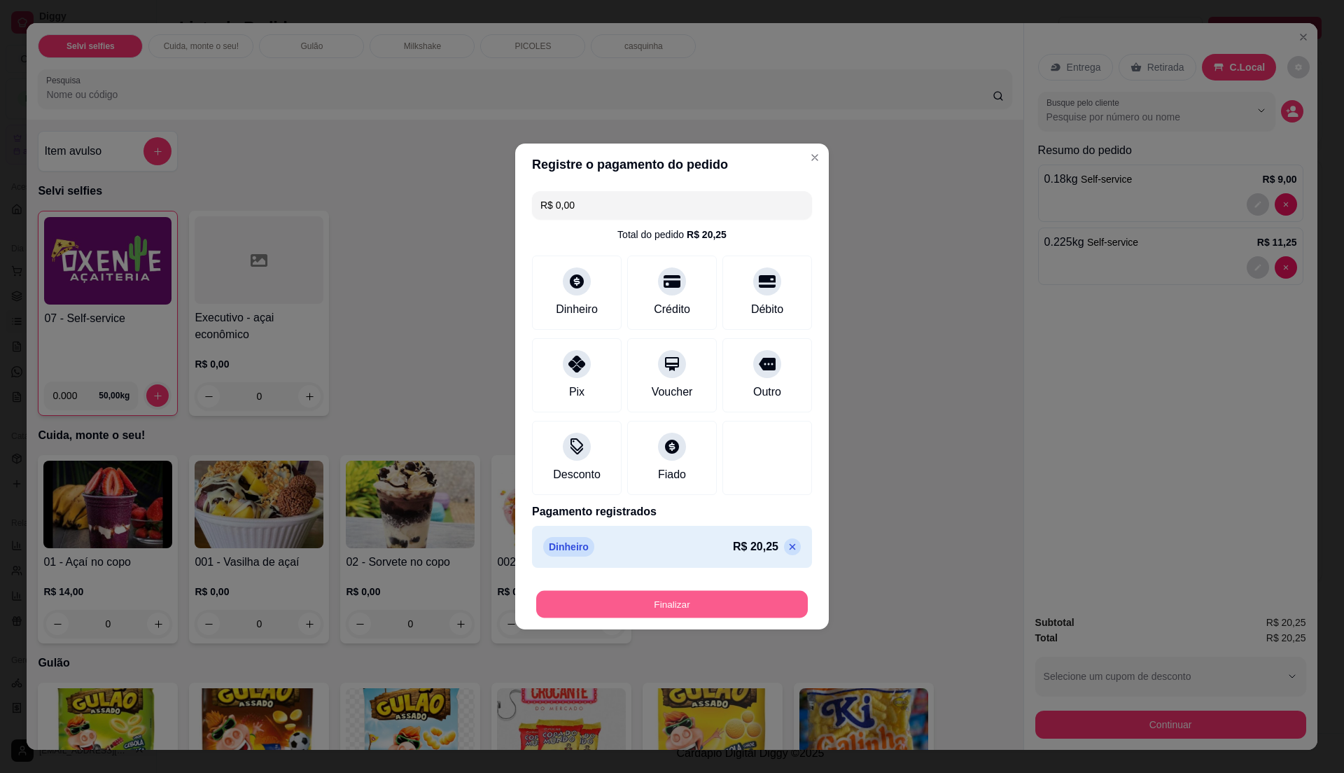
click at [731, 598] on button "Finalizar" at bounding box center [672, 604] width 272 height 27
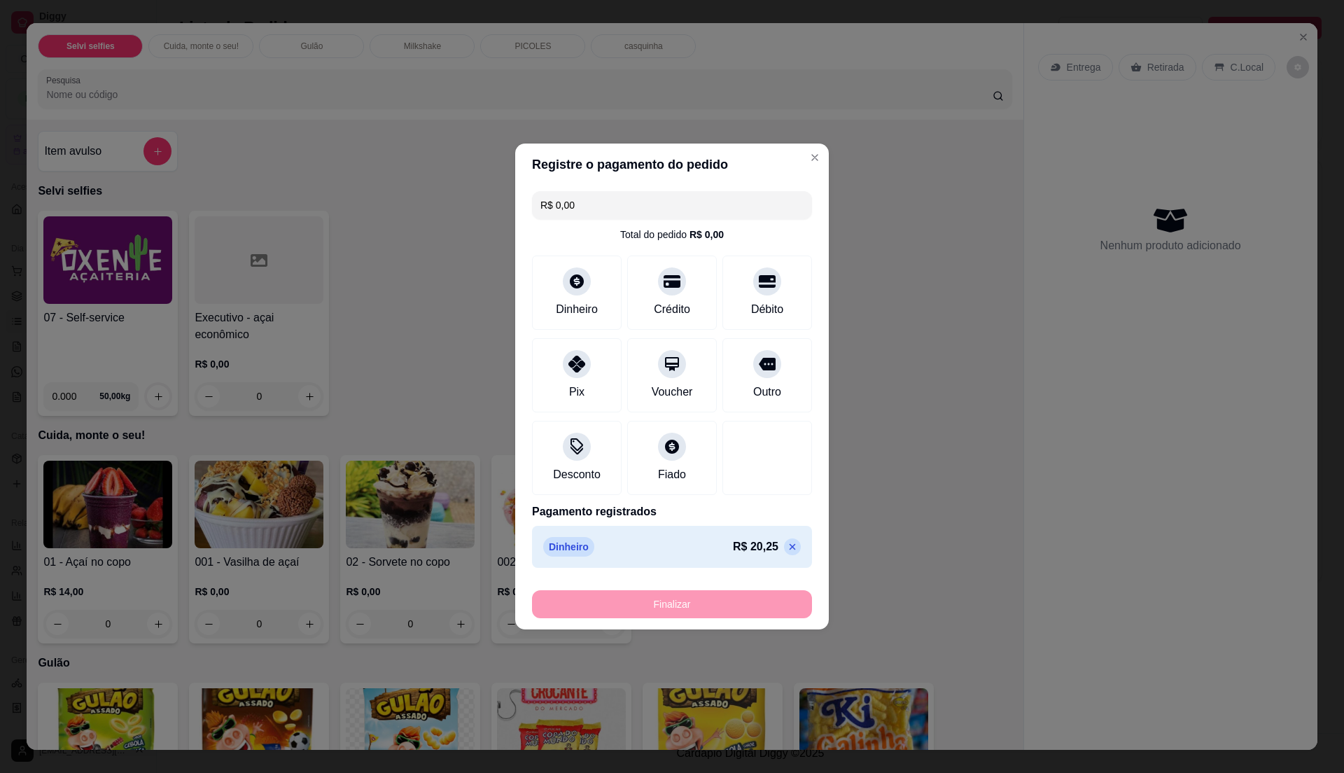
type input "-R$ 20,25"
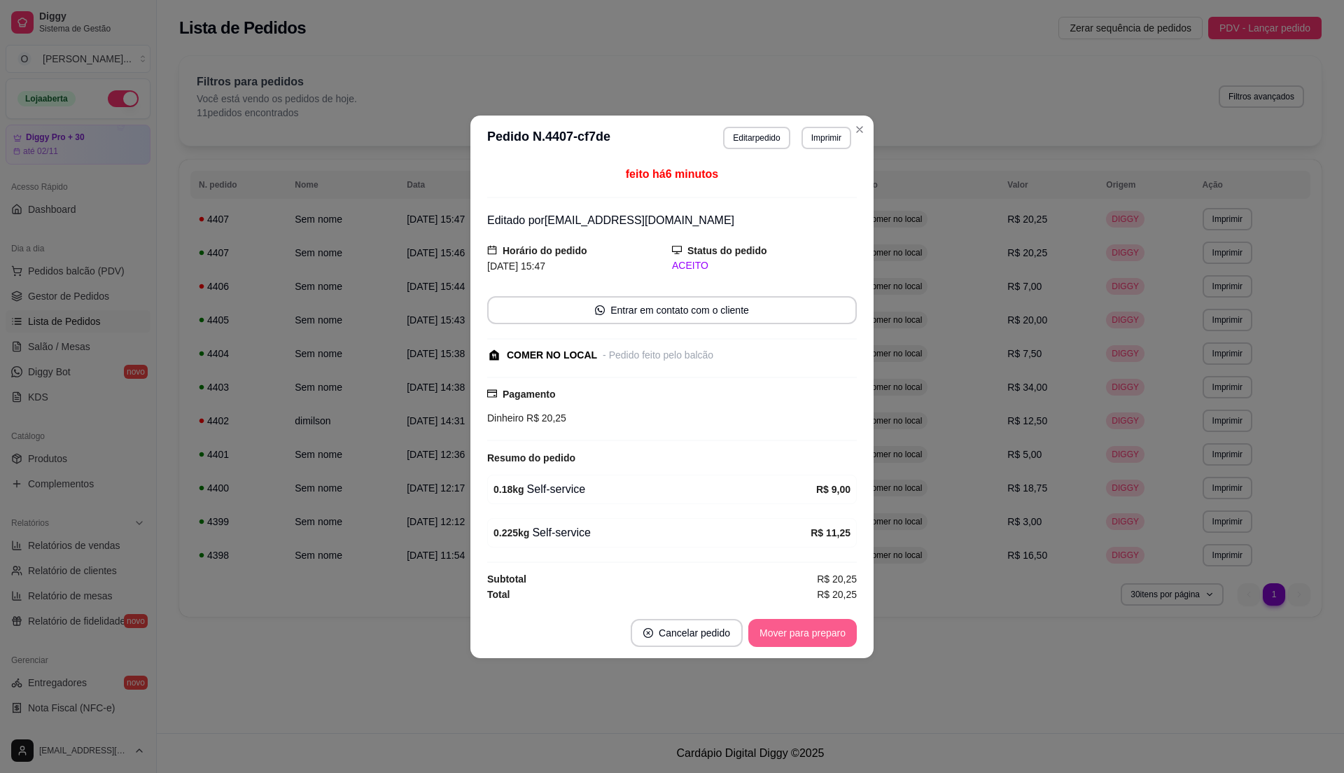
click at [787, 626] on button "Mover para preparo" at bounding box center [802, 633] width 108 height 28
click at [787, 626] on button "Mover para retirada disponível" at bounding box center [779, 632] width 150 height 27
click at [787, 626] on button "Mover para finalizado" at bounding box center [799, 633] width 116 height 28
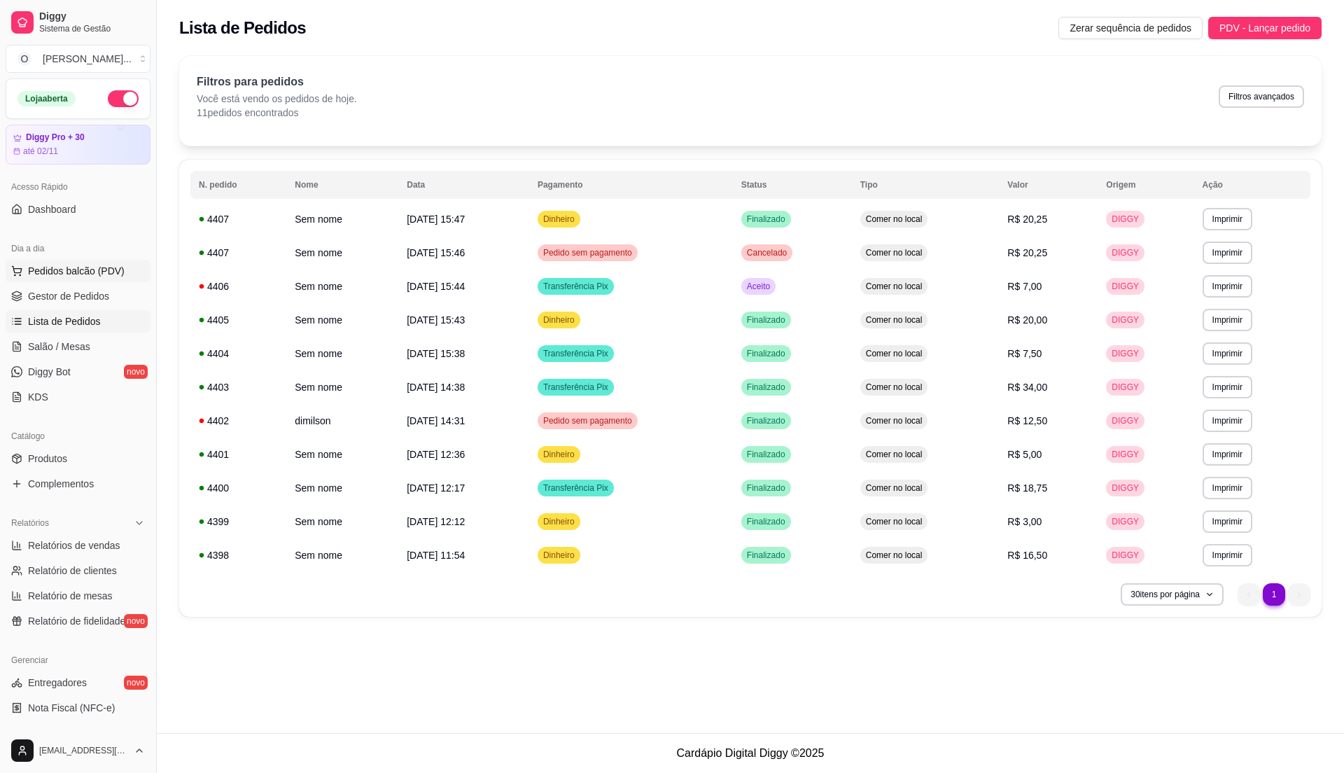
click at [51, 274] on span "Pedidos balcão (PDV)" at bounding box center [76, 271] width 97 height 14
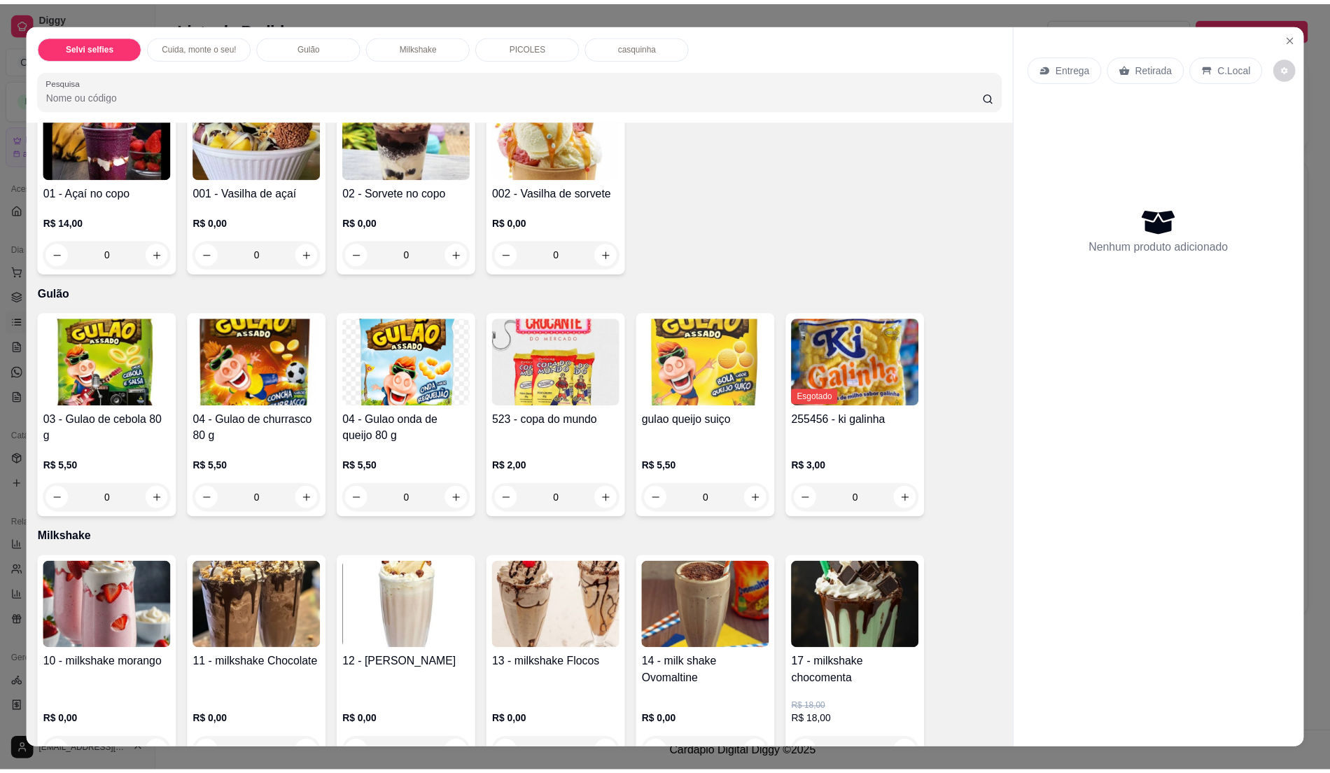
scroll to position [373, 0]
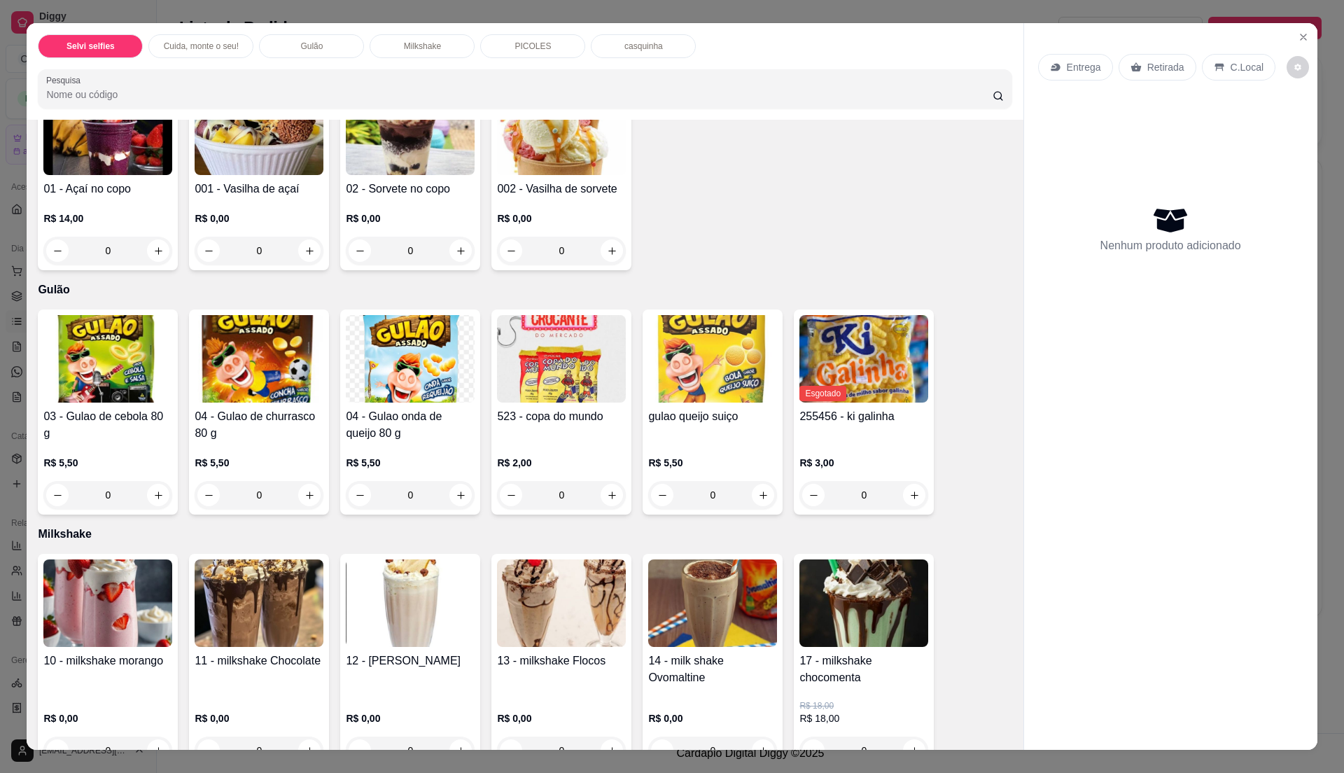
click at [654, 473] on div "R$ 5,50 0" at bounding box center [712, 482] width 129 height 53
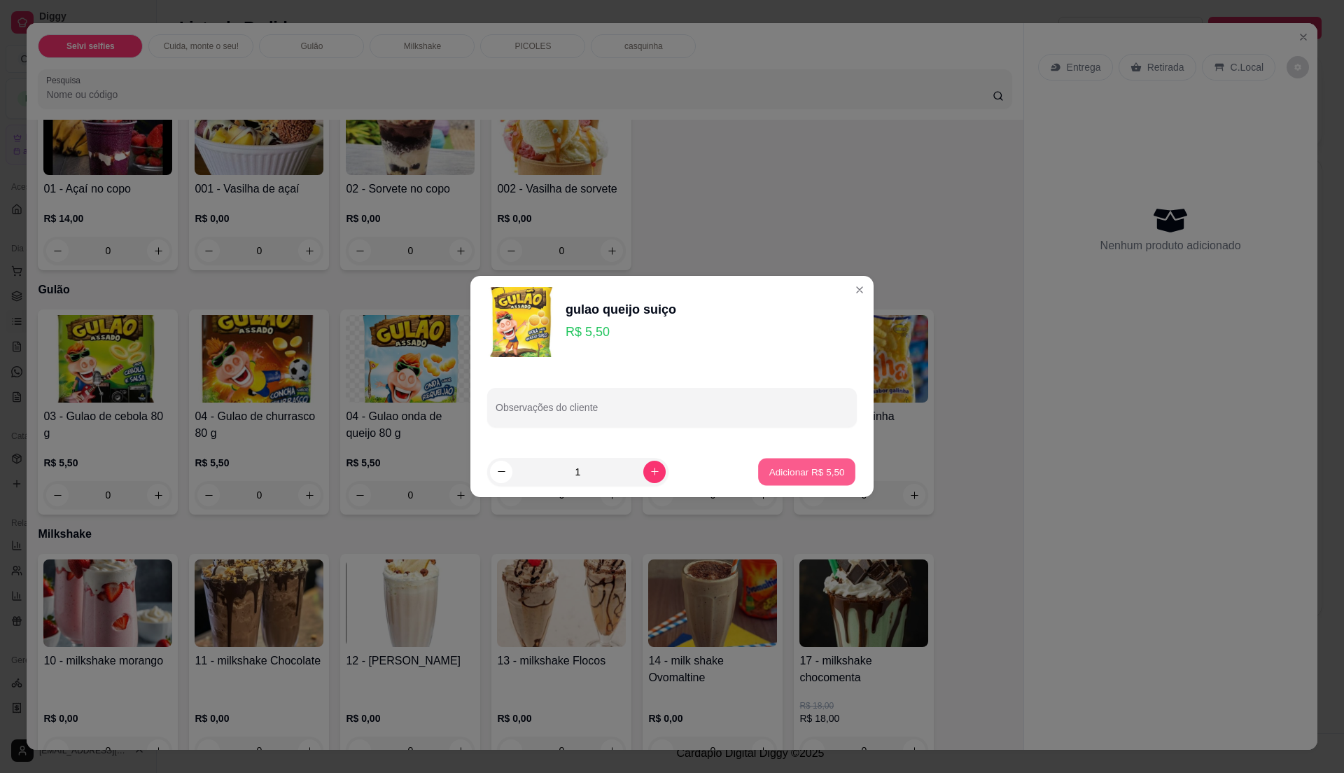
click at [783, 468] on p "Adicionar R$ 5,50" at bounding box center [807, 471] width 76 height 13
type input "1"
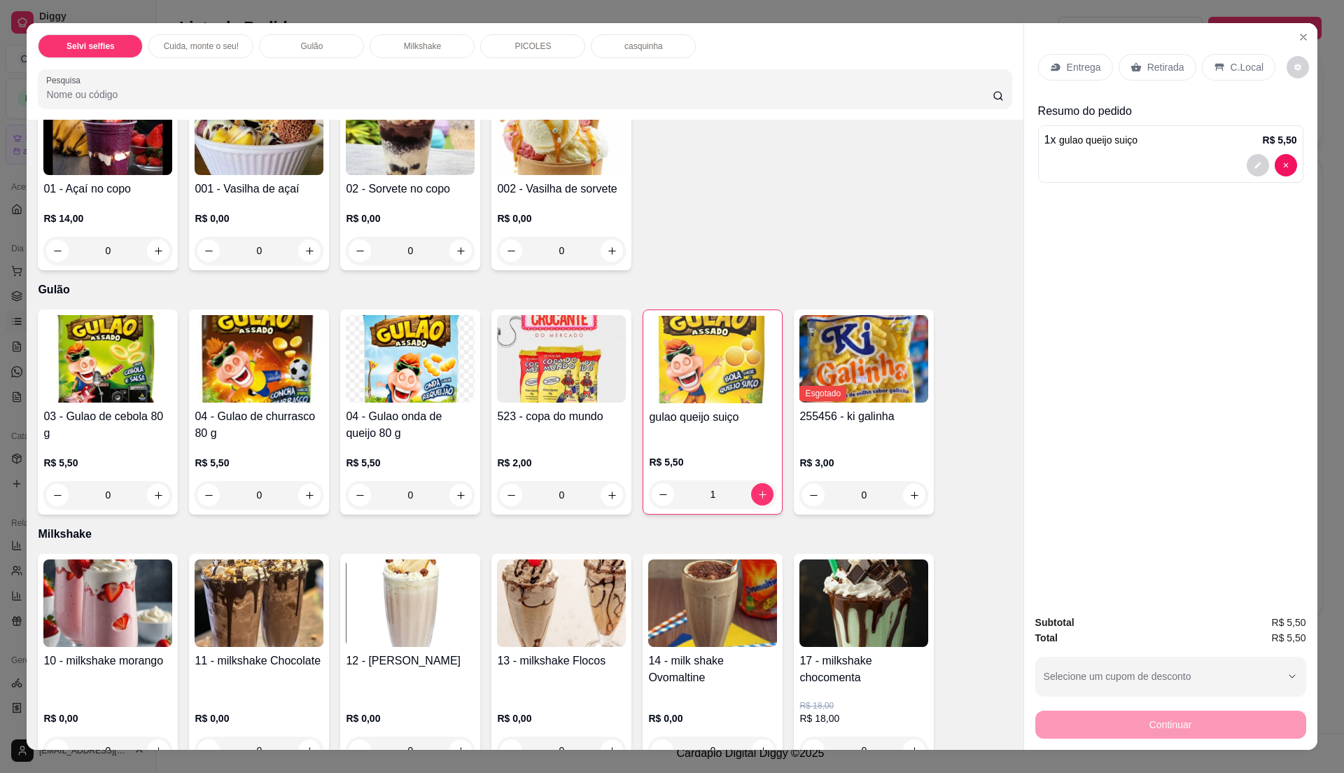
click at [1219, 69] on div "C.Local" at bounding box center [1238, 67] width 73 height 27
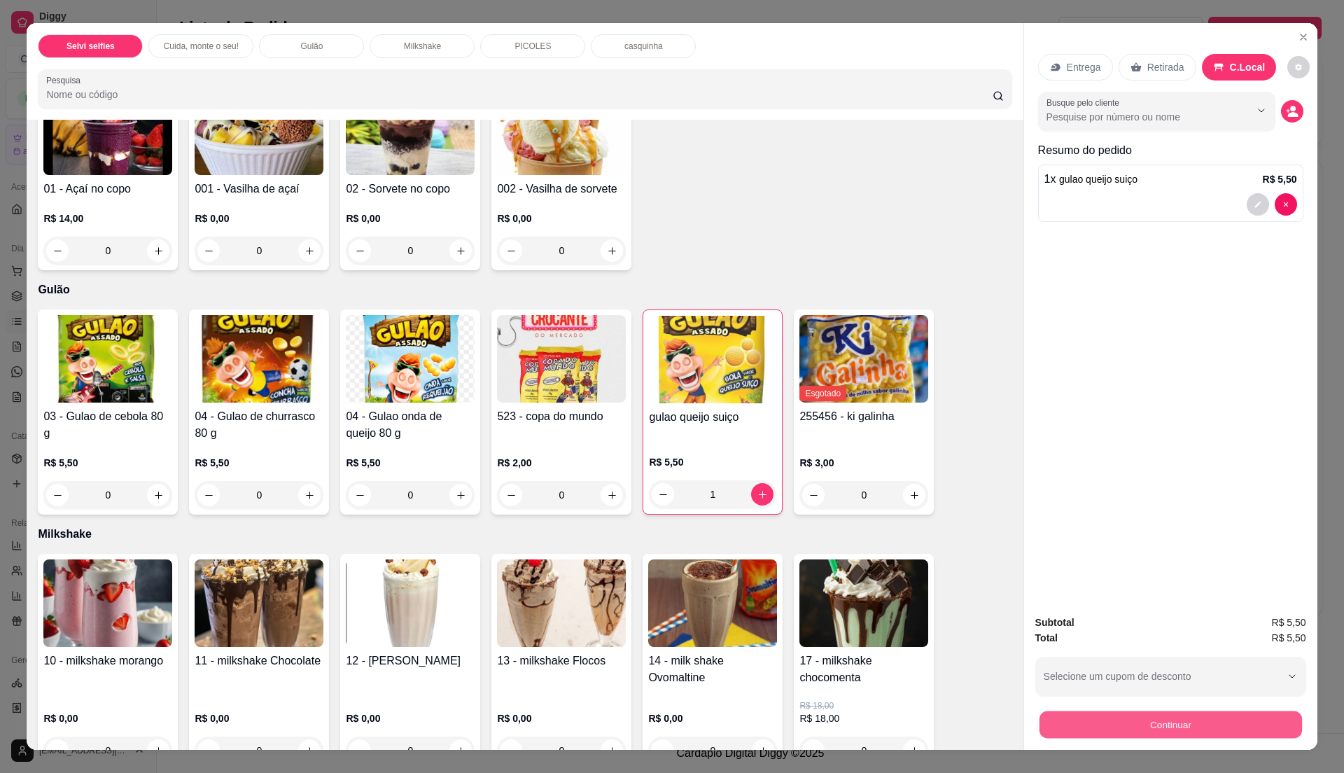
click at [1182, 726] on button "Continuar" at bounding box center [1170, 723] width 262 height 27
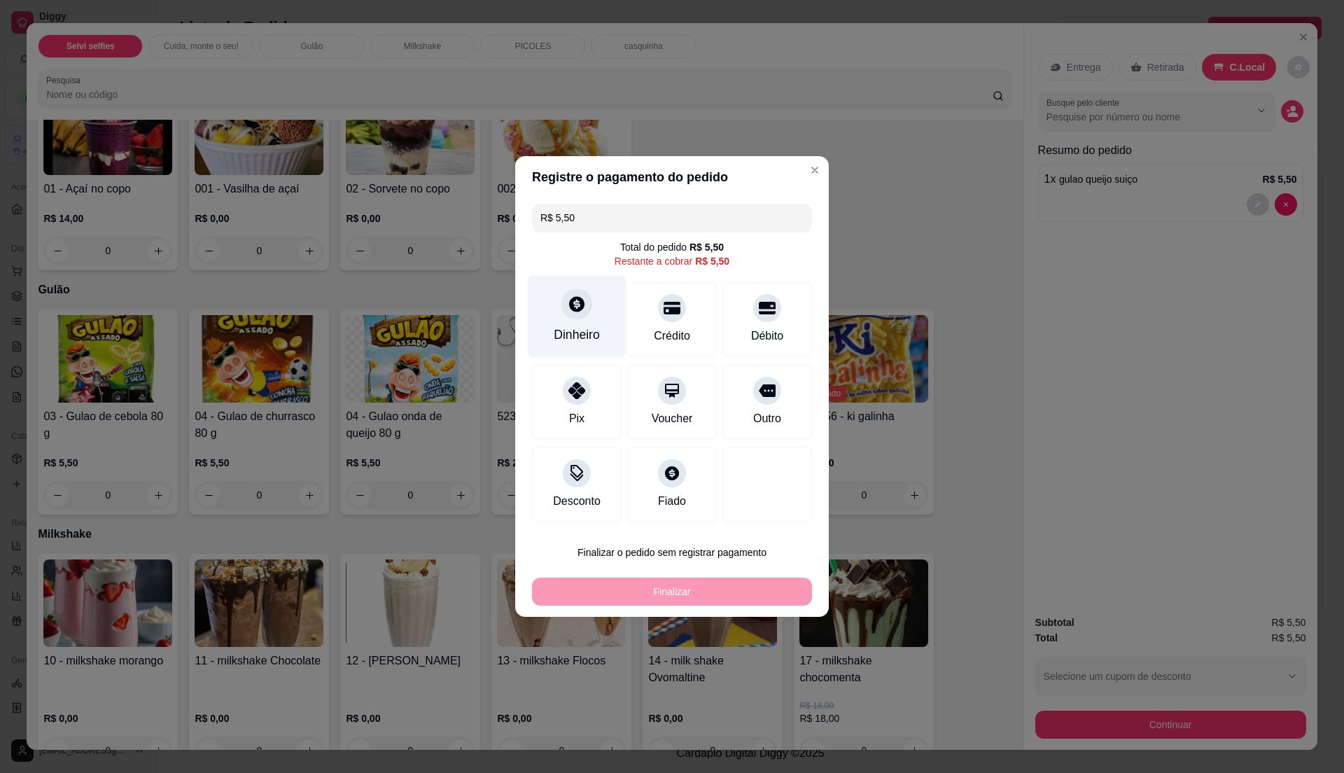
click at [582, 330] on div "Dinheiro" at bounding box center [577, 334] width 46 height 18
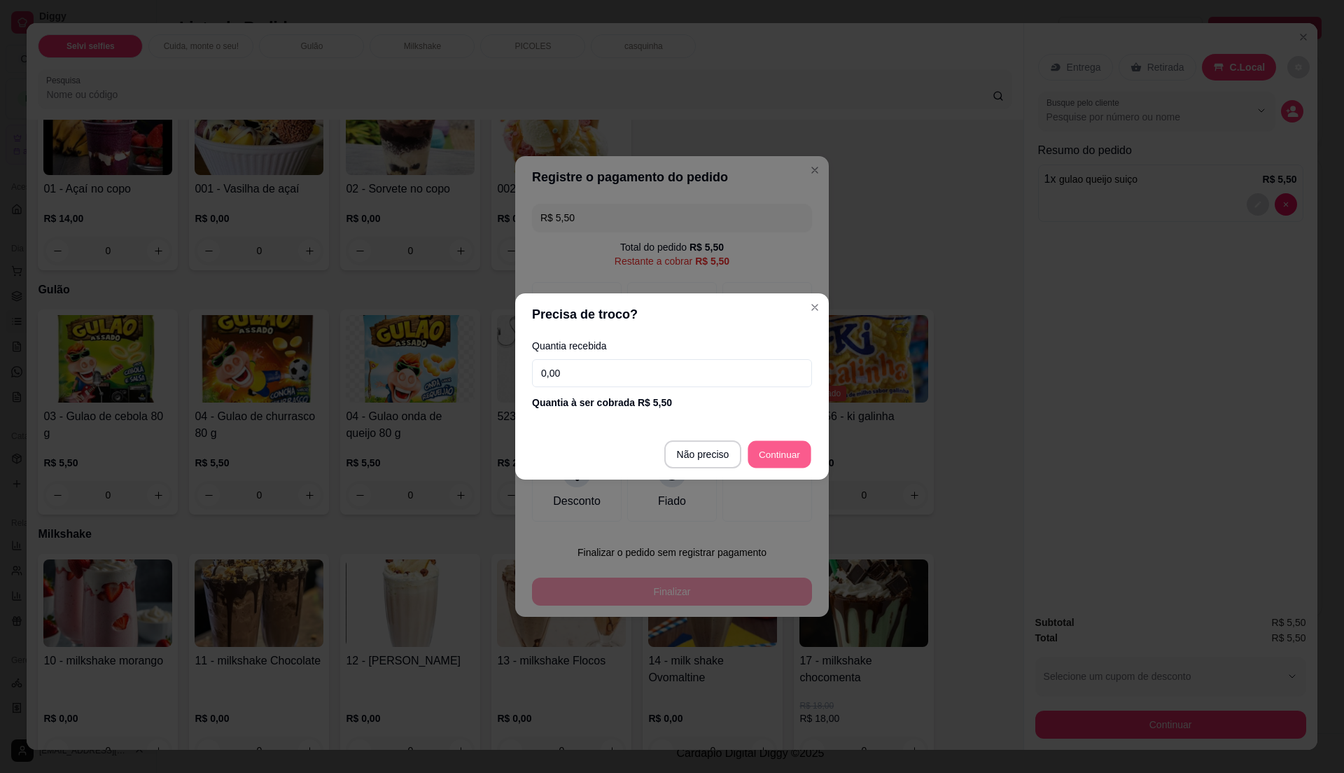
type input "R$ 0,00"
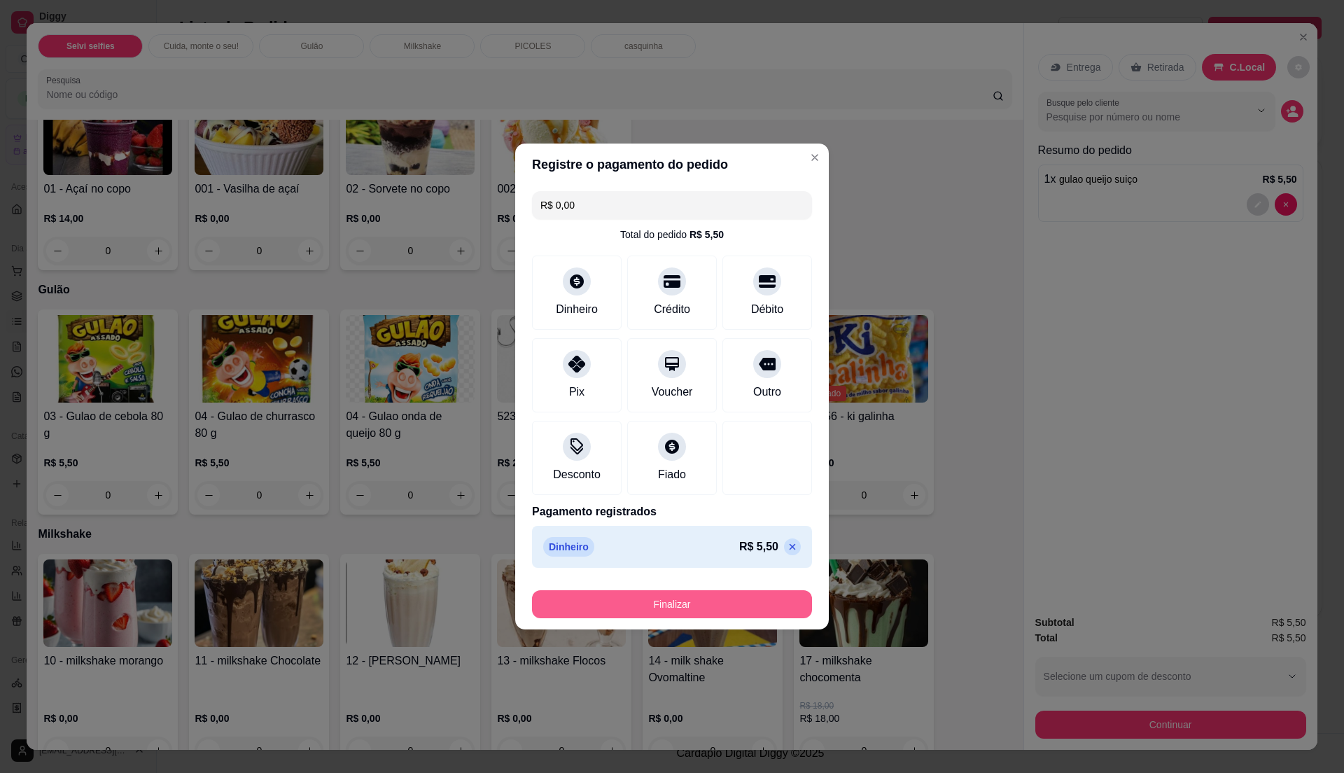
click at [713, 599] on button "Finalizar" at bounding box center [672, 604] width 280 height 28
type input "0"
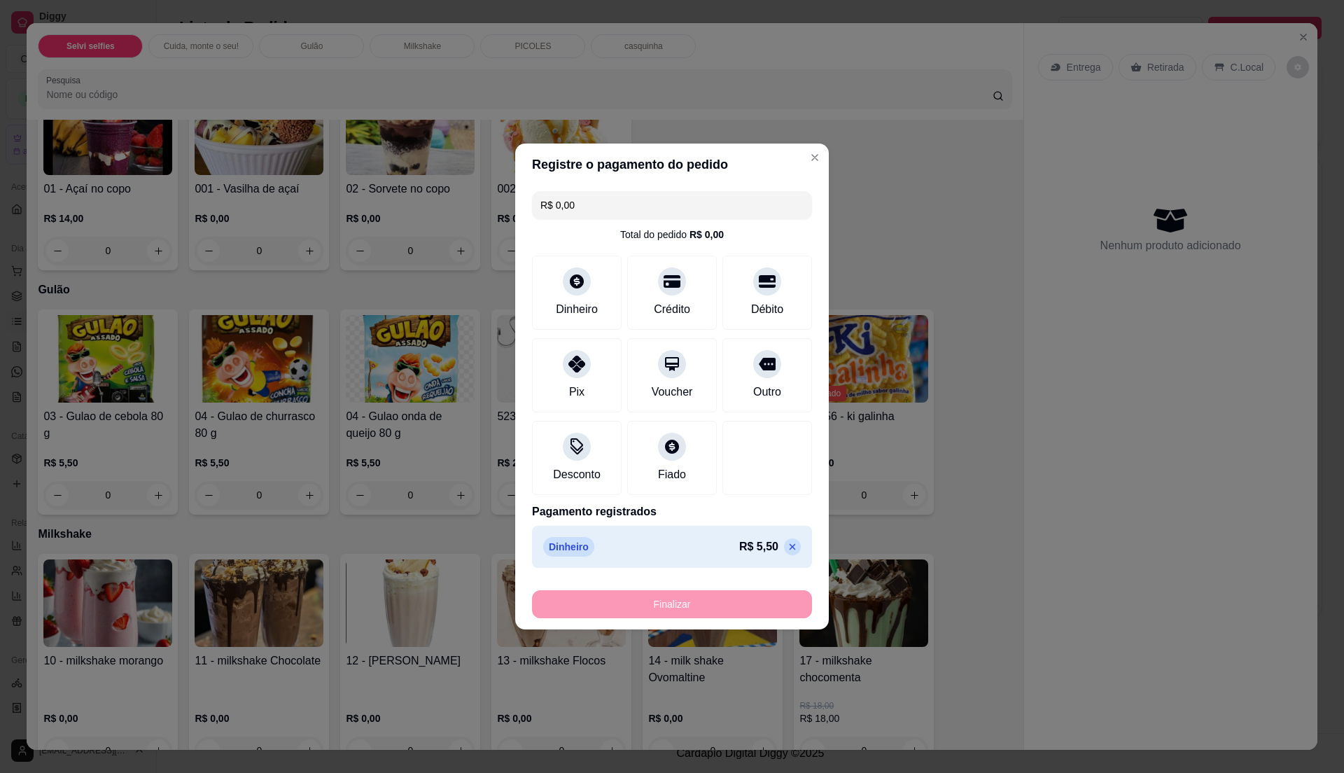
type input "-R$ 5,50"
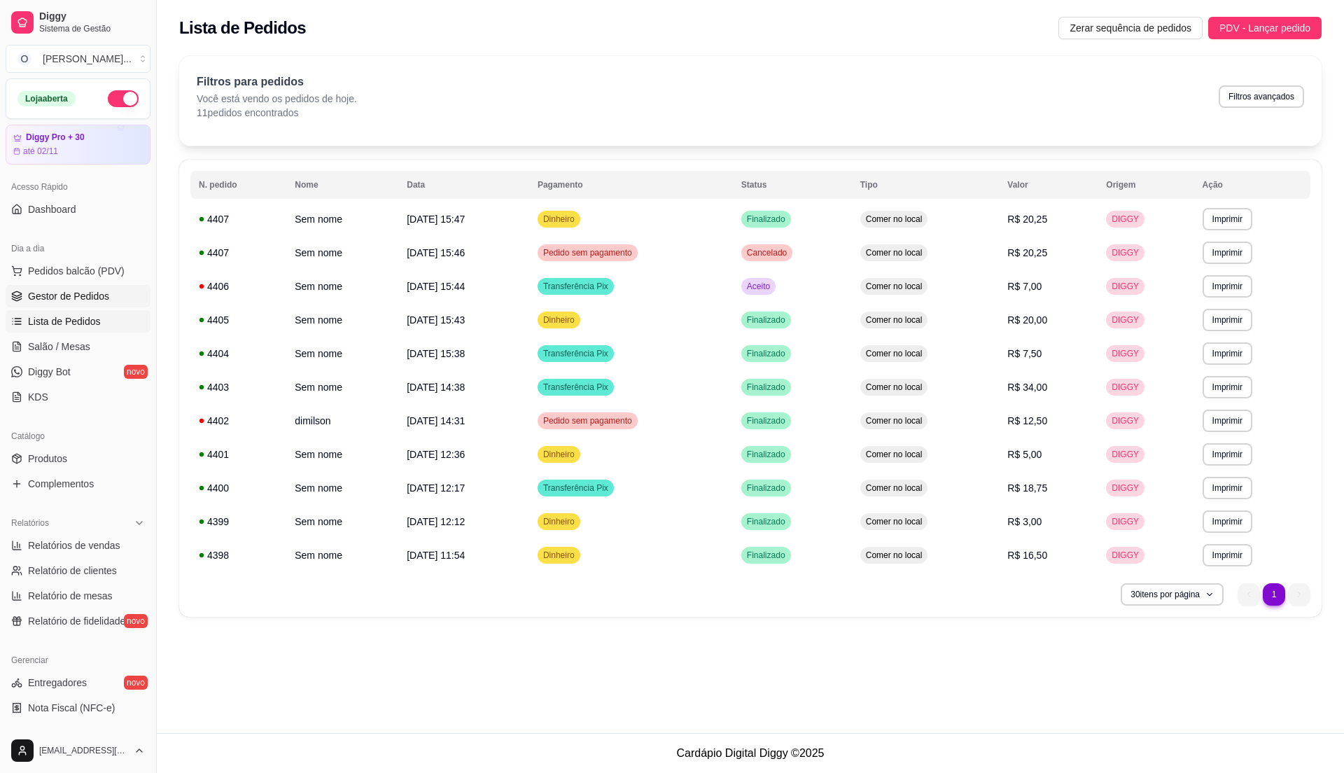
click at [80, 302] on span "Gestor de Pedidos" at bounding box center [68, 296] width 81 height 14
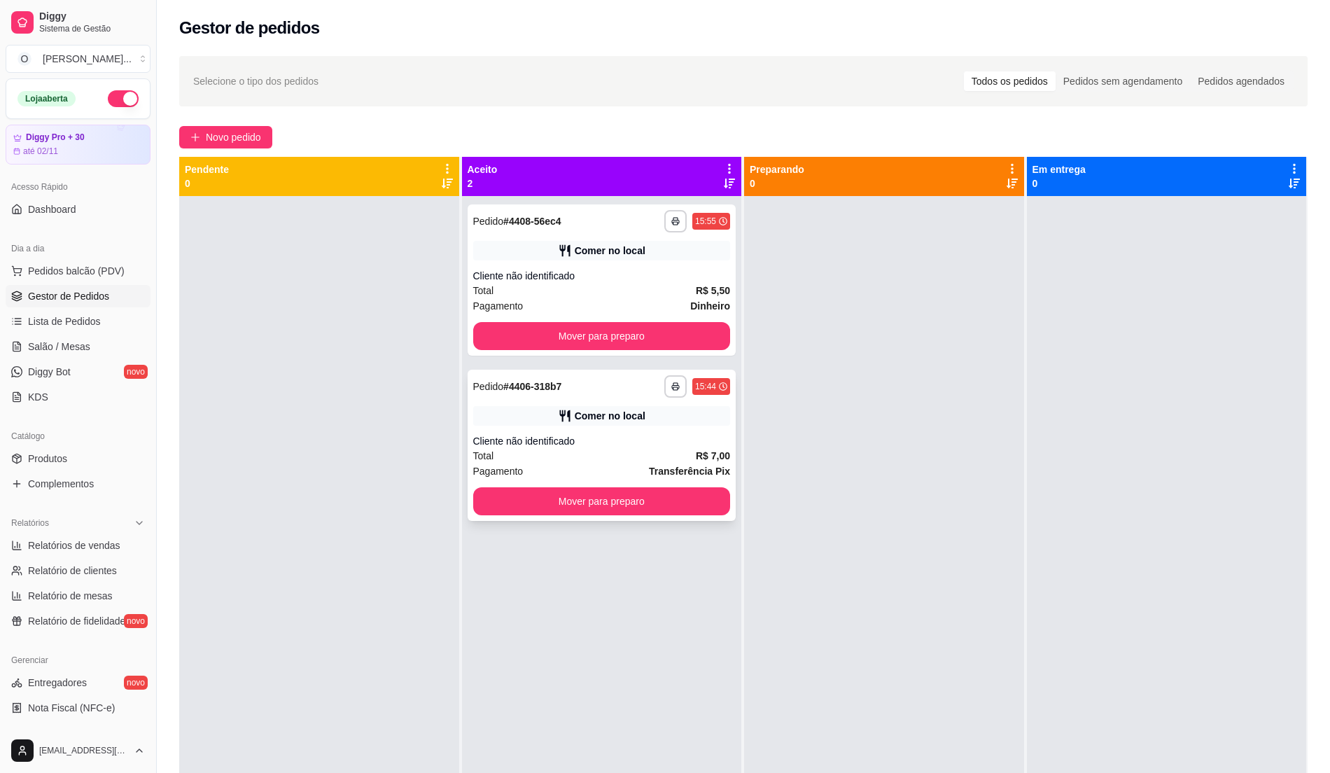
click at [549, 417] on div "**********" at bounding box center [602, 445] width 269 height 151
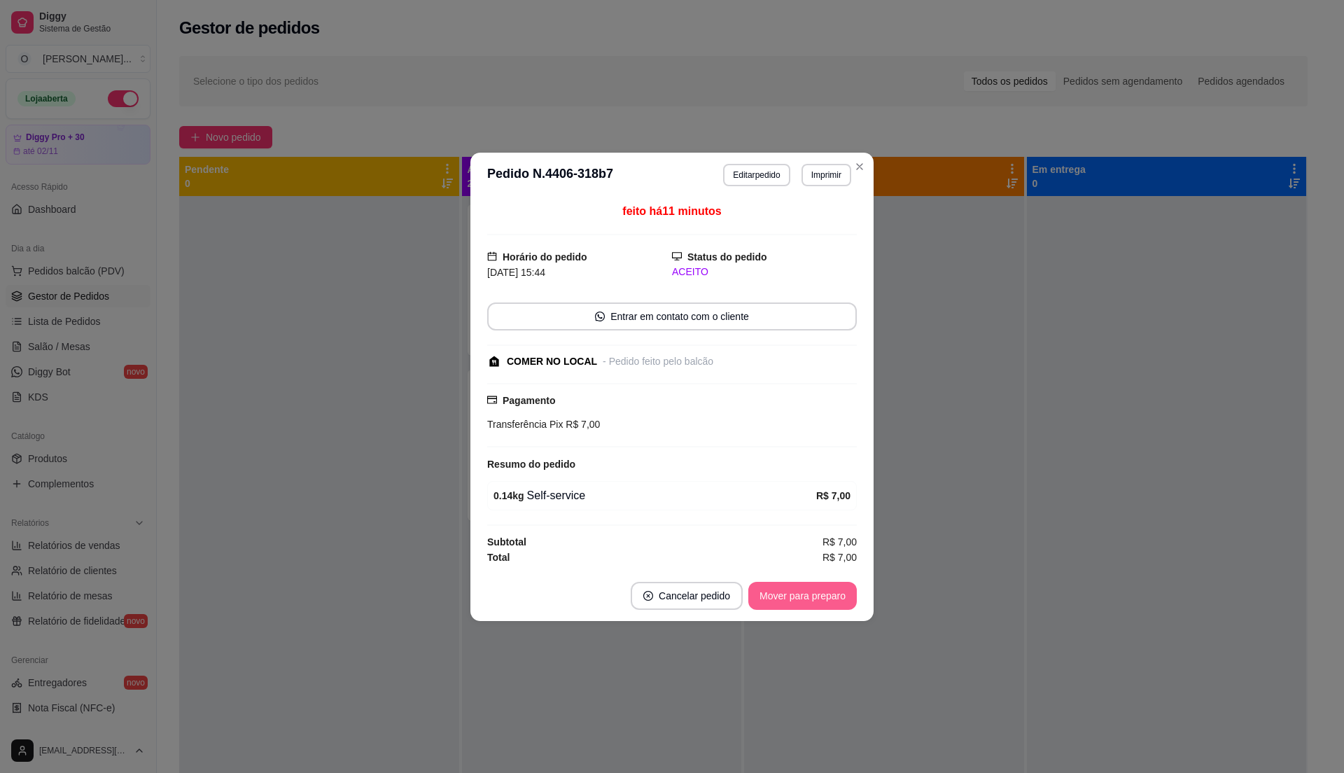
click at [783, 599] on button "Mover para preparo" at bounding box center [802, 596] width 108 height 28
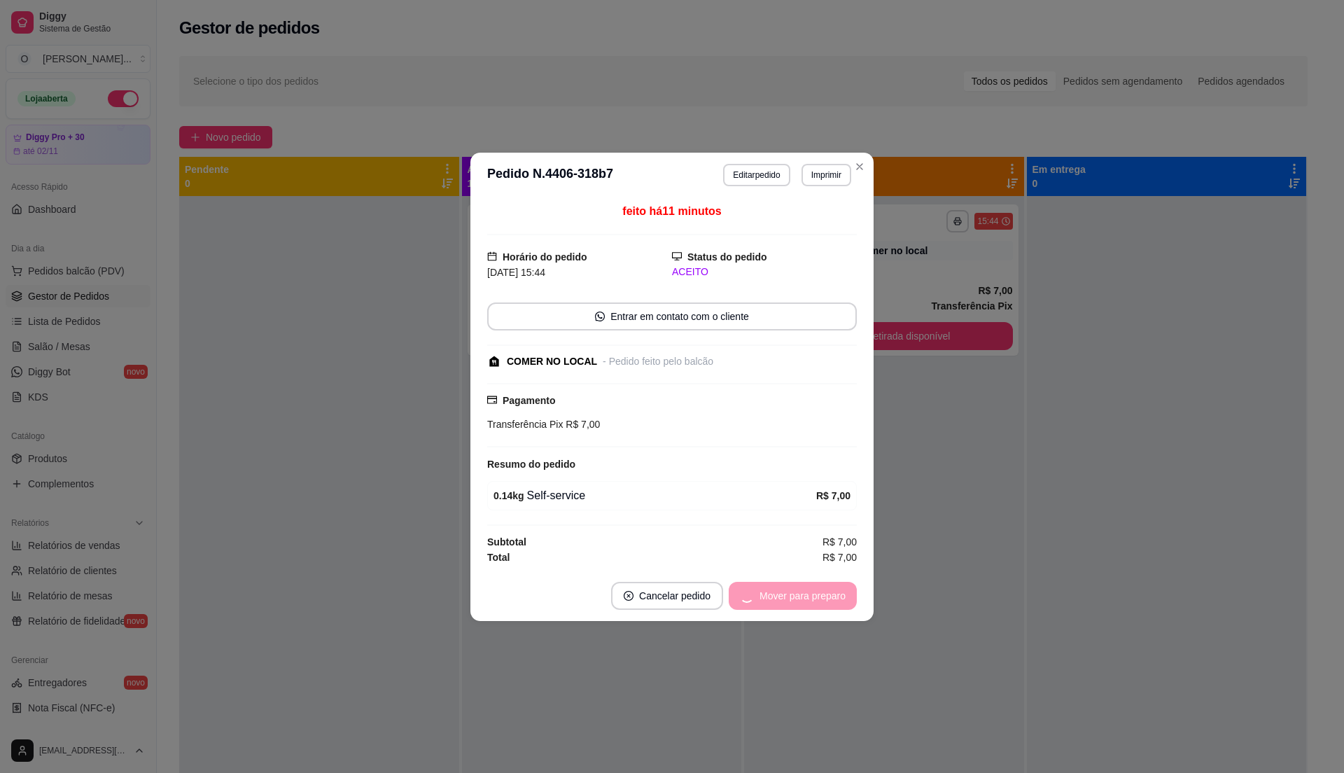
click at [783, 599] on div "Mover para preparo" at bounding box center [793, 596] width 128 height 28
click at [783, 599] on button "Mover para retirada disponível" at bounding box center [779, 595] width 150 height 27
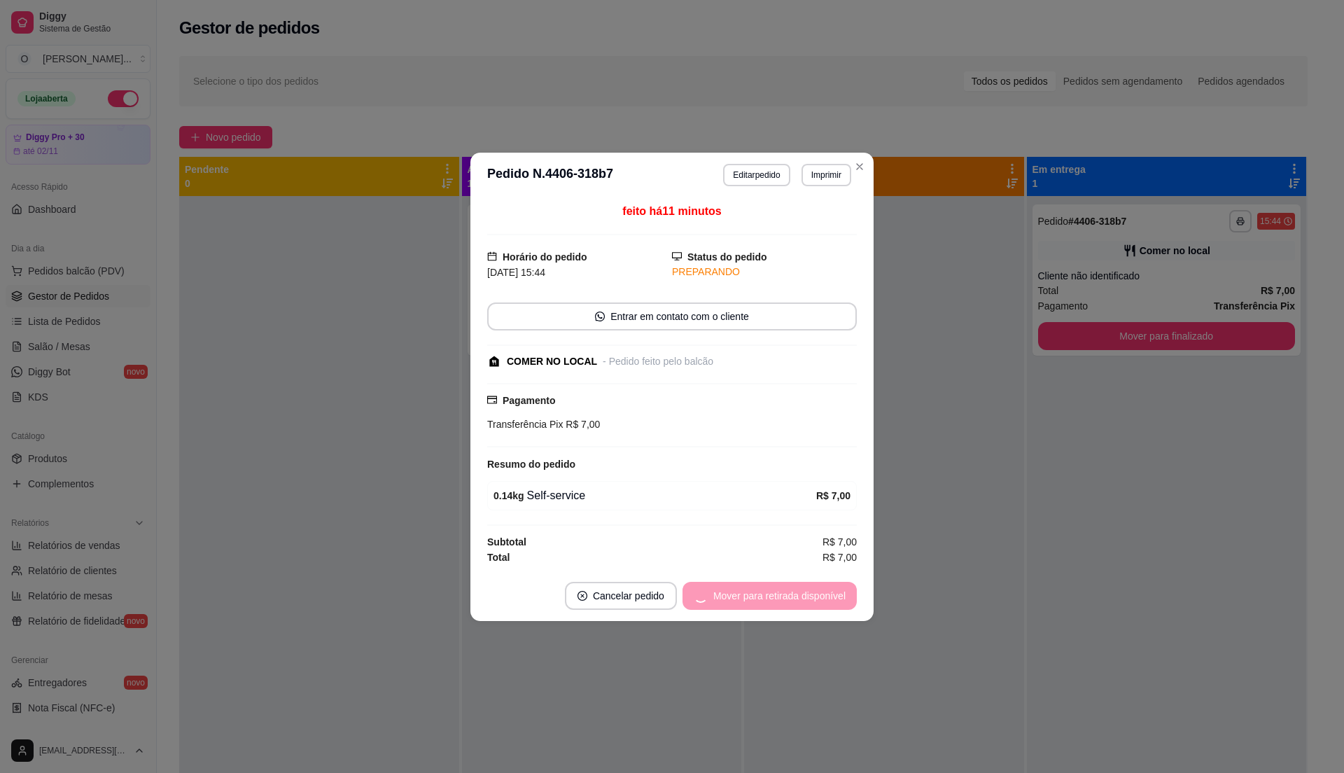
click at [783, 599] on div "Mover para retirada disponível" at bounding box center [769, 596] width 174 height 28
click at [783, 599] on button "Mover para finalizado" at bounding box center [799, 596] width 116 height 28
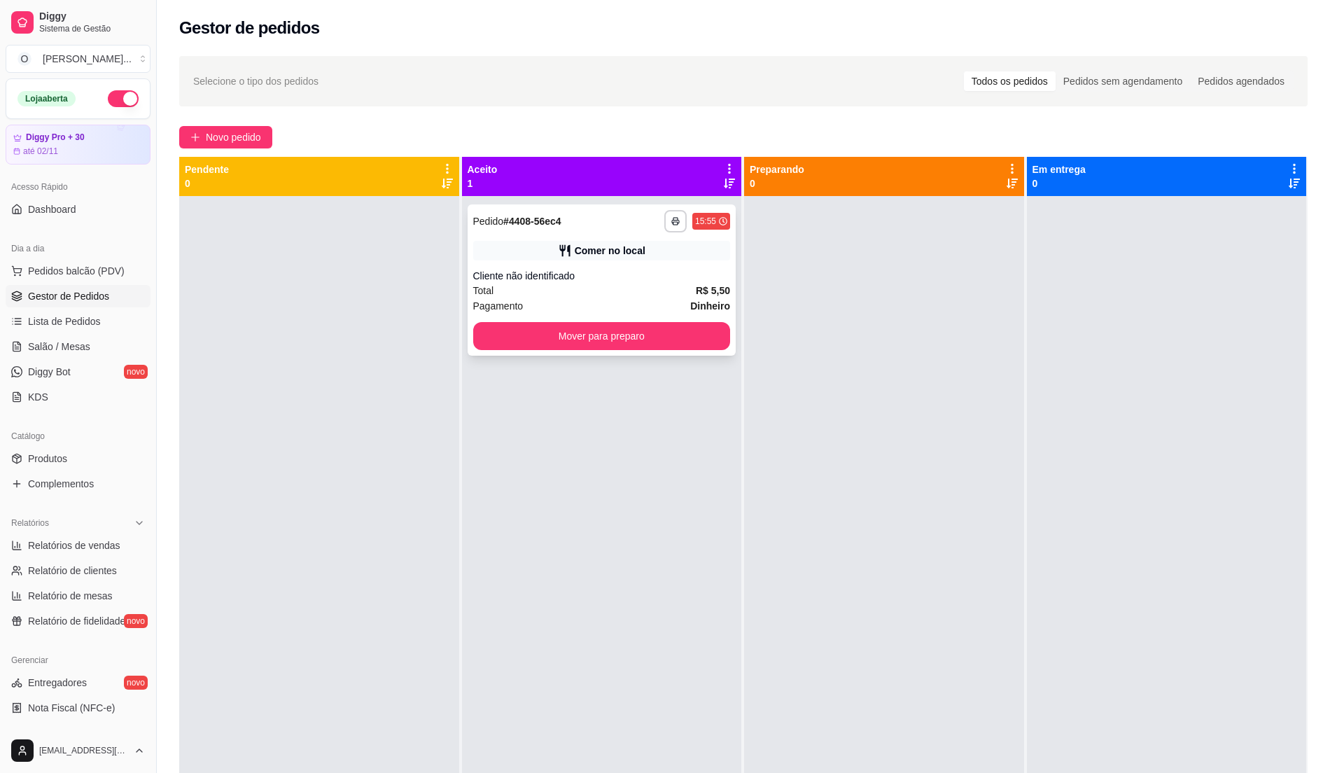
click at [546, 235] on div "**********" at bounding box center [602, 279] width 269 height 151
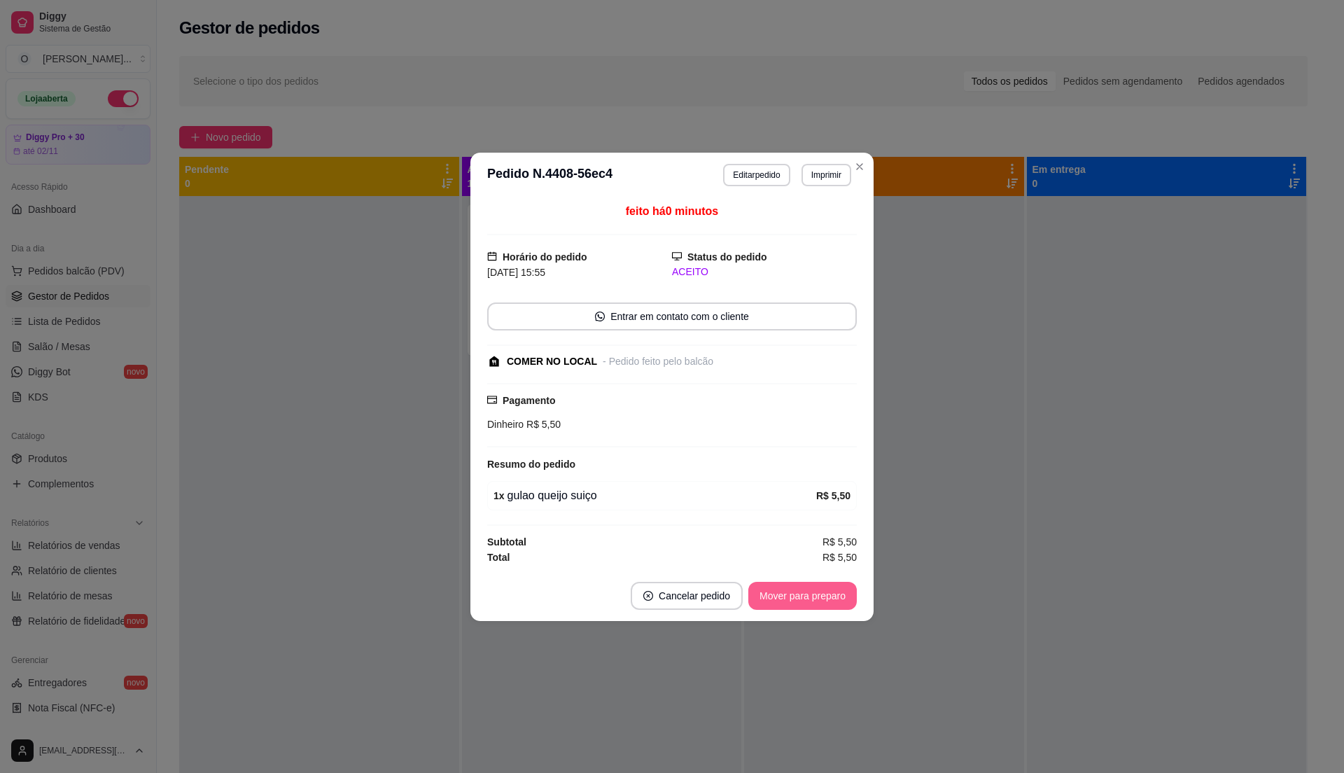
click at [771, 596] on button "Mover para preparo" at bounding box center [802, 596] width 108 height 28
click at [771, 596] on div "Mover para preparo" at bounding box center [793, 596] width 128 height 28
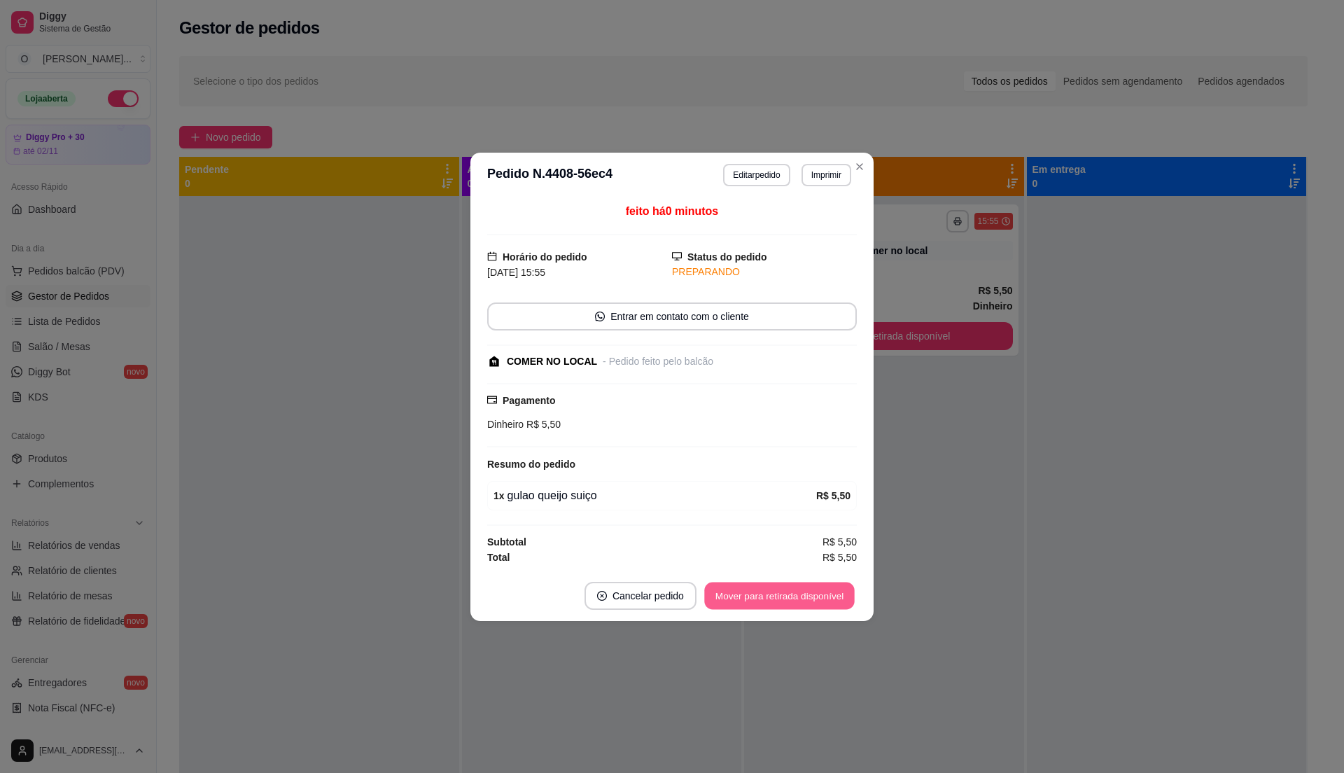
click at [771, 596] on button "Mover para retirada disponível" at bounding box center [779, 595] width 150 height 27
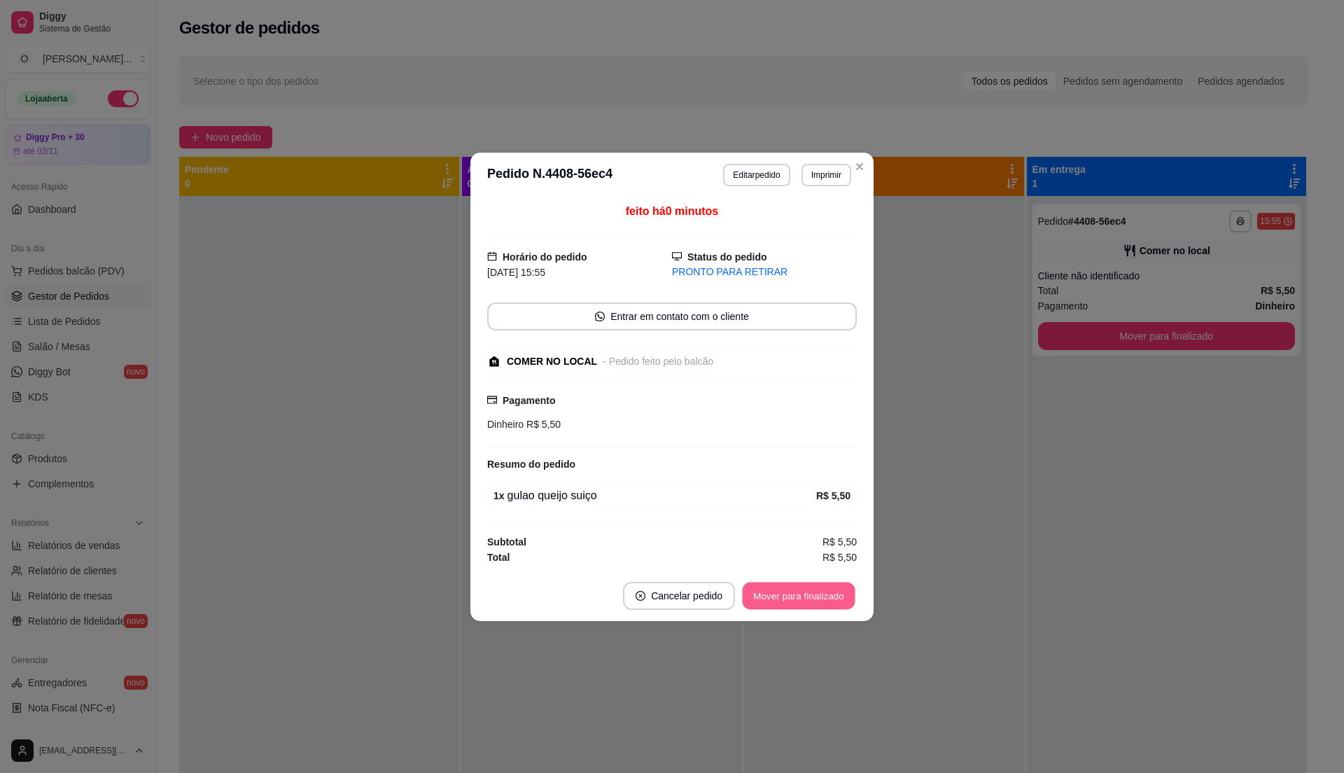
click at [771, 596] on button "Mover para finalizado" at bounding box center [799, 595] width 113 height 27
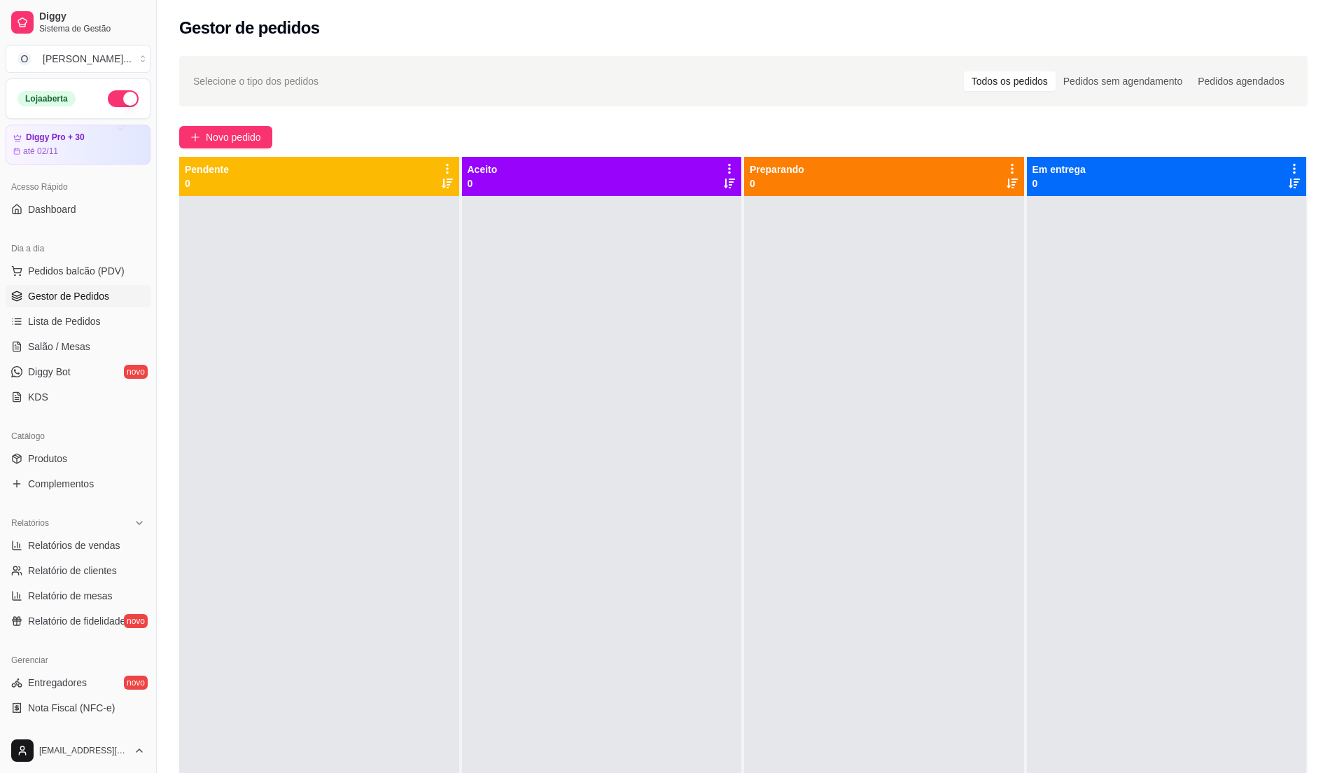
click at [807, 166] on div "Preparando 0" at bounding box center [884, 176] width 269 height 28
click at [51, 275] on span "Pedidos balcão (PDV)" at bounding box center [76, 271] width 97 height 14
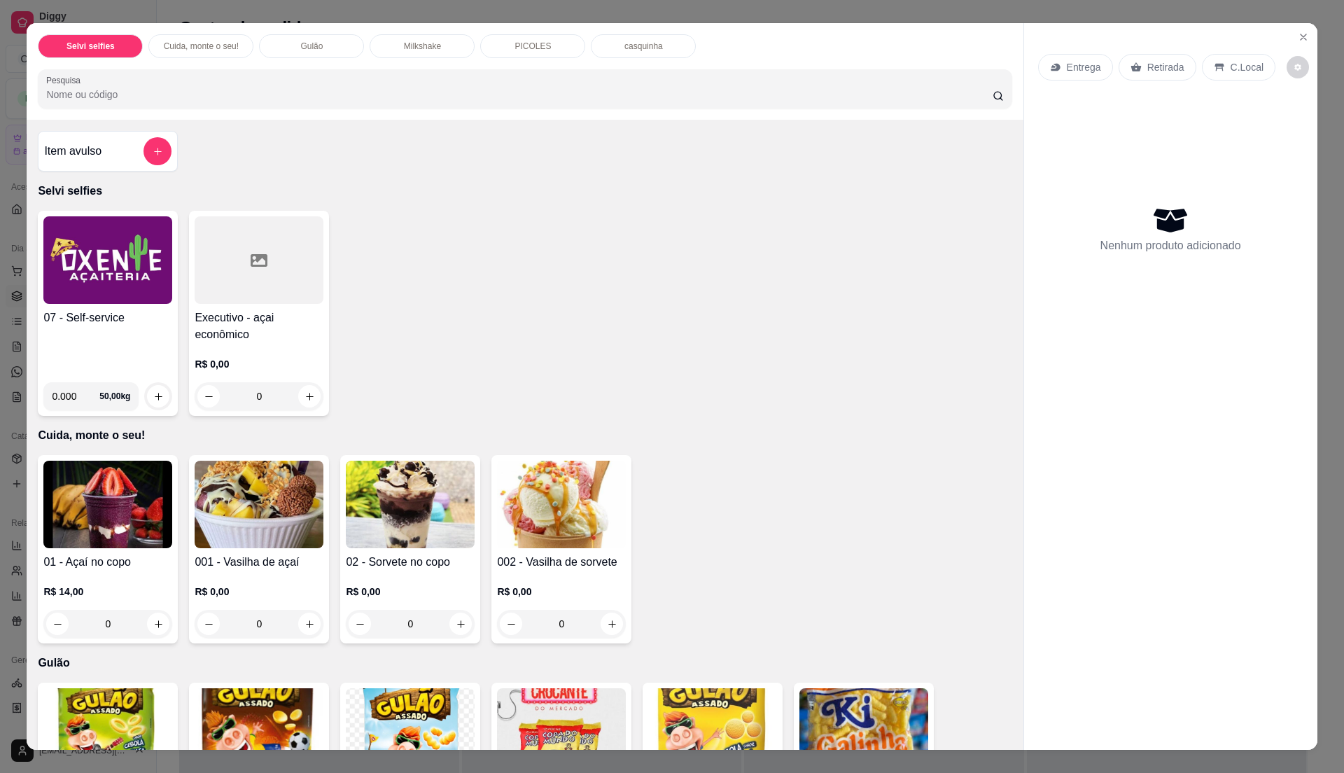
click at [104, 361] on div "07 - Self-service" at bounding box center [107, 340] width 129 height 62
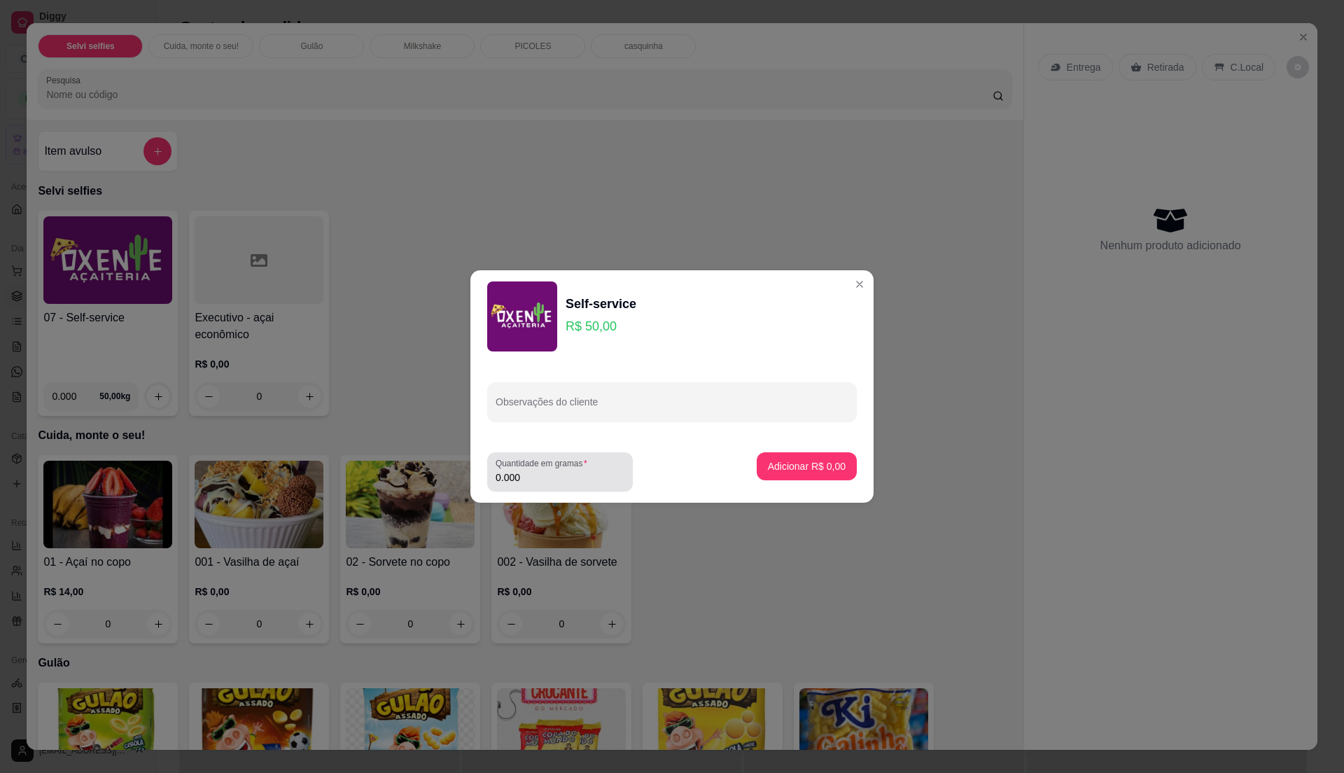
click at [571, 479] on input "0.000" at bounding box center [560, 477] width 129 height 14
type input "0.355"
click at [805, 475] on button "Adicionar R$ 17,75" at bounding box center [804, 466] width 106 height 28
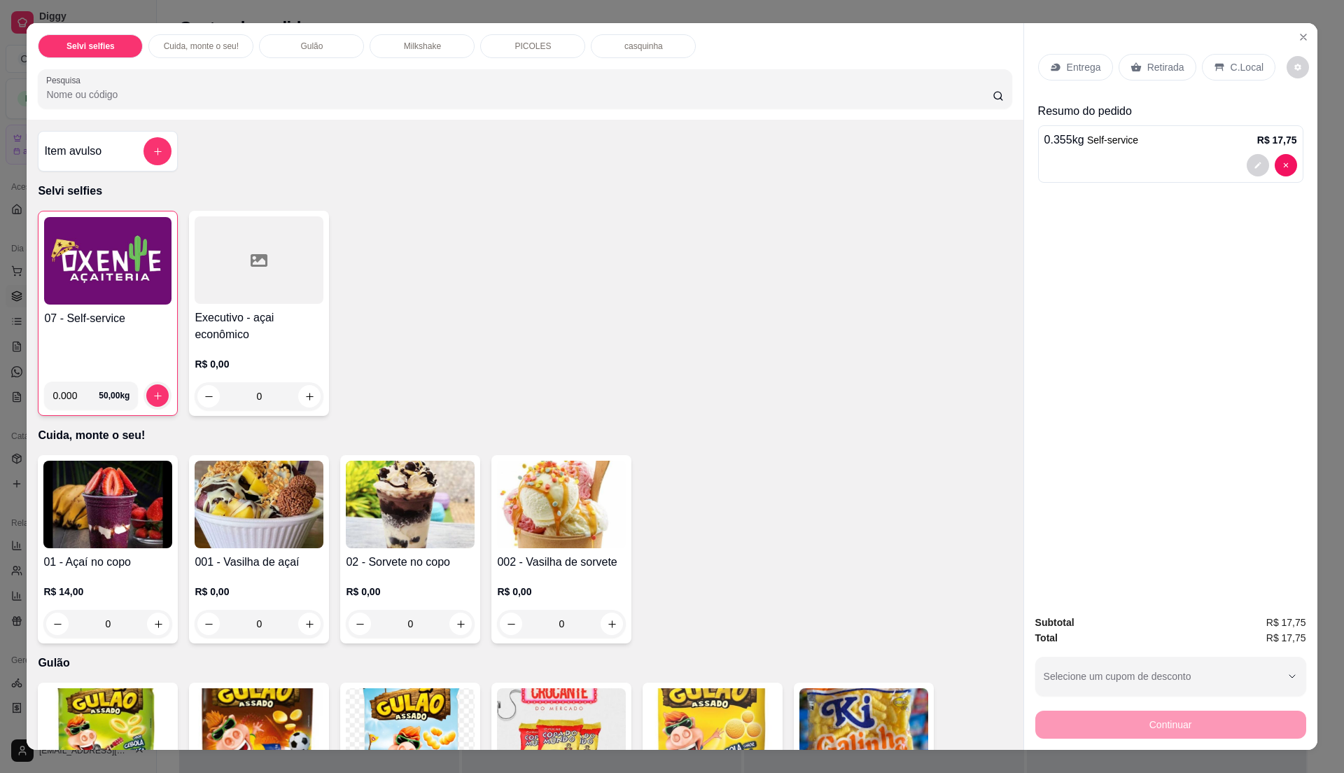
click at [1214, 69] on icon at bounding box center [1219, 67] width 11 height 11
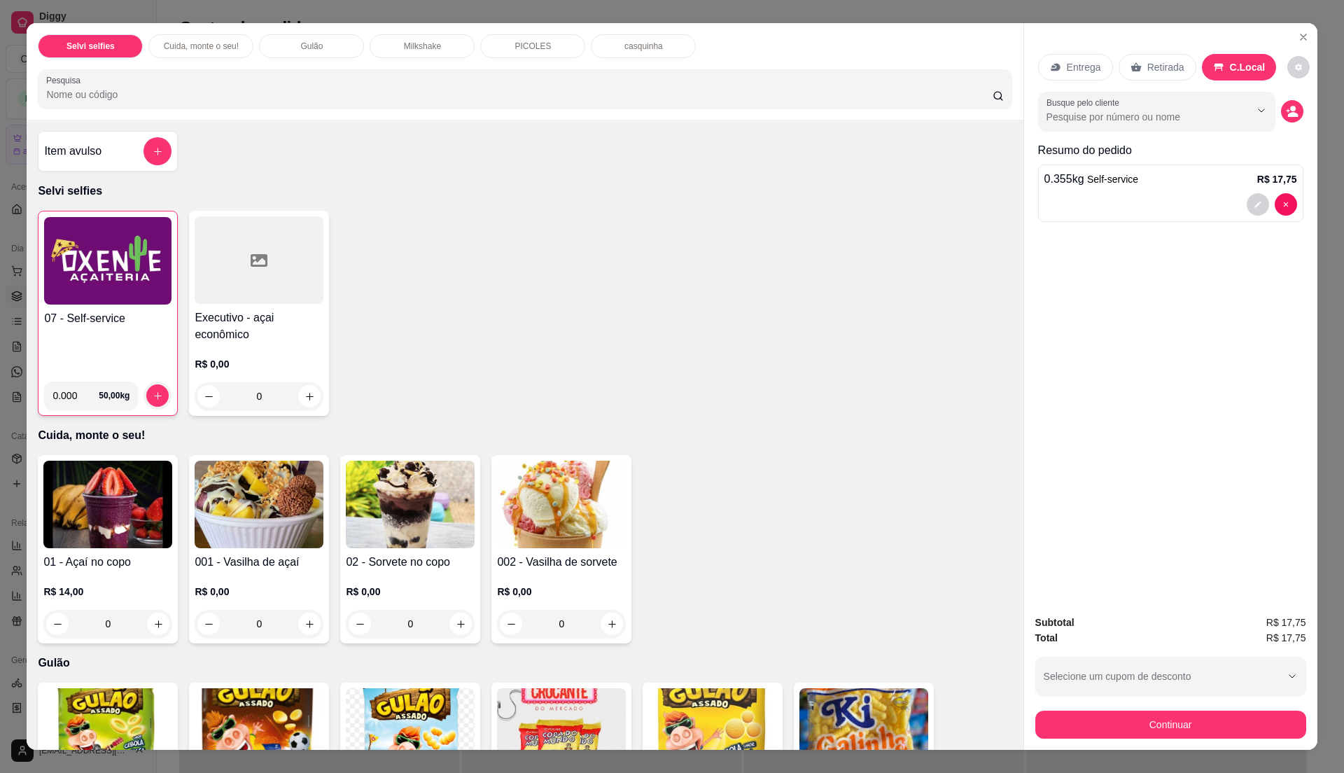
click at [71, 337] on div "07 - Self-service" at bounding box center [107, 340] width 127 height 60
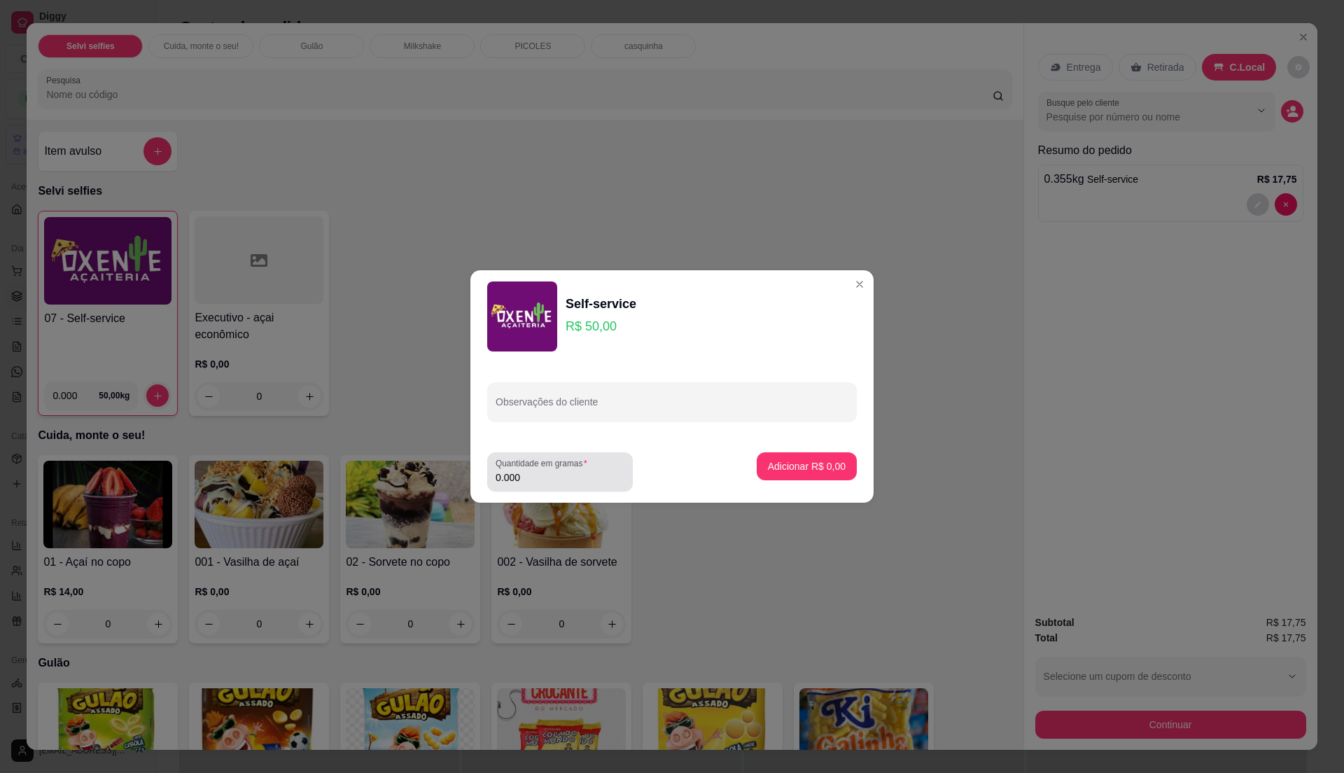
click at [536, 470] on input "0.000" at bounding box center [560, 477] width 129 height 14
click at [536, 470] on input "0" at bounding box center [560, 477] width 129 height 14
type input "0.285"
click at [810, 470] on p "Adicionar R$ 14,25" at bounding box center [804, 465] width 81 height 13
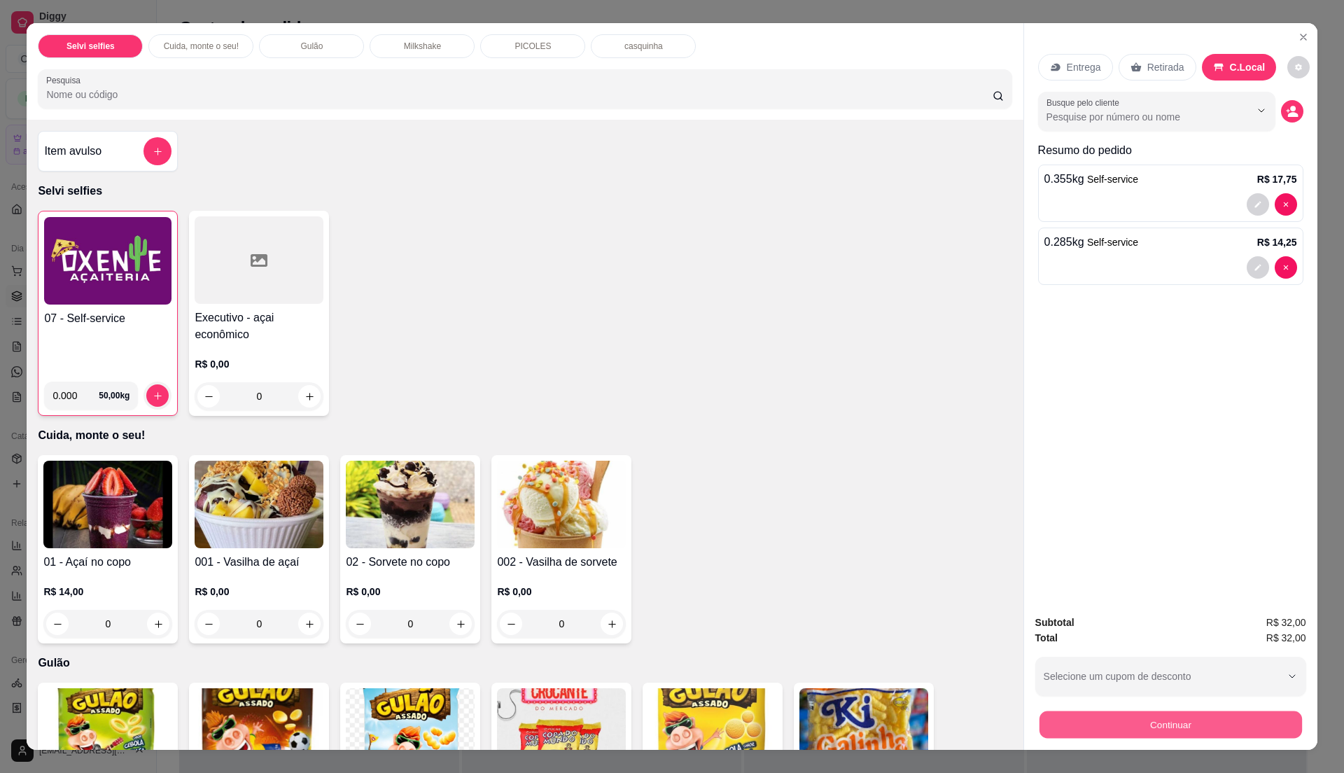
click at [1121, 729] on button "Continuar" at bounding box center [1170, 723] width 262 height 27
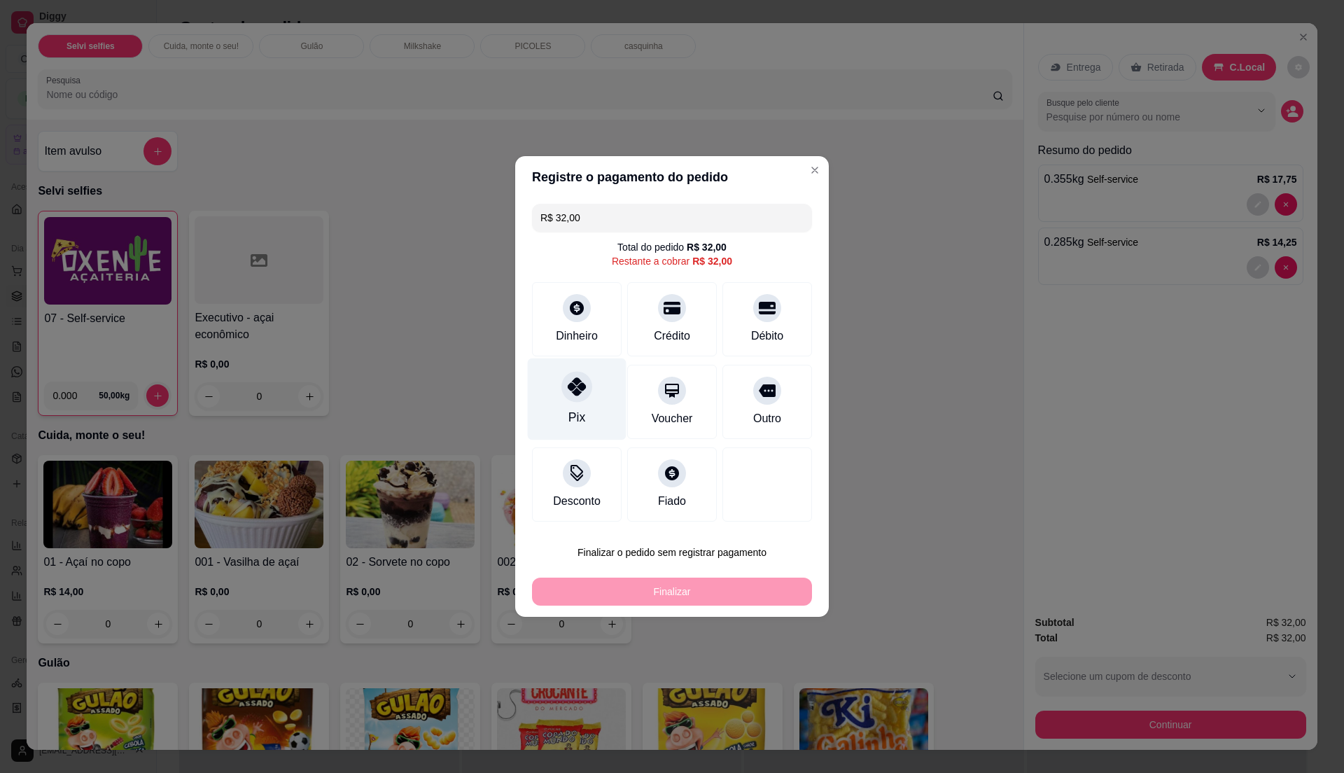
click at [550, 412] on div "Pix" at bounding box center [577, 399] width 99 height 82
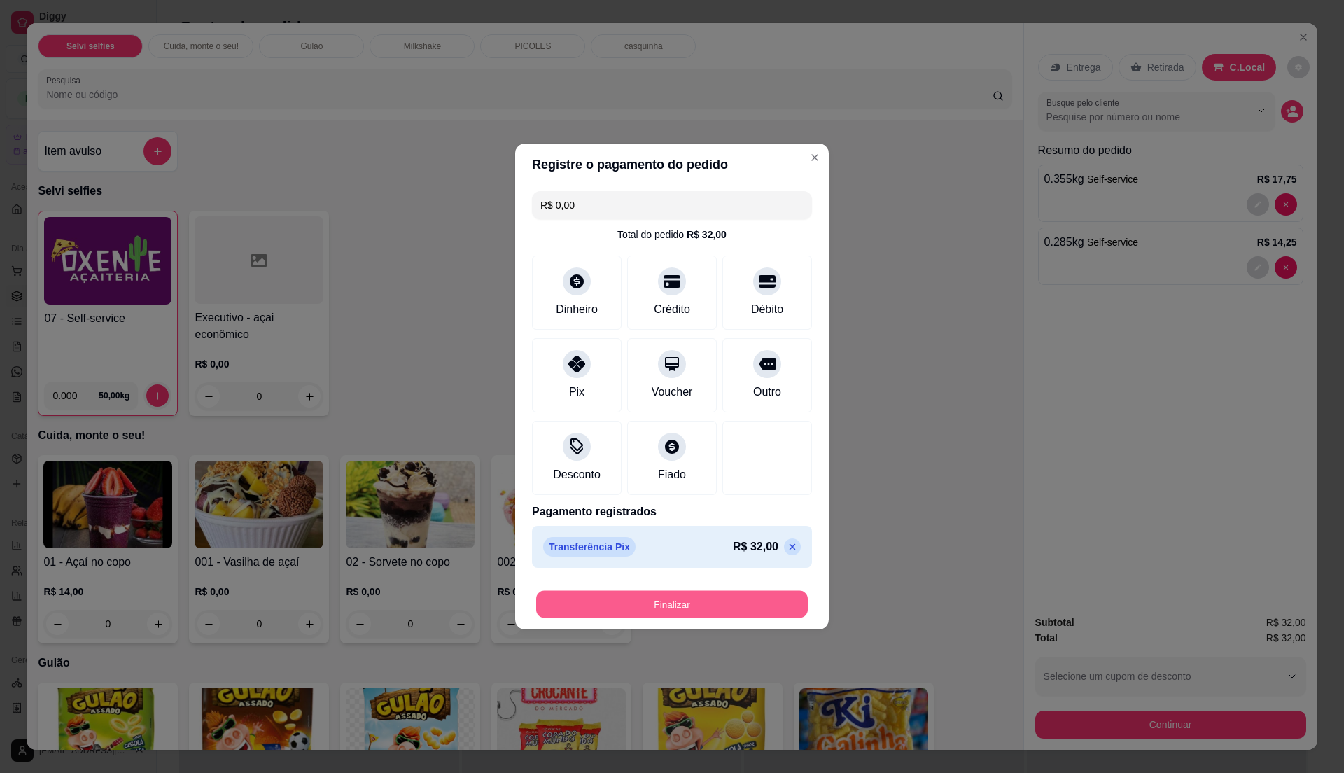
click at [643, 602] on button "Finalizar" at bounding box center [672, 604] width 272 height 27
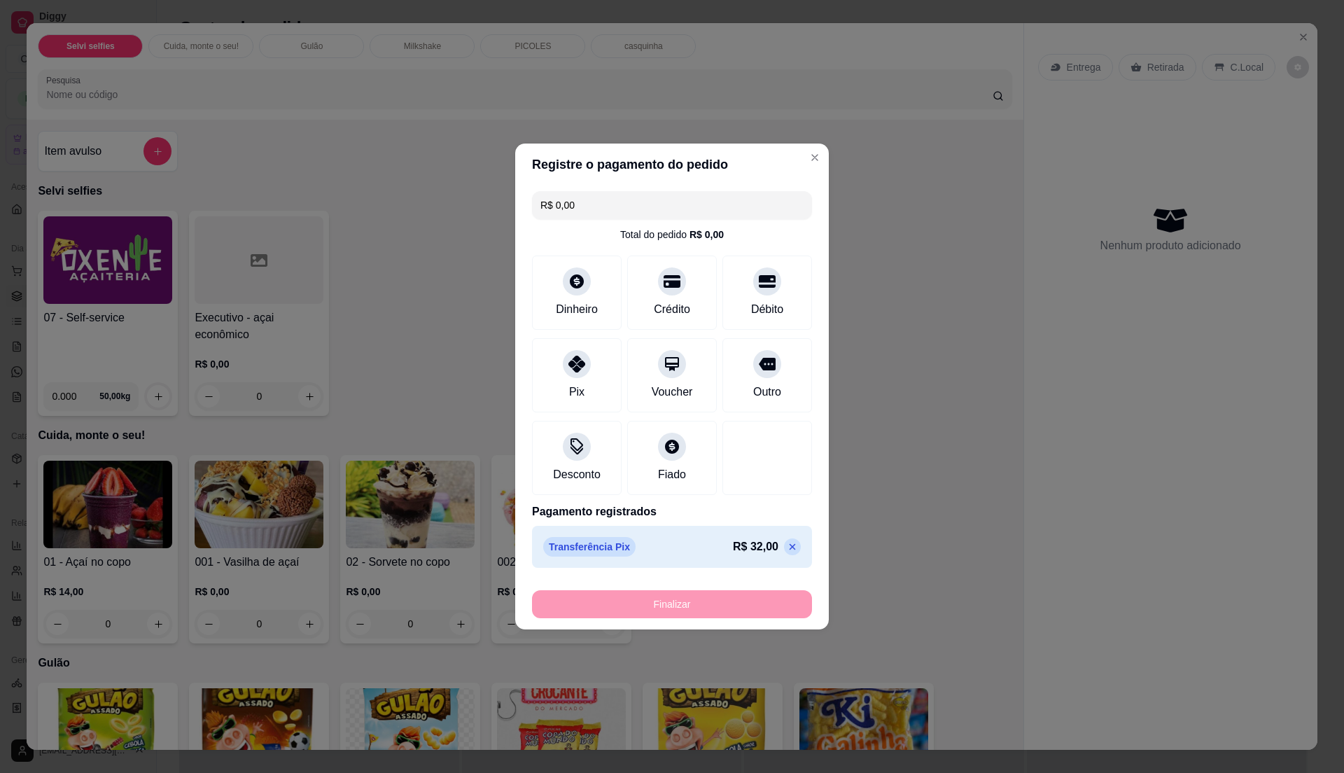
type input "-R$ 32,00"
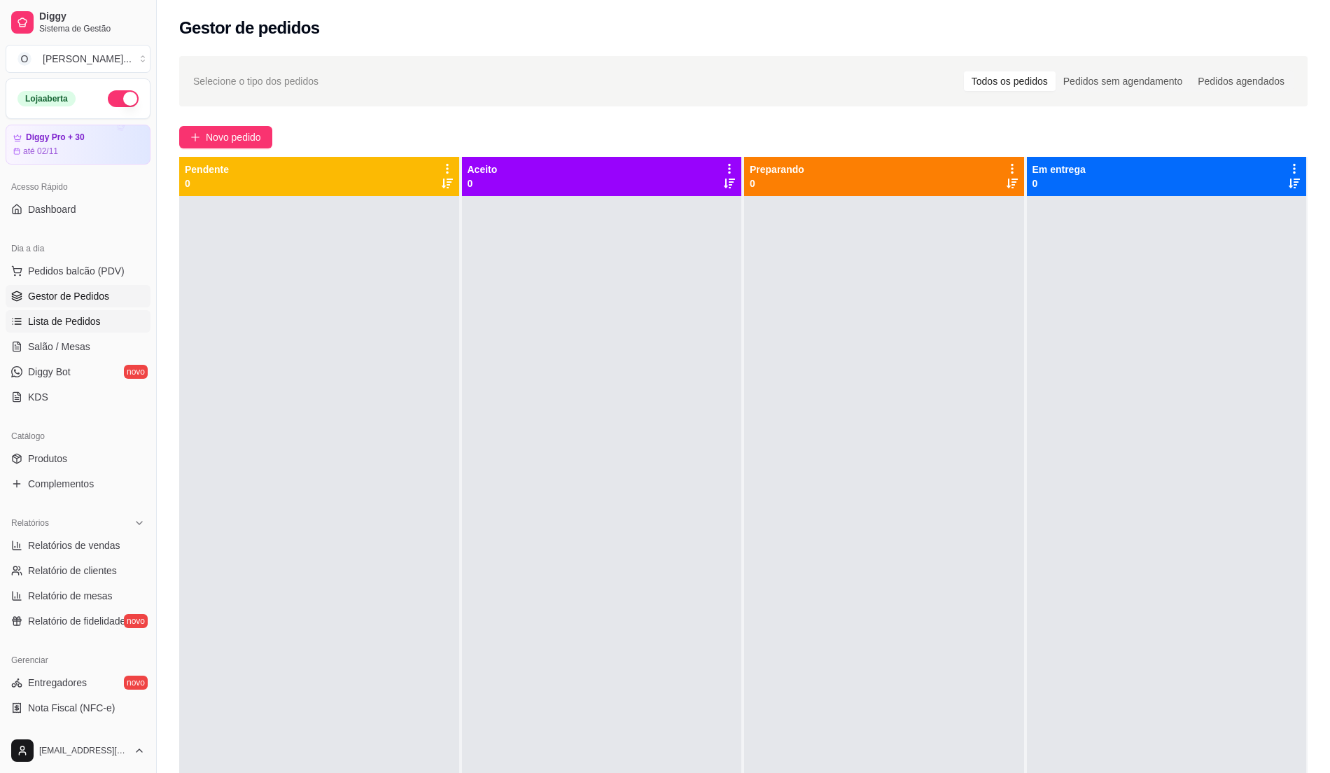
click at [70, 330] on link "Lista de Pedidos" at bounding box center [78, 321] width 145 height 22
